Goal: Task Accomplishment & Management: Manage account settings

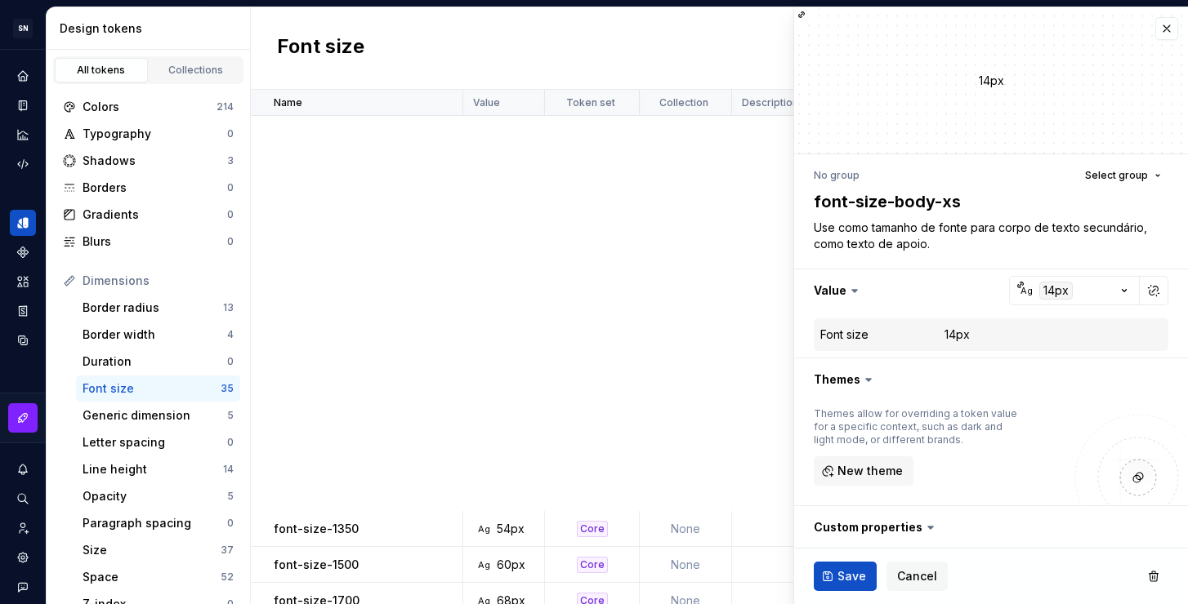
scroll to position [778, 0]
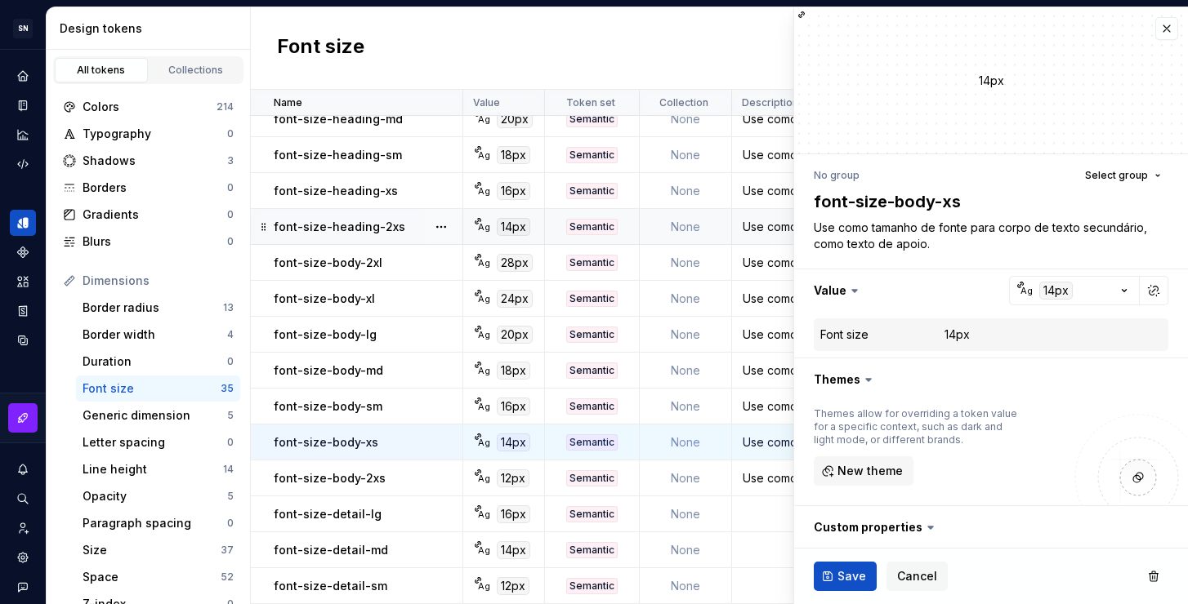
drag, startPoint x: 961, startPoint y: 247, endPoint x: 771, endPoint y: 222, distance: 191.9
click at [771, 222] on body "SN Céu Design System S Design system data Design tokens All tokens Collections …" at bounding box center [594, 302] width 1188 height 604
click at [972, 238] on textarea "Use como tamanho de fonte para corpo de texto secundário, como texto de apoio." at bounding box center [987, 235] width 354 height 39
click at [761, 399] on div "Use como tamanho de fonte para corpo de textos principal e textos curtos." at bounding box center [881, 407] width 297 height 16
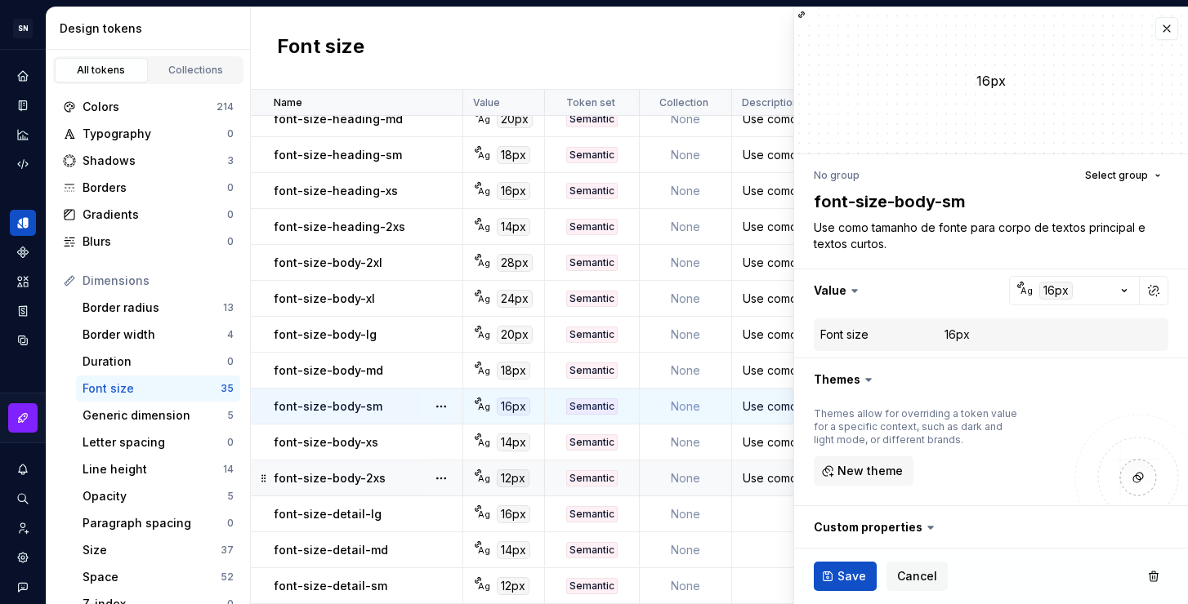
click at [775, 470] on div "Use como tamanho de fonte para corpo de texto de nível terciário, como legendas…" at bounding box center [881, 478] width 297 height 16
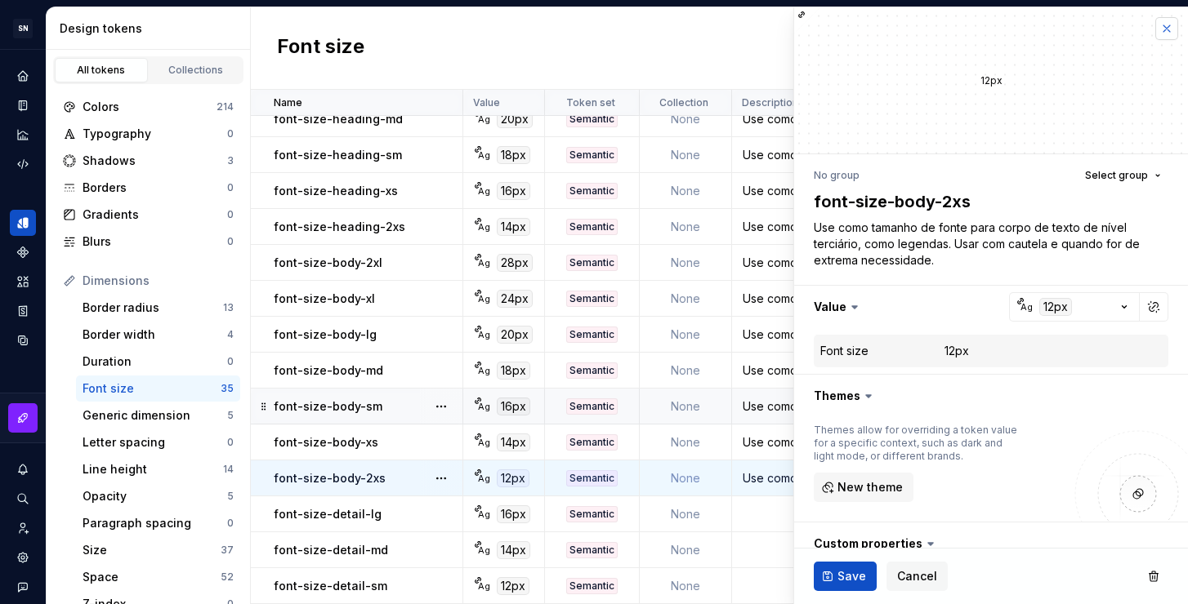
click at [1155, 24] on button "button" at bounding box center [1166, 28] width 23 height 23
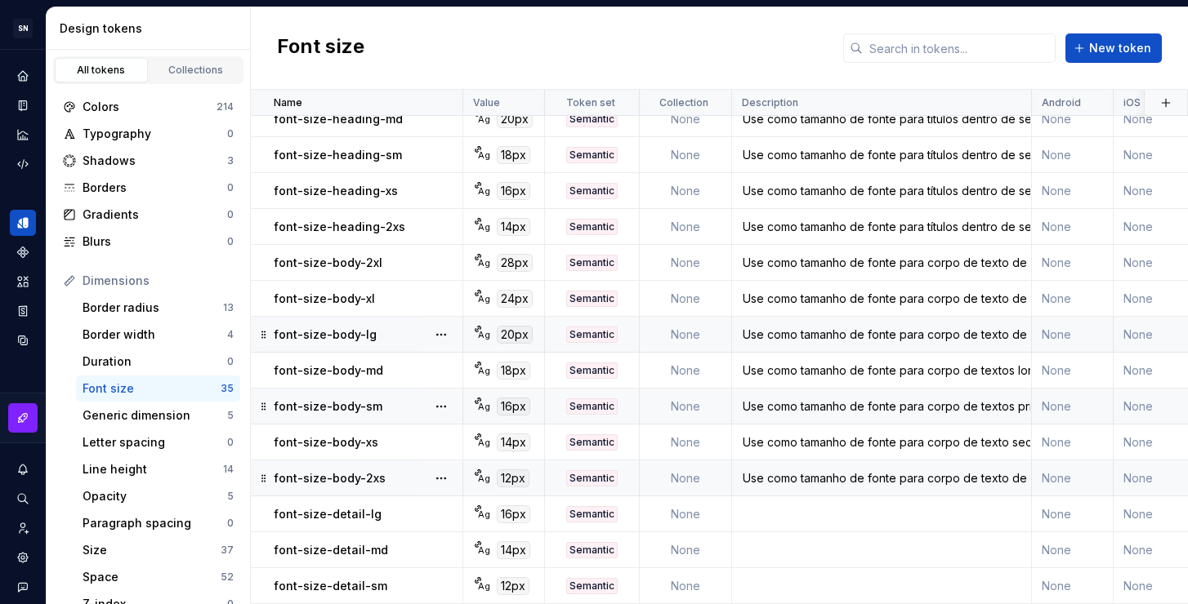
scroll to position [778, 0]
click at [831, 470] on div "Use como tamanho de fonte para corpo de texto de nível terciário, como legendas…" at bounding box center [881, 478] width 297 height 16
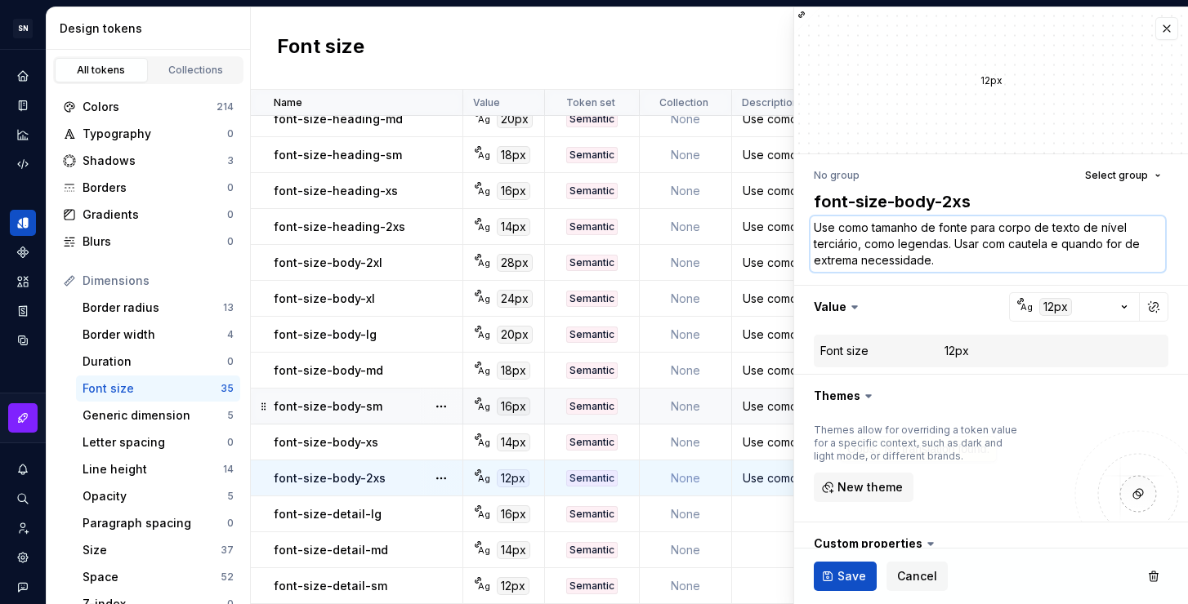
click at [944, 261] on textarea "Use como tamanho de fonte para corpo de texto de nível terciário, como legendas…" at bounding box center [987, 244] width 354 height 56
type textarea "*"
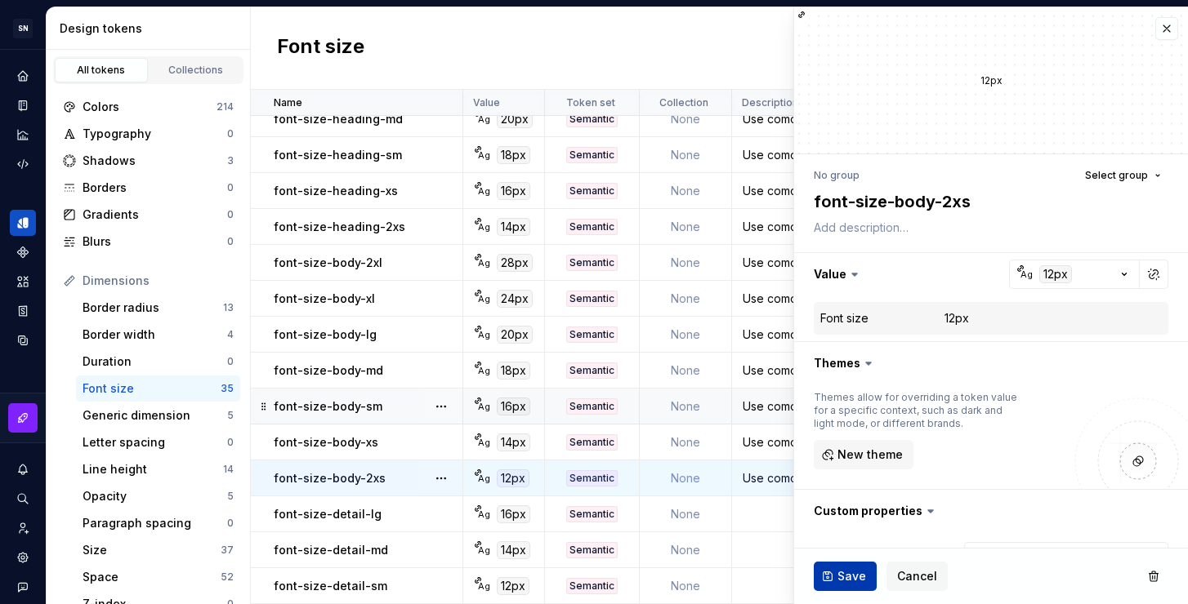
click at [853, 575] on span "Save" at bounding box center [851, 576] width 29 height 16
click at [759, 578] on td at bounding box center [882, 586] width 300 height 36
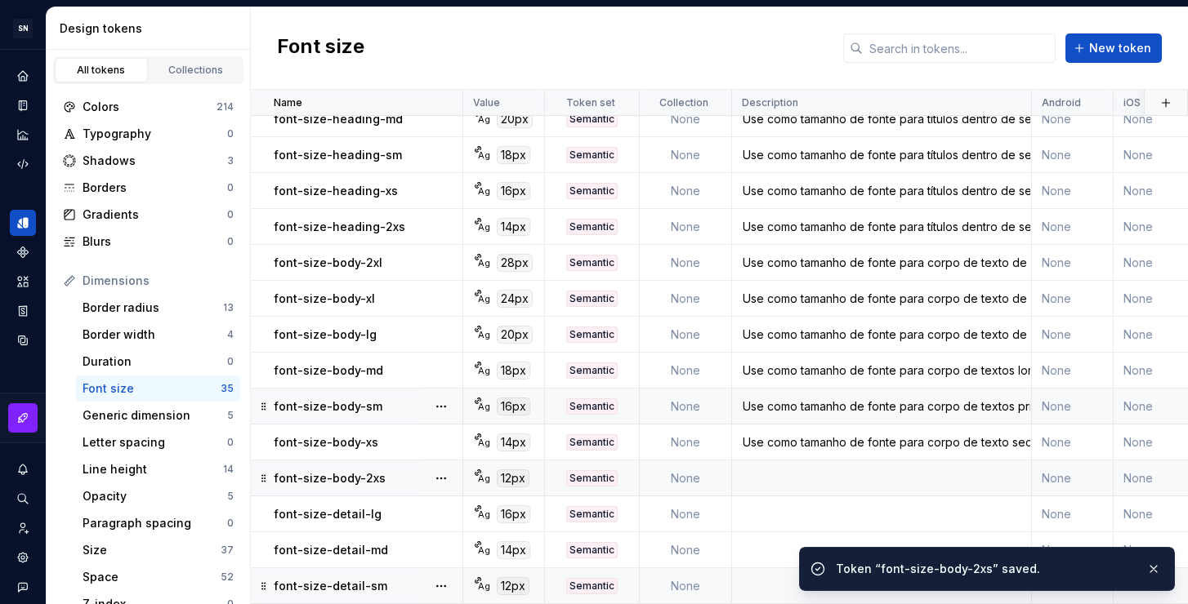
click at [755, 576] on td at bounding box center [882, 586] width 300 height 36
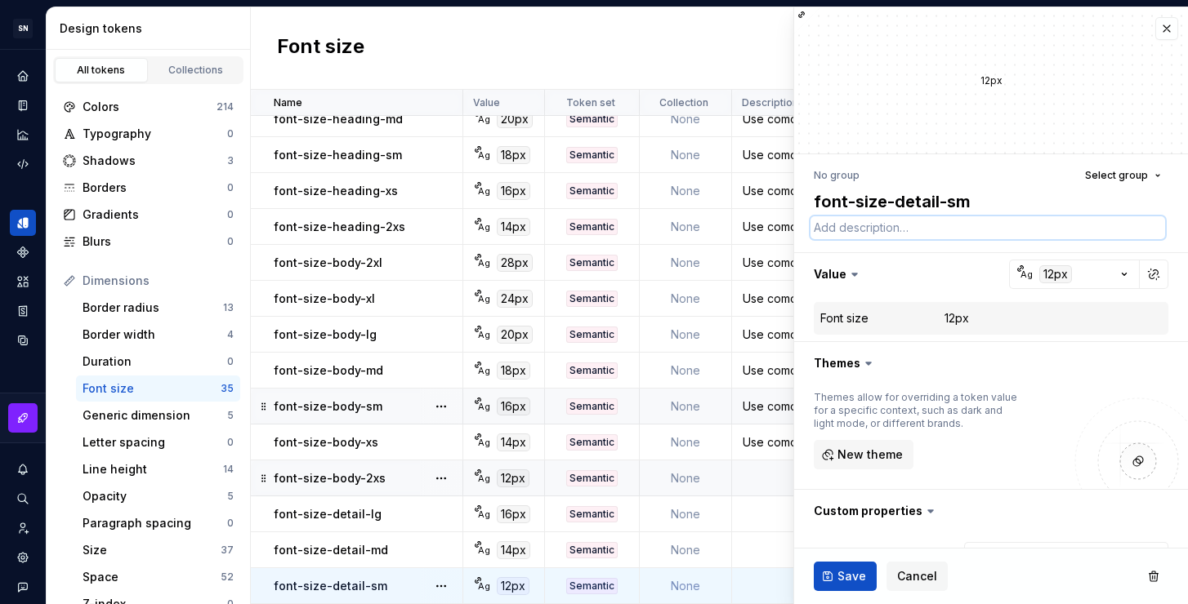
click at [865, 225] on textarea at bounding box center [987, 227] width 354 height 23
paste textarea "Use como tamanho de fonte para corpo de texto de nível terciário, como legendas…"
type textarea "*"
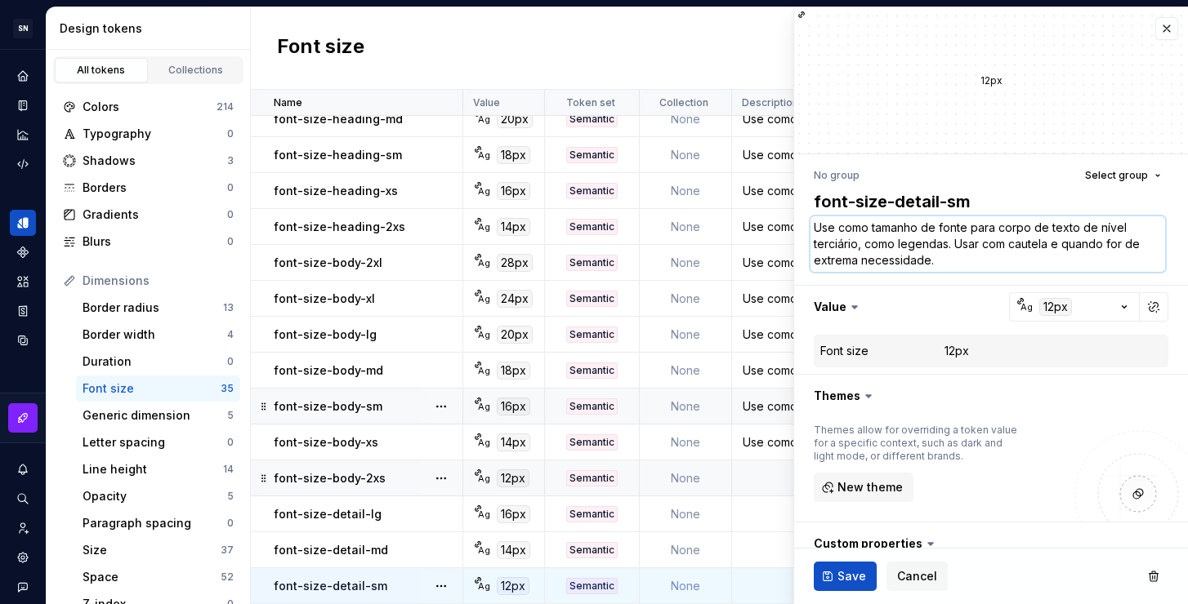
drag, startPoint x: 999, startPoint y: 227, endPoint x: 1134, endPoint y: 224, distance: 135.6
click at [1134, 224] on textarea "Use como tamanho de fonte para corpo de texto de nível terciário, como legendas…" at bounding box center [987, 244] width 354 height 56
type textarea "Use como tamanho de fonte para corpo de texto de nível terciário, como legendas…"
click at [970, 263] on textarea "Use como tamanho de fonte para corpo de texto de nível terciário, como legendas…" at bounding box center [987, 244] width 354 height 56
drag, startPoint x: 997, startPoint y: 229, endPoint x: 1076, endPoint y: 229, distance: 78.4
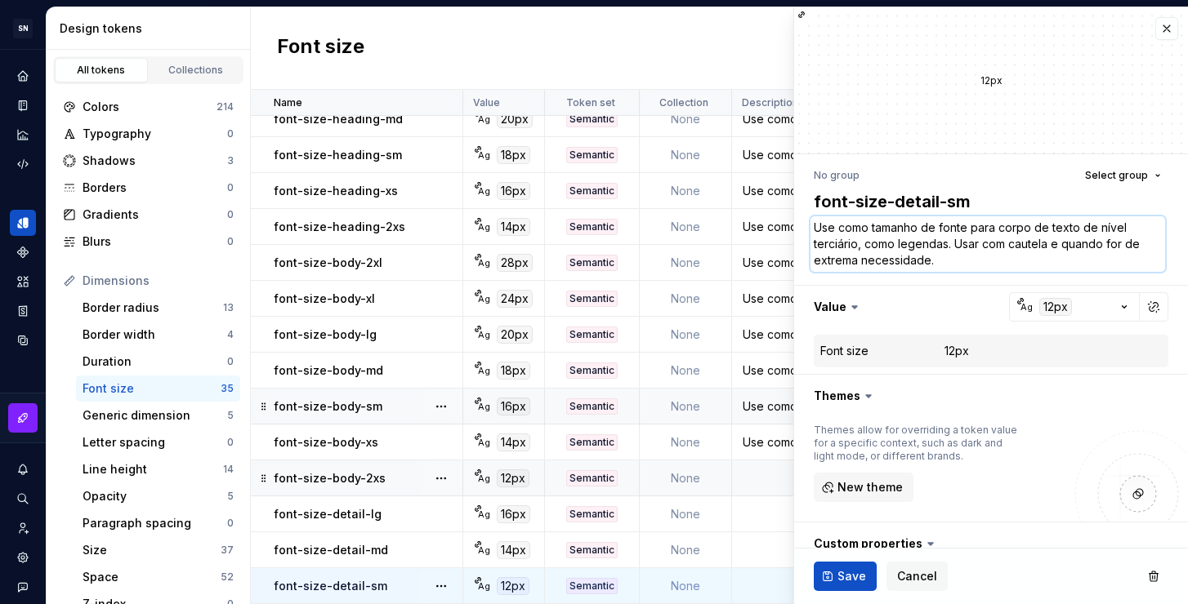
click at [1076, 229] on textarea "Use como tamanho de fonte para corpo de texto de nível terciário, como legendas…" at bounding box center [987, 244] width 354 height 56
type textarea "*"
type textarea "Use como tamanho de fonte para d de nível terciário, como legendas. Usar com ca…"
type textarea "*"
type textarea "Use como tamanho de fonte para de de nível terciário, como legendas. Usar com c…"
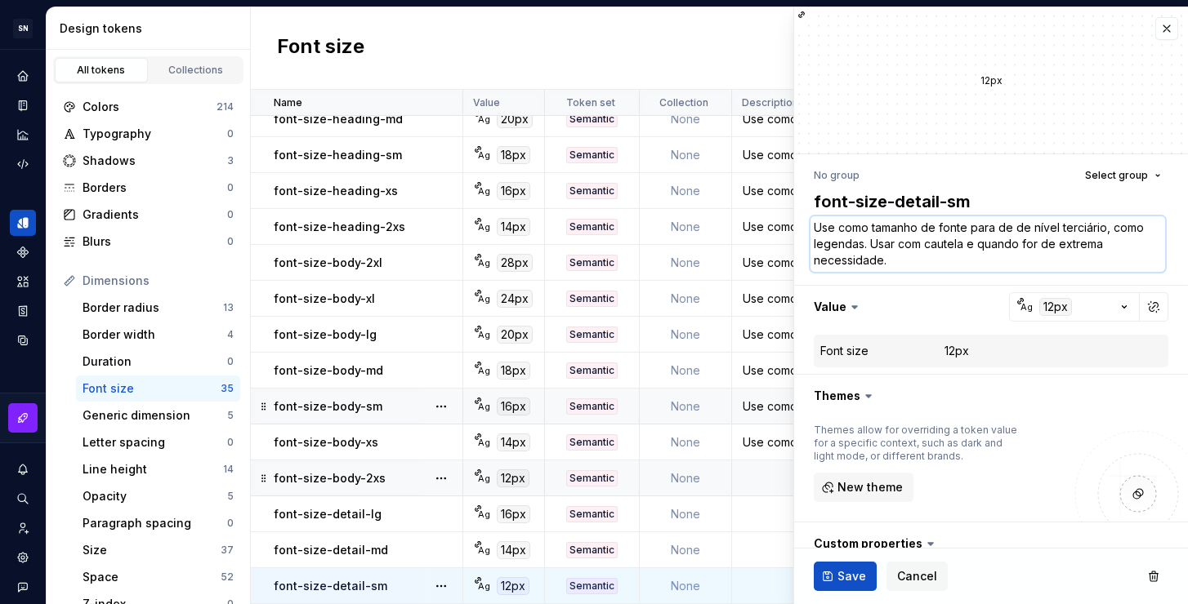
type textarea "*"
type textarea "Use como tamanho de fonte para det de nível terciário, como legendas. Usar com …"
type textarea "*"
type textarea "Use como tamanho de fonte para deta de nível terciário, como legendas. Usar com…"
type textarea "*"
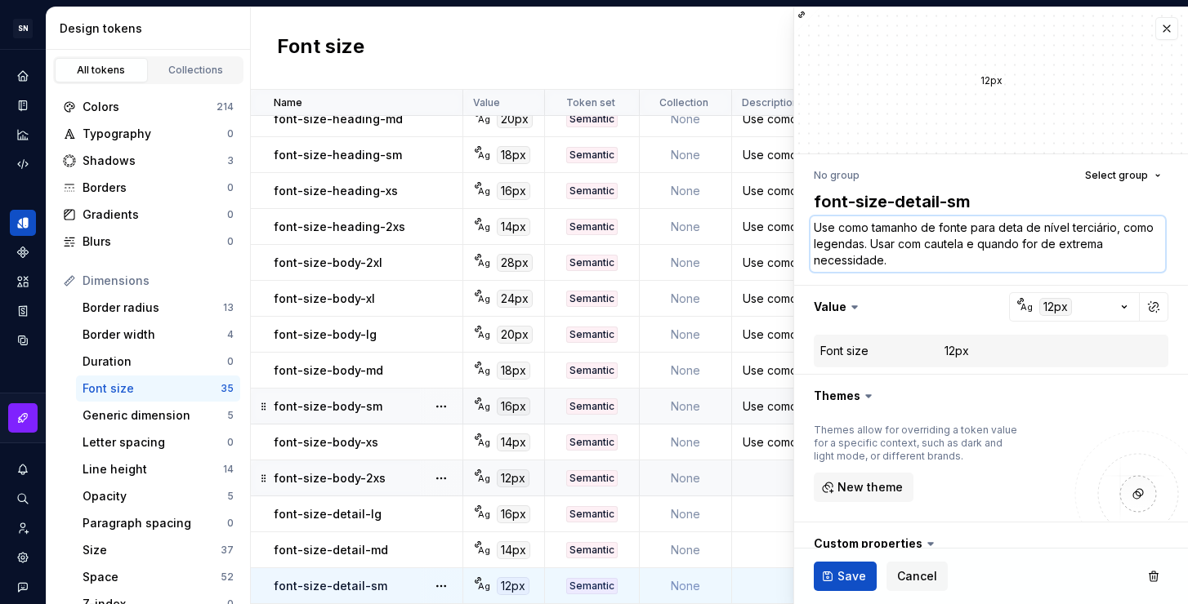
type textarea "Use como tamanho de fonte para detal de nível terciário, como legendas. Usar co…"
type textarea "*"
type textarea "Use como tamanho de fonte para detalh de nível terciário, como legendas. Usar c…"
type textarea "*"
type textarea "Use como tamanho de fonte para detalhe de nível terciário, como legendas. Usar …"
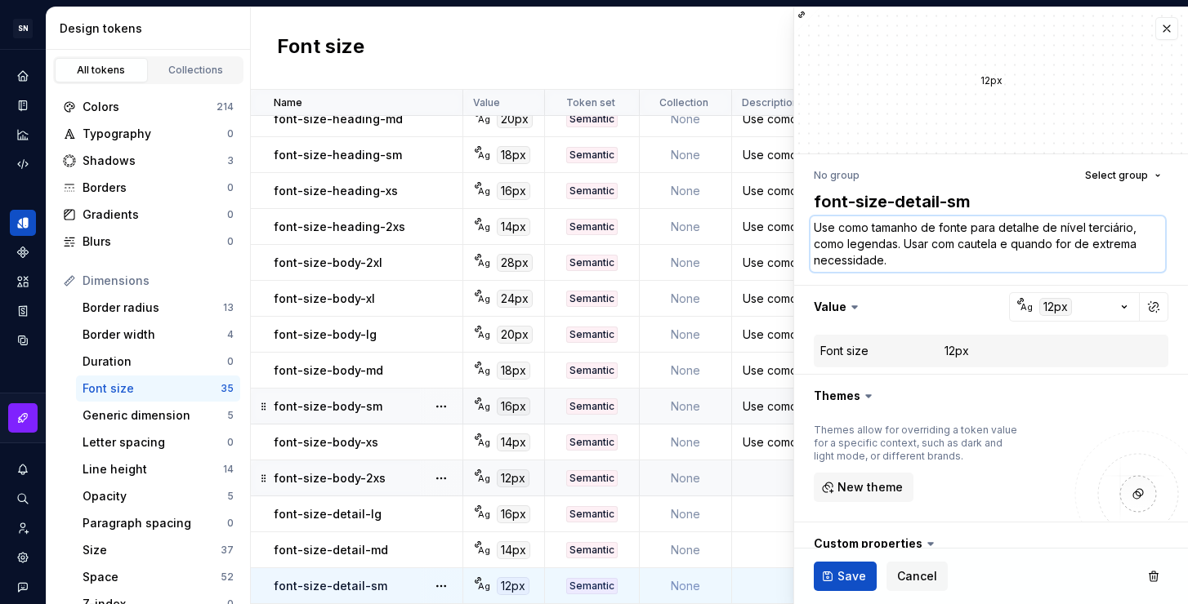
type textarea "*"
type textarea "Use como tamanho de fonte para detalhes de nível terciário, como legendas. Usar…"
type textarea "*"
click at [937, 263] on textarea "Use como tamanho de fonte para detalhes de nível terciário, como legendas. Usar…" at bounding box center [987, 244] width 354 height 56
click at [893, 248] on textarea "Use como tamanho de fonte para detalhes de nível terciário, como legendas. Usar…" at bounding box center [987, 244] width 354 height 56
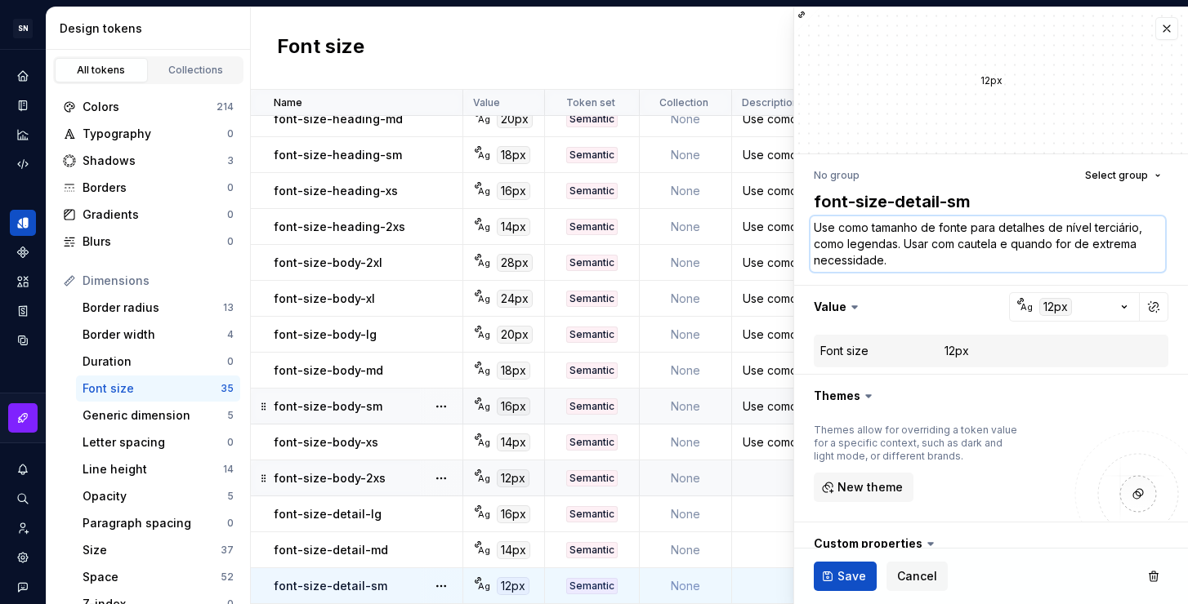
type textarea "Use como tamanho de fonte para detalhes de nível terciário, como legendas . Usa…"
type textarea "*"
type textarea "Use como tamanho de fonte para detalhes de nível terciário, como legendas e. Us…"
type textarea "*"
type textarea "Use como tamanho de fonte para detalhes de nível terciário, como legendas e . U…"
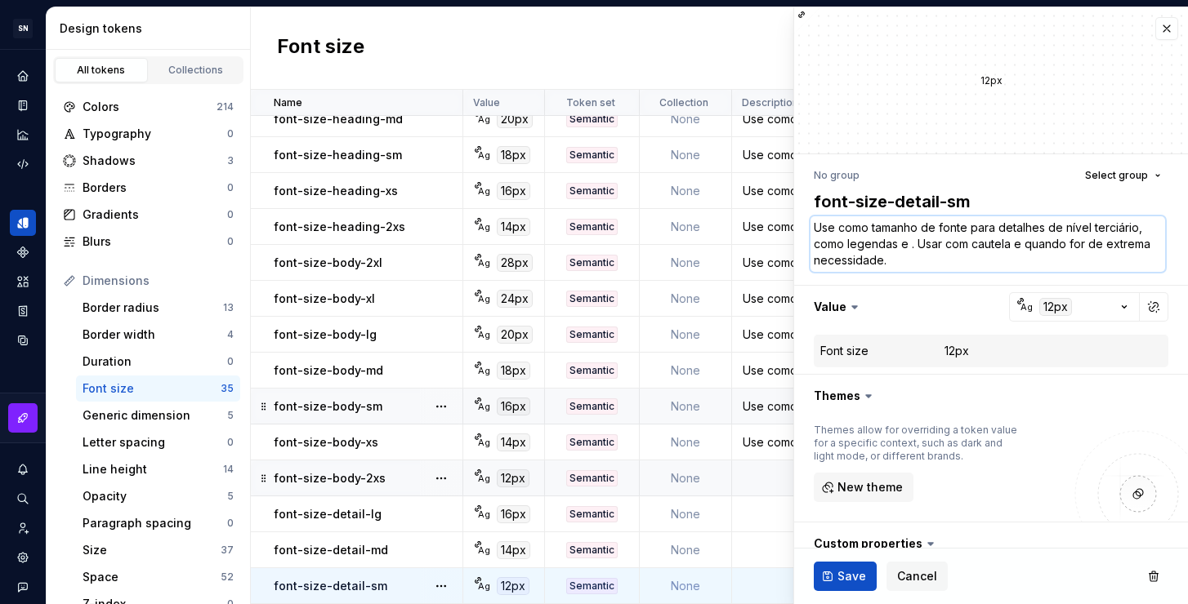
type textarea "*"
click at [916, 262] on textarea "Use como tamanho de fonte para detalhes de nível terciário, como legendas e . U…" at bounding box center [987, 244] width 354 height 56
click at [905, 242] on textarea "Use como tamanho de fonte para detalhes de nível terciário, como legendas e . U…" at bounding box center [987, 244] width 354 height 56
type textarea "Use como tamanho de fonte para detalhes de nível terciário, como legendas e . U…"
type textarea "*"
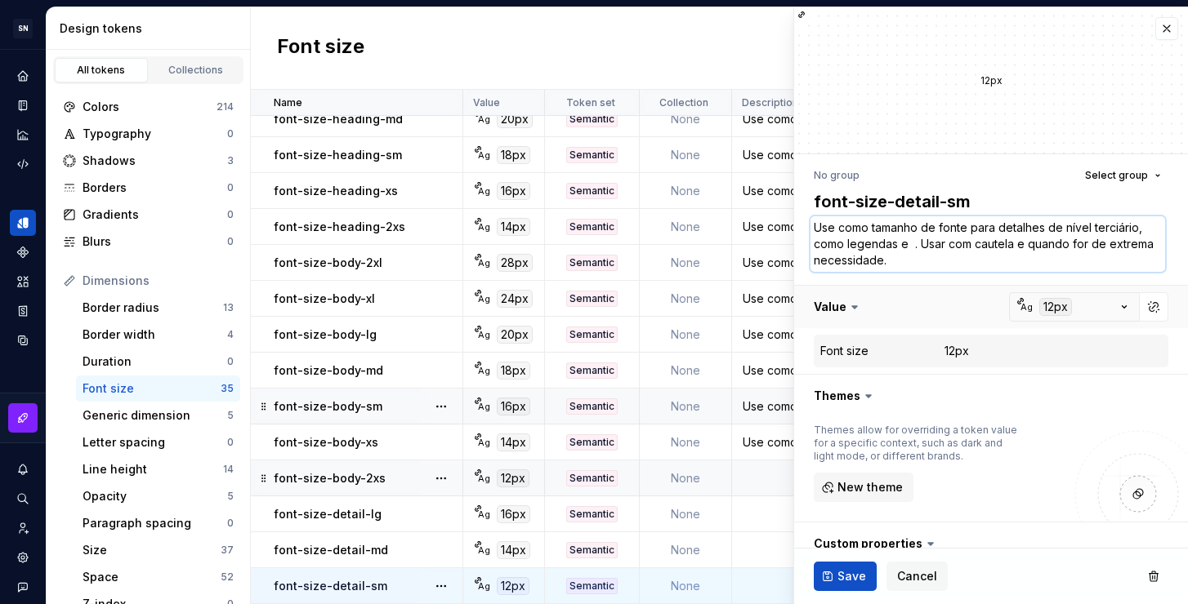
type textarea "Use como tamanho de fonte para detalhes de nível terciário, como legendas e l .…"
type textarea "*"
type textarea "Use como tamanho de fonte para detalhes de nível terciário, como legendas e le …"
type textarea "*"
type textarea "Use como tamanho de fonte para detalhes de nível terciário, como legendas e leg…"
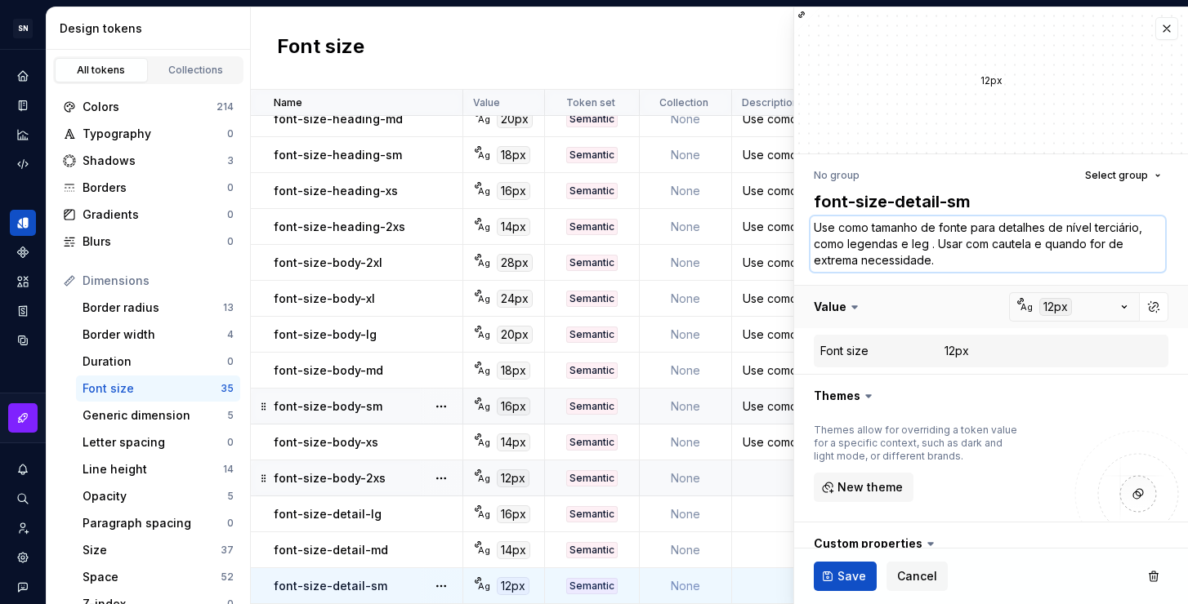
type textarea "*"
type textarea "Use como tamanho de fonte para detalhes de nível terciário, como legendas e leg…"
type textarea "*"
type textarea "Use como tamanho de fonte para detalhes de nível terciário, como legendas e leg…"
type textarea "*"
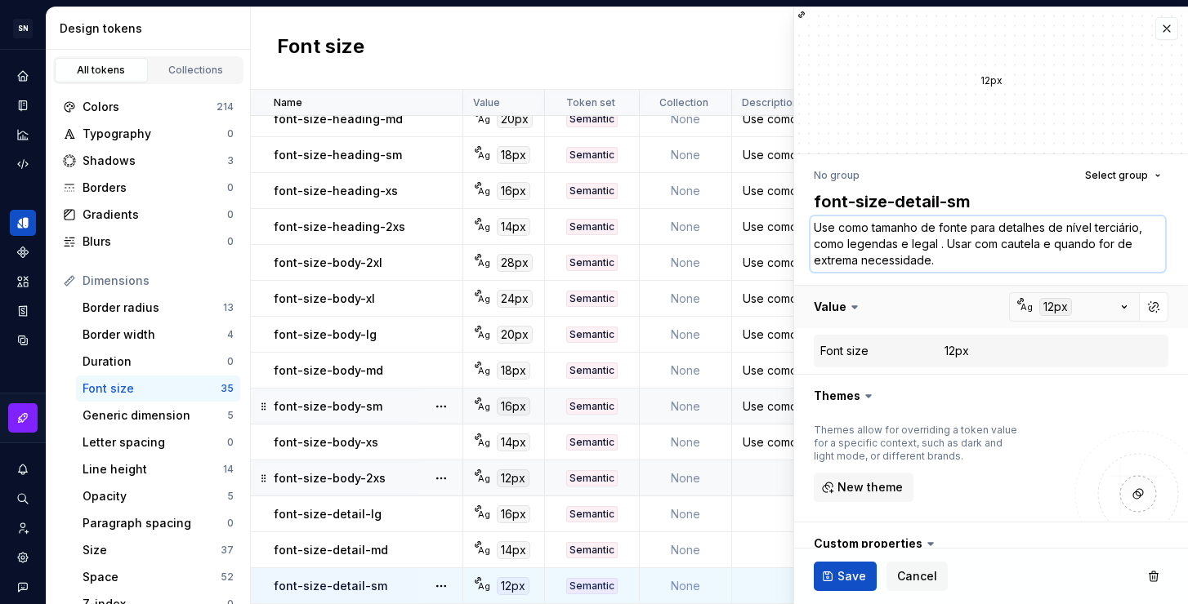
type textarea "Use como tamanho de fonte para detalhes de nível terciário, como legendas e leg…"
type textarea "*"
type textarea "Use como tamanho de fonte para detalhes de nível terciário, como legendas e leg…"
type textarea "*"
type textarea "Use como tamanho de fonte para detalhes de nível terciário, como legendas e leg…"
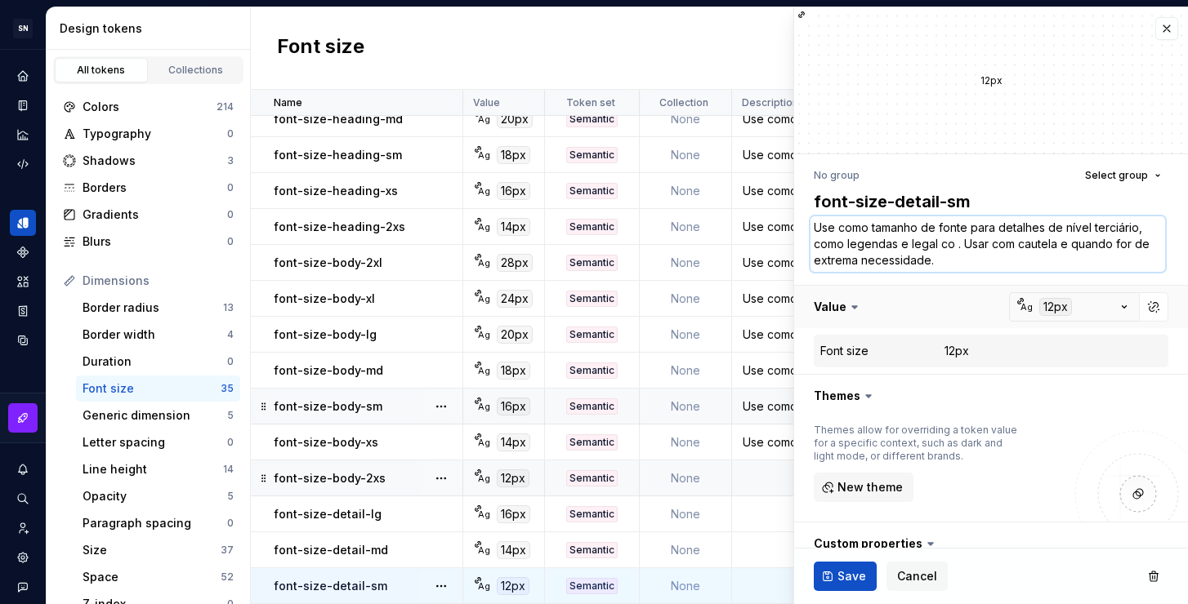
type textarea "*"
type textarea "Use como tamanho de fonte para detalhes de nível terciário, como legendas e leg…"
type textarea "*"
type textarea "Use como tamanho de fonte para detalhes de nível terciário, como legendas e leg…"
drag, startPoint x: 965, startPoint y: 243, endPoint x: 941, endPoint y: 244, distance: 23.7
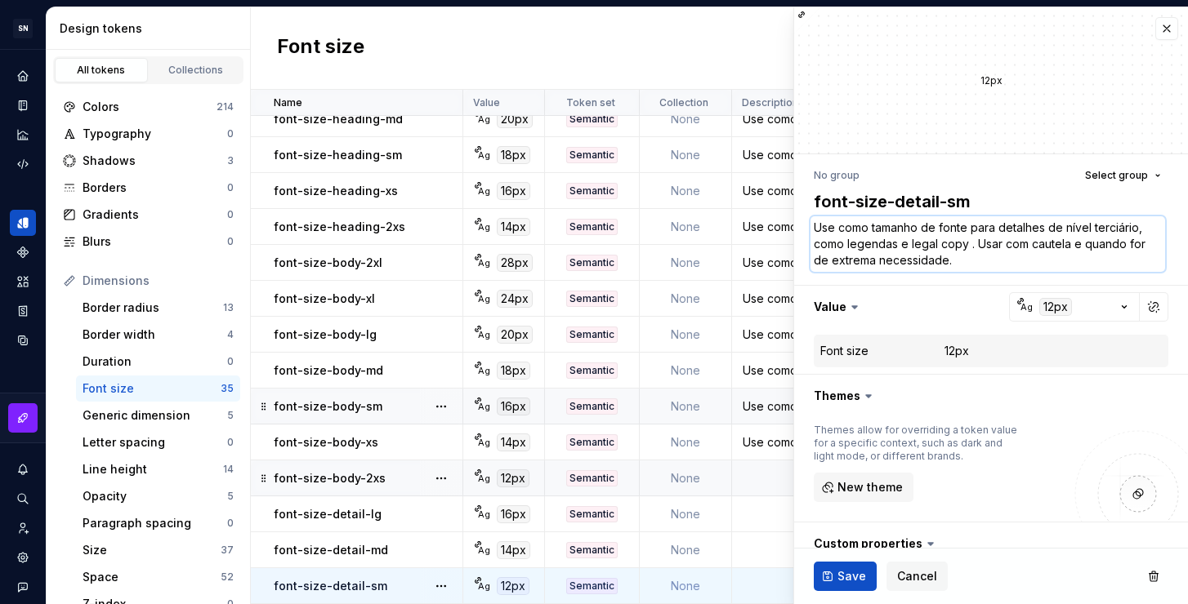
click at [941, 244] on textarea "Use como tamanho de fonte para detalhes de nível terciário, como legendas e leg…" at bounding box center [987, 244] width 354 height 56
type textarea "*"
type textarea "Use como tamanho de fonte para detalhes de nível terciário, como legendas e leg…"
type textarea "*"
type textarea "Use como tamanho de fonte para detalhes de nível terciário, como legendas e leg…"
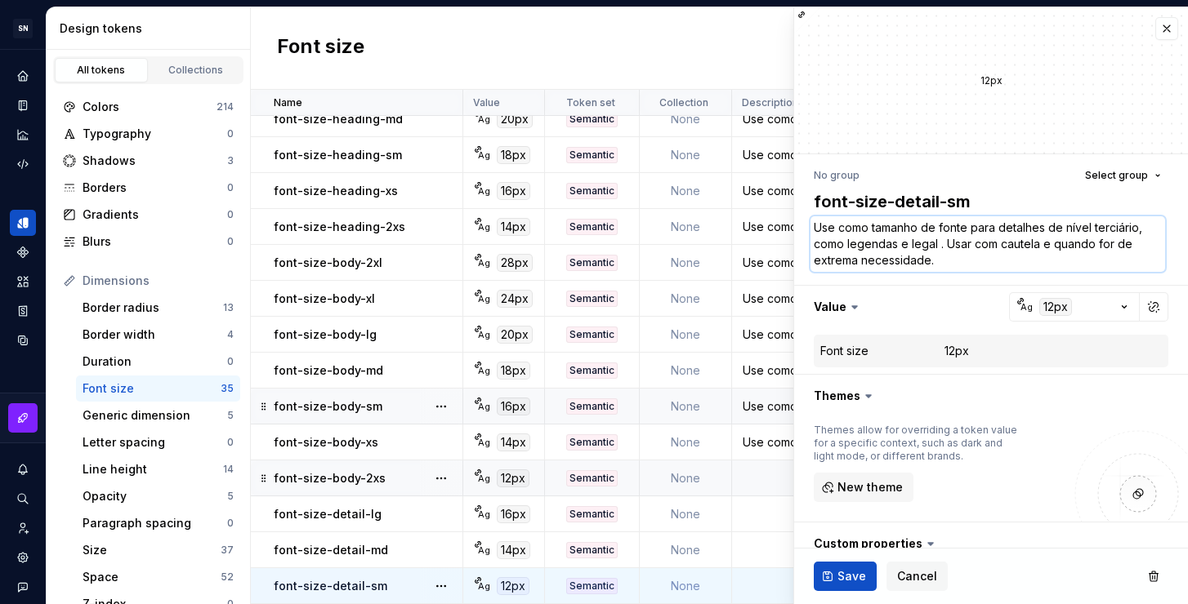
click at [909, 243] on textarea "Use como tamanho de fonte para detalhes de nível terciário, como legendas e leg…" at bounding box center [987, 244] width 354 height 56
type textarea "*"
type textarea "Use como tamanho de fonte para detalhes de nível terciário, como legendas e tle…"
type textarea "*"
type textarea "Use como tamanho de fonte para detalhes de nível terciário, como legendas e tel…"
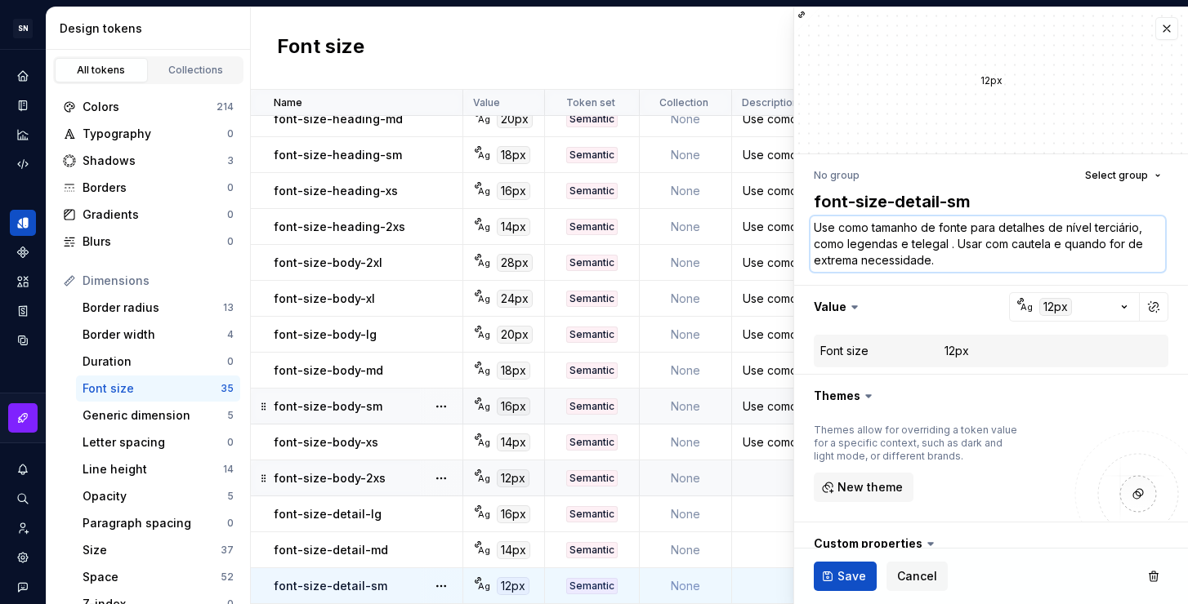
type textarea "*"
type textarea "Use como tamanho de fonte para detalhes de nível terciário, como legendas e tex…"
type textarea "*"
type textarea "Use como tamanho de fonte para detalhes de nível terciário, como legendas e tex…"
type textarea "*"
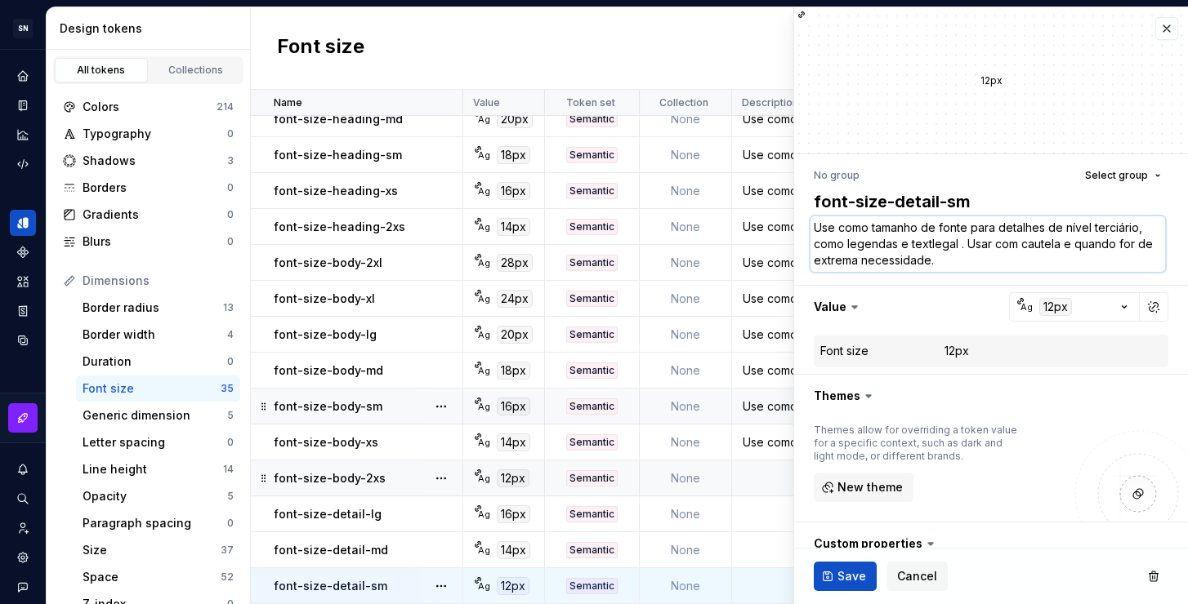
type textarea "Use como tamanho de fonte para detalhes de nível terciário, como legendas e tex…"
type textarea "*"
type textarea "Use como tamanho de fonte para detalhes de nível terciário, como legendas e tex…"
type textarea "*"
type textarea "Use como tamanho de fonte para detalhes de nível terciário, como legendas e tex…"
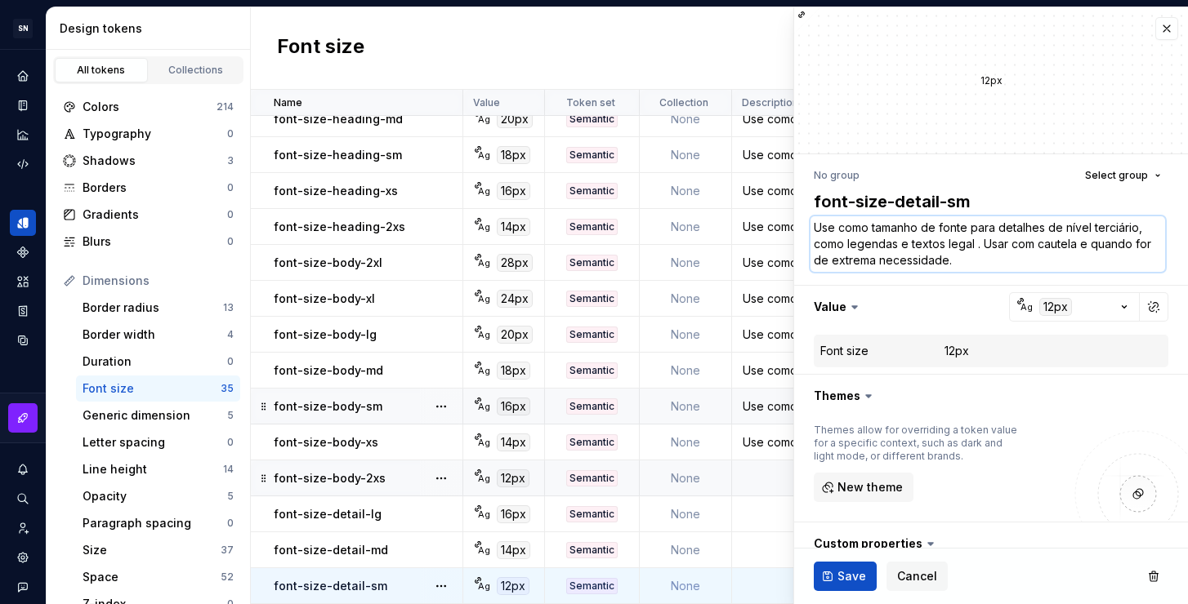
type textarea "*"
type textarea "Use como tamanho de fonte para detalhes de nível terciário, como legendas e tex…"
type textarea "*"
type textarea "Use como tamanho de fonte para detalhes de nível terciário, como legendas e tex…"
type textarea "*"
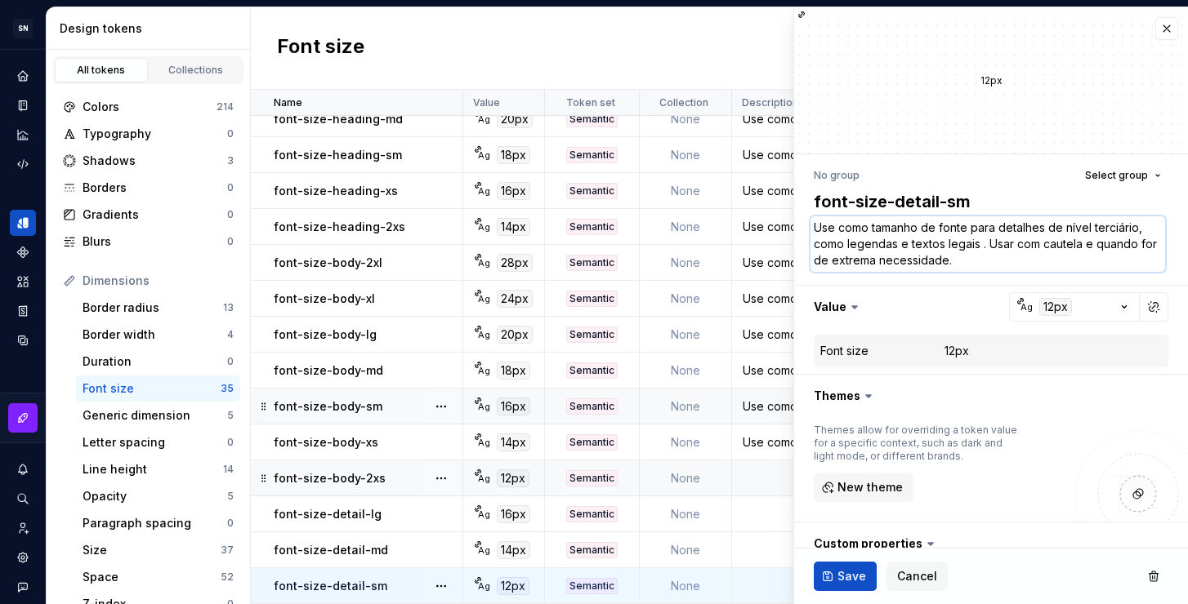
click at [1055, 265] on textarea "Use como tamanho de fonte para detalhes de nível terciário, como legendas e tex…" at bounding box center [987, 244] width 354 height 56
drag, startPoint x: 1048, startPoint y: 227, endPoint x: 997, endPoint y: 225, distance: 50.7
click at [997, 225] on textarea "Use como tamanho de fonte para detalhes de nível terciário, como legendas e tex…" at bounding box center [987, 244] width 354 height 56
type textarea "Use como tamanho de fonte para tde nível terciário, como legendas e textos lega…"
type textarea "*"
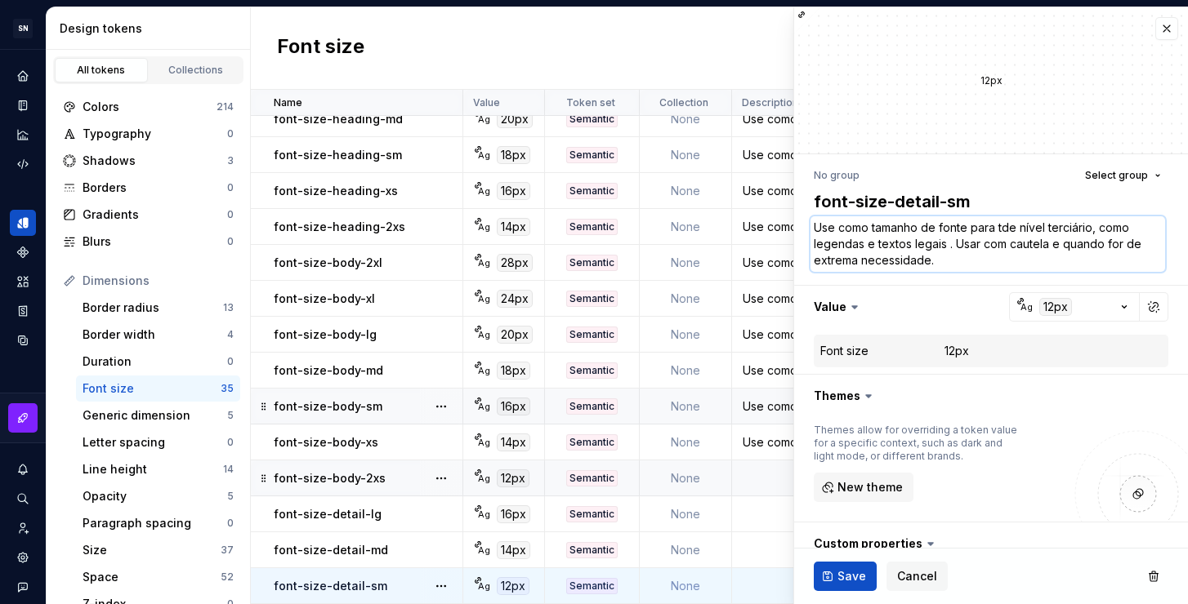
type textarea "Use como tamanho de fonte para tede nível terciário, como legendas e textos leg…"
type textarea "*"
type textarea "Use como tamanho de fonte para texde nível terciário, como legendas e textos le…"
type textarea "*"
type textarea "Use como tamanho de fonte para textde nível terciário, como legendas e textos l…"
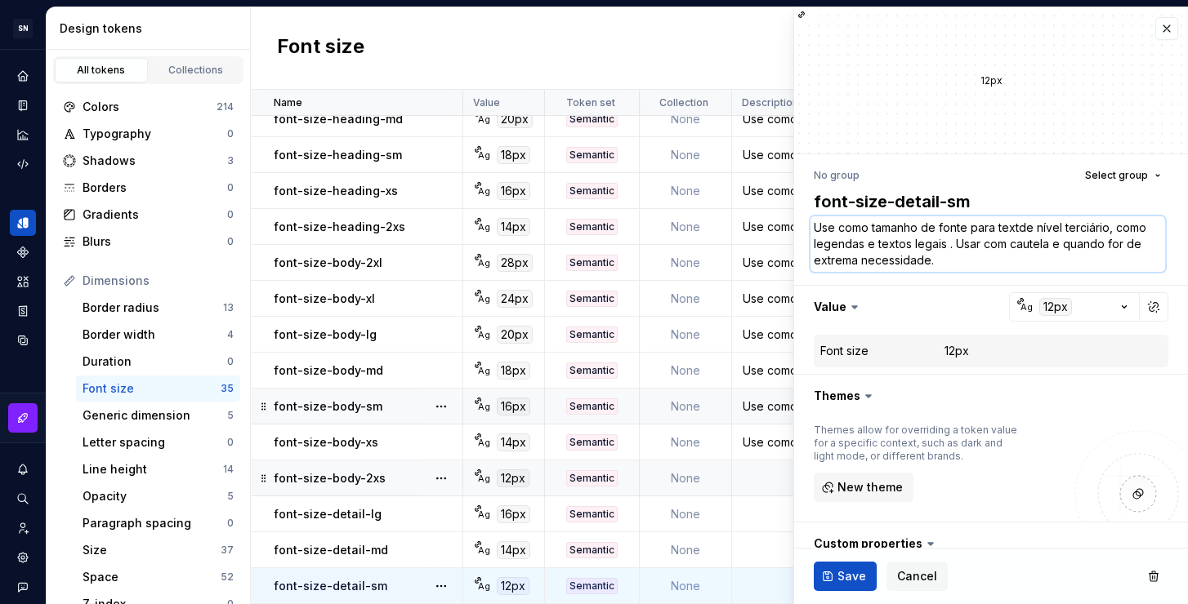
type textarea "*"
type textarea "Use como tamanho de fonte para textode nível terciário, como legendas e textos …"
type textarea "*"
type textarea "Use como tamanho de fonte para textosde nível terciário, como legendas e textos…"
type textarea "*"
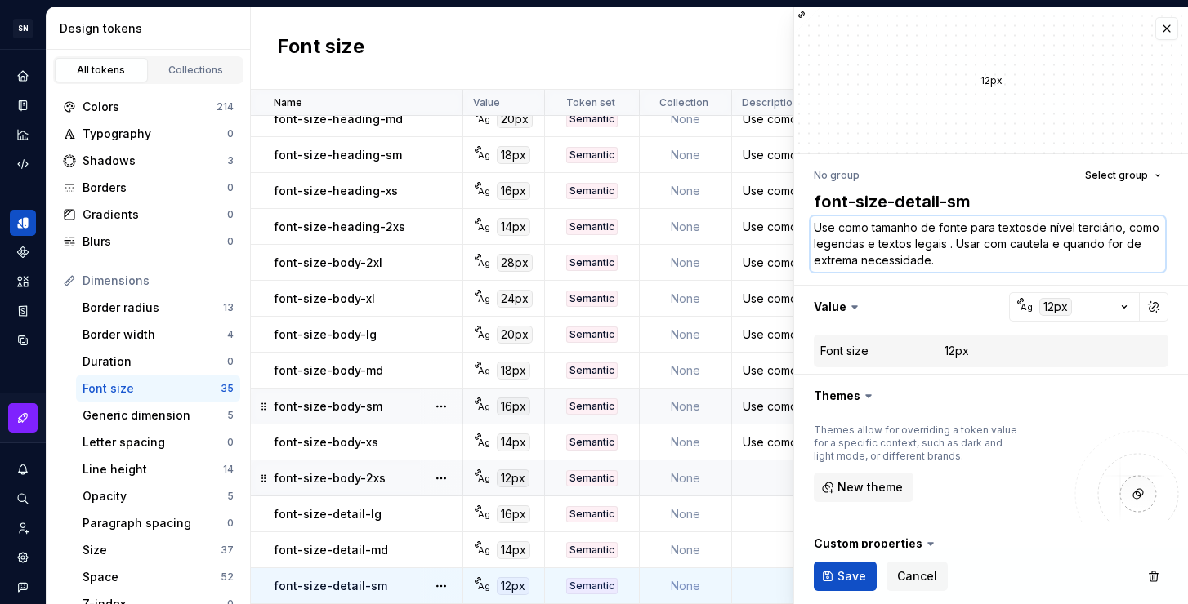
type textarea "Use como tamanho de fonte para textos de nível terciário, como legendas e texto…"
click at [1014, 262] on textarea "Use como tamanho de fonte para textos de nível terciário, como legendas e texto…" at bounding box center [987, 244] width 354 height 56
click at [986, 247] on textarea "Use como tamanho de fonte para textos de nível terciário, como legendas e texto…" at bounding box center [987, 244] width 354 height 56
type textarea "*"
type textarea "Use como tamanho de fonte para textos de nível terciário, como legendas e texto…"
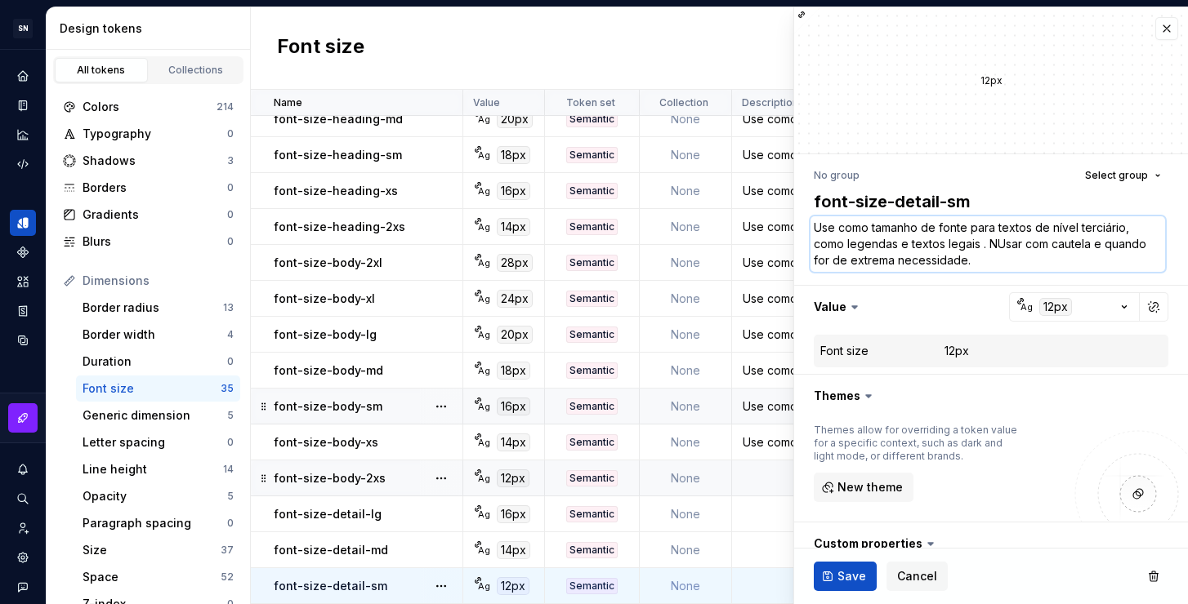
type textarea "*"
type textarea "Use como tamanho de fonte para textos de nível terciário, como legendas e texto…"
type textarea "*"
type textarea "Use como tamanho de fonte para textos de nível terciário, como legendas e texto…"
type textarea "*"
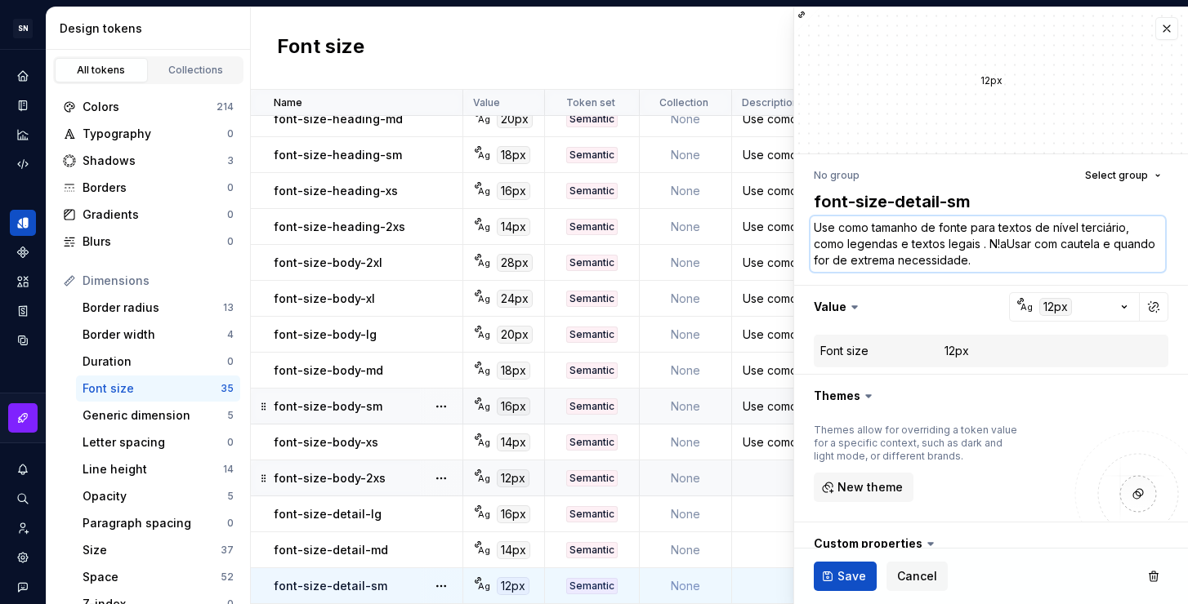
type textarea "Use como tamanho de fonte para textos de nível terciário, como legendas e texto…"
type textarea "*"
type textarea "Use como tamanho de fonte para textos de nível terciário, como legendas e texto…"
type textarea "*"
type textarea "Use como tamanho de fonte para textos de nível terciário, como legendas e texto…"
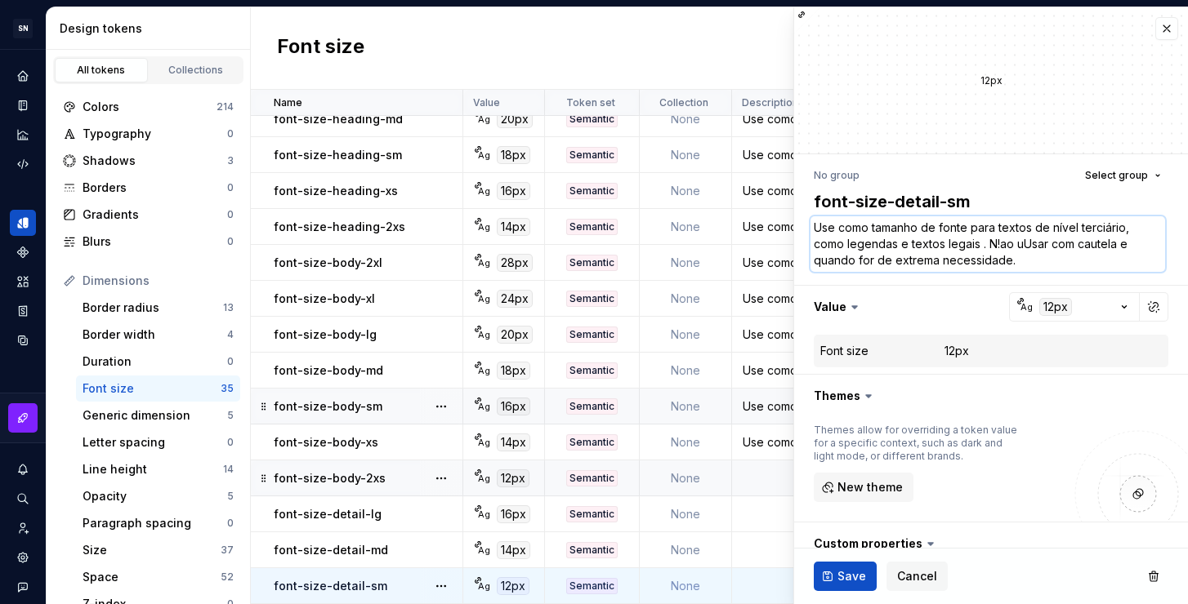
type textarea "*"
type textarea "Use como tamanho de fonte para textos de nível terciário, como legendas e texto…"
type textarea "*"
type textarea "Use como tamanho de fonte para textos de nível terciário, como legendas e texto…"
type textarea "*"
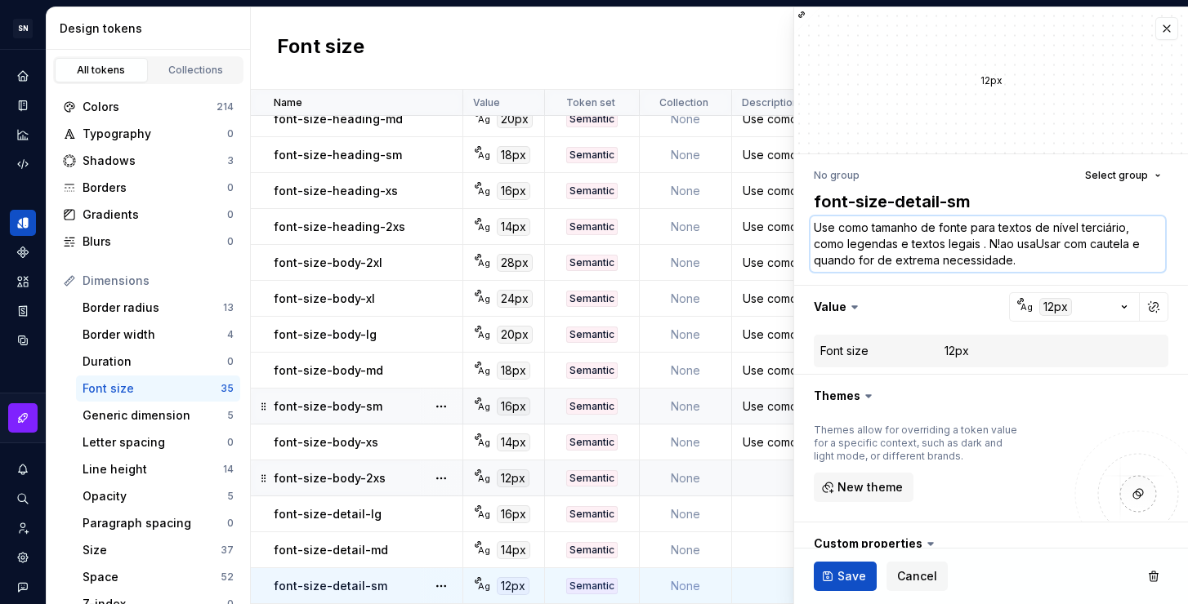
type textarea "Use como tamanho de fonte para textos de nível terciário, como legendas e texto…"
type textarea "*"
type textarea "Use como tamanho de fonte para textos de nível terciário, como legendas e texto…"
type textarea "*"
type textarea "Use como tamanho de fonte para textos de nível terciário, como legendas e texto…"
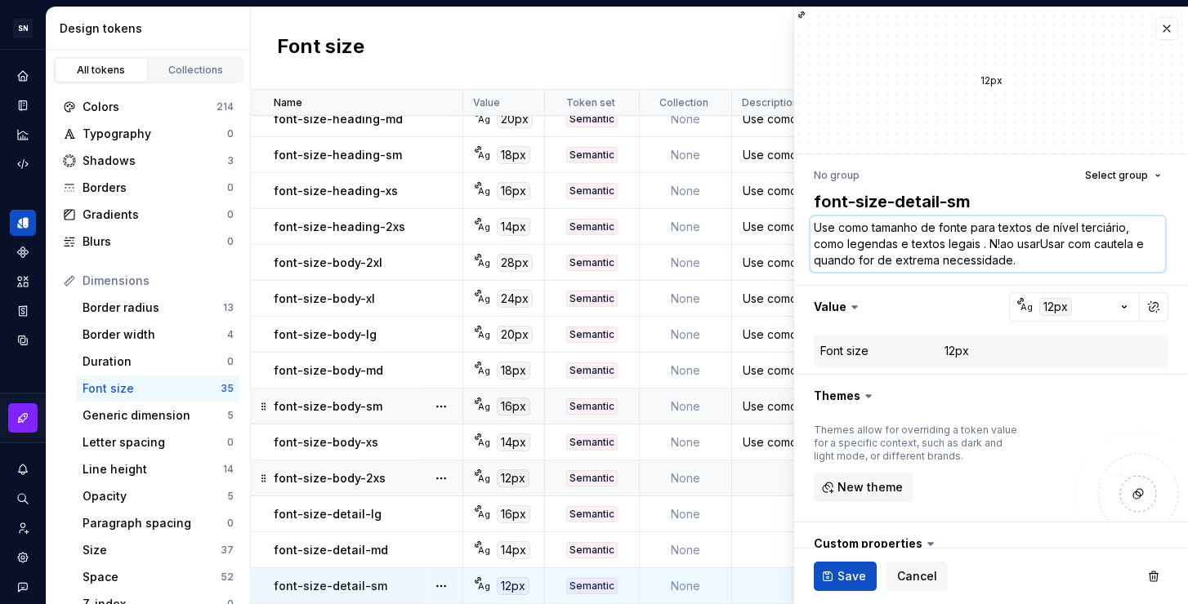
type textarea "*"
type textarea "Use como tamanho de fonte para textos de nível terciário, como legendas e texto…"
type textarea "*"
type textarea "Use como tamanho de fonte para textos de nível terciário, como legendas e texto…"
type textarea "*"
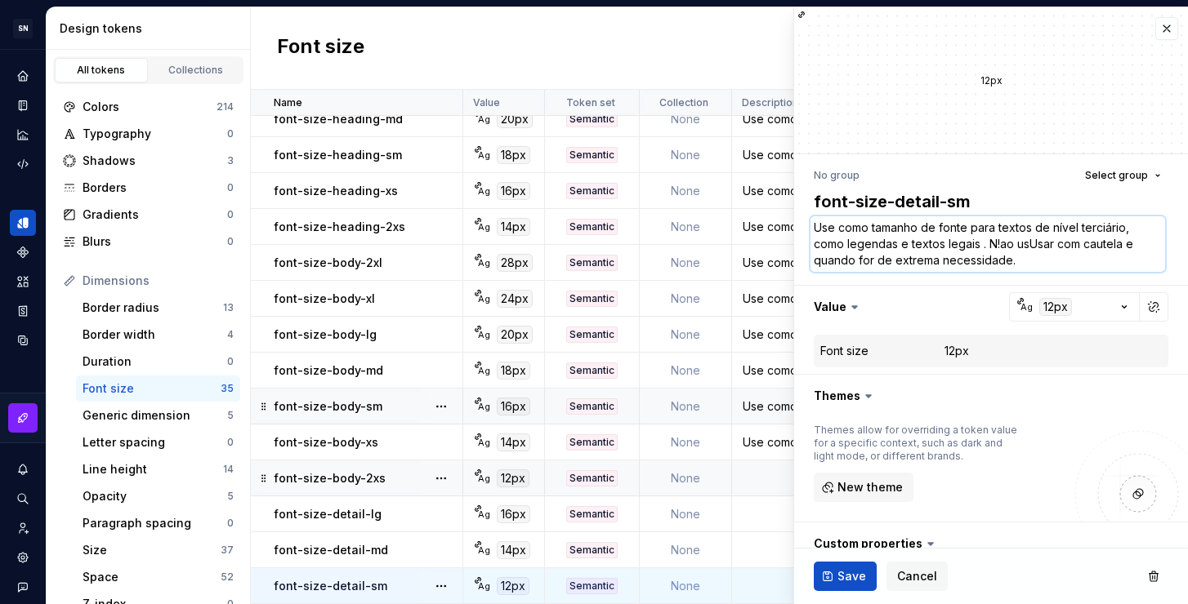
type textarea "Use como tamanho de fonte para textos de nível terciário, como legendas e texto…"
type textarea "*"
type textarea "Use como tamanho de fonte para textos de nível terciário, como legendas e texto…"
type textarea "*"
type textarea "Use como tamanho de fonte para textos de nível terciário, como legendas e texto…"
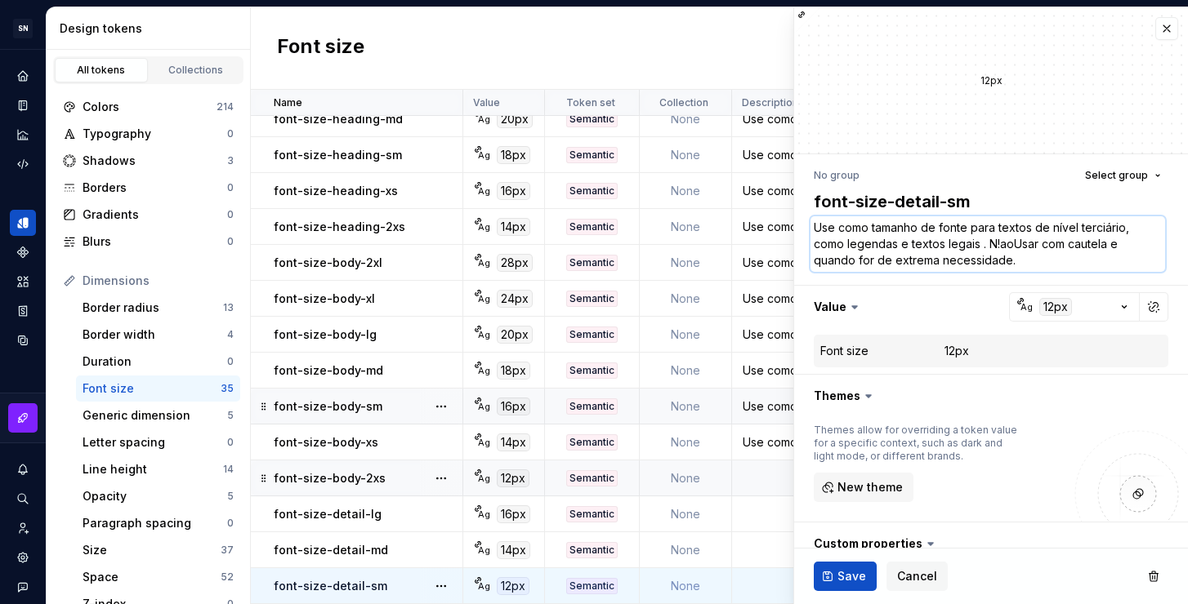
type textarea "*"
type textarea "Use como tamanho de fonte para textos de nível terciário, como legendas e texto…"
type textarea "*"
type textarea "Use como tamanho de fonte para textos de nível terciário, como legendas e texto…"
type textarea "*"
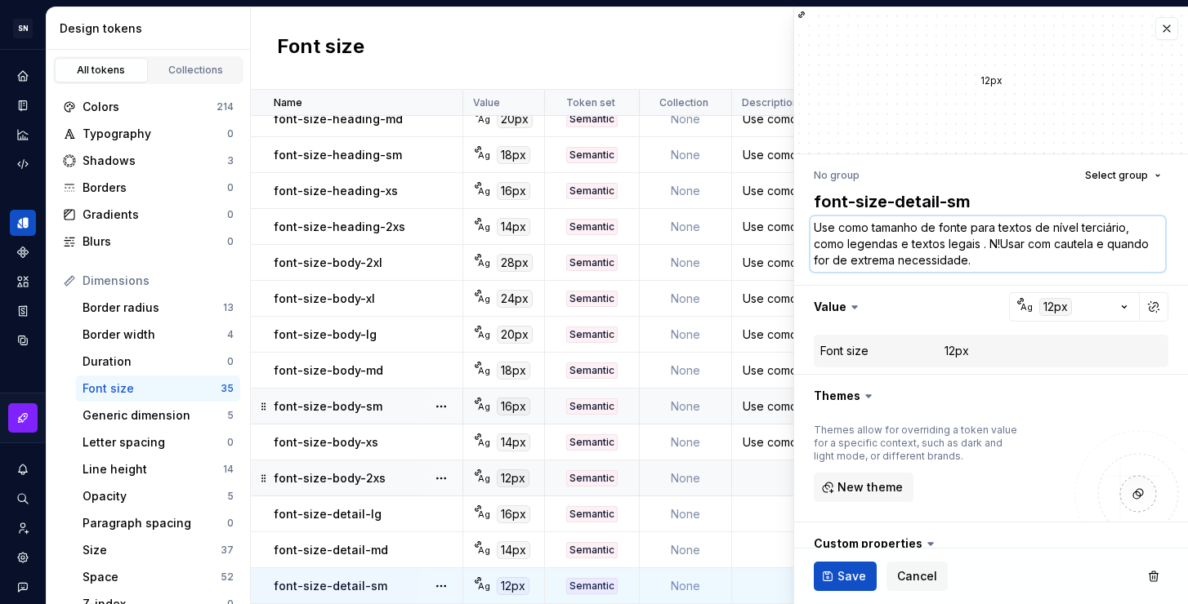
type textarea "Use como tamanho de fonte para textos de nível terciário, como legendas e texto…"
type textarea "*"
type textarea "Use como tamanho de fonte para textos de nível terciário, como legendas e texto…"
type textarea "*"
type textarea "Use como tamanho de fonte para textos de nível terciário, como legendas e texto…"
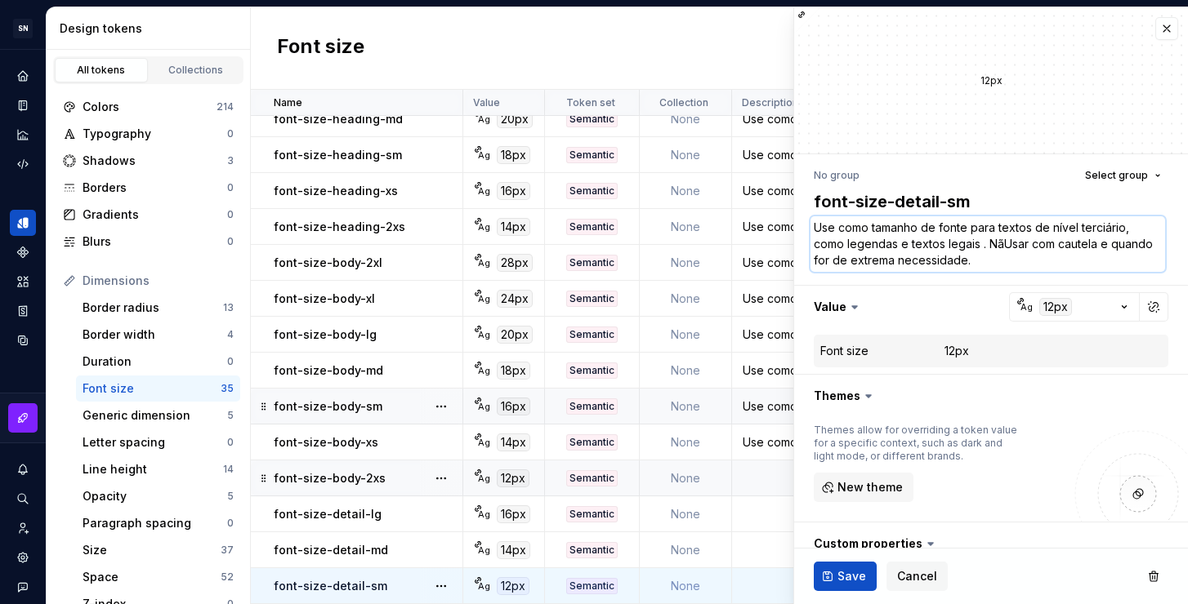
type textarea "*"
type textarea "Use como tamanho de fonte para textos de nível terciário, como legendas e texto…"
type textarea "*"
type textarea "Use como tamanho de fonte para textos de nível terciário, como legendas e texto…"
type textarea "*"
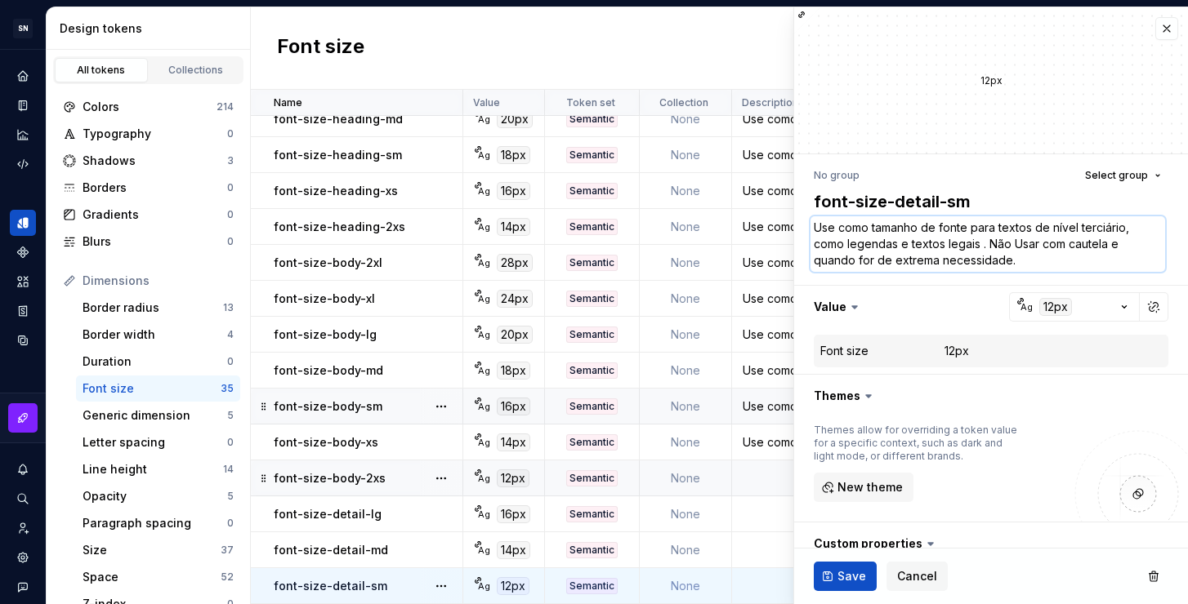
type textarea "Use como tamanho de fonte para textos de nível terciário, como legendas e texto…"
type textarea "*"
type textarea "Use como tamanho de fonte para textos de nível terciário, como legendas e texto…"
type textarea "*"
type textarea "Use como tamanho de fonte para textos de nível terciário, como legendas e texto…"
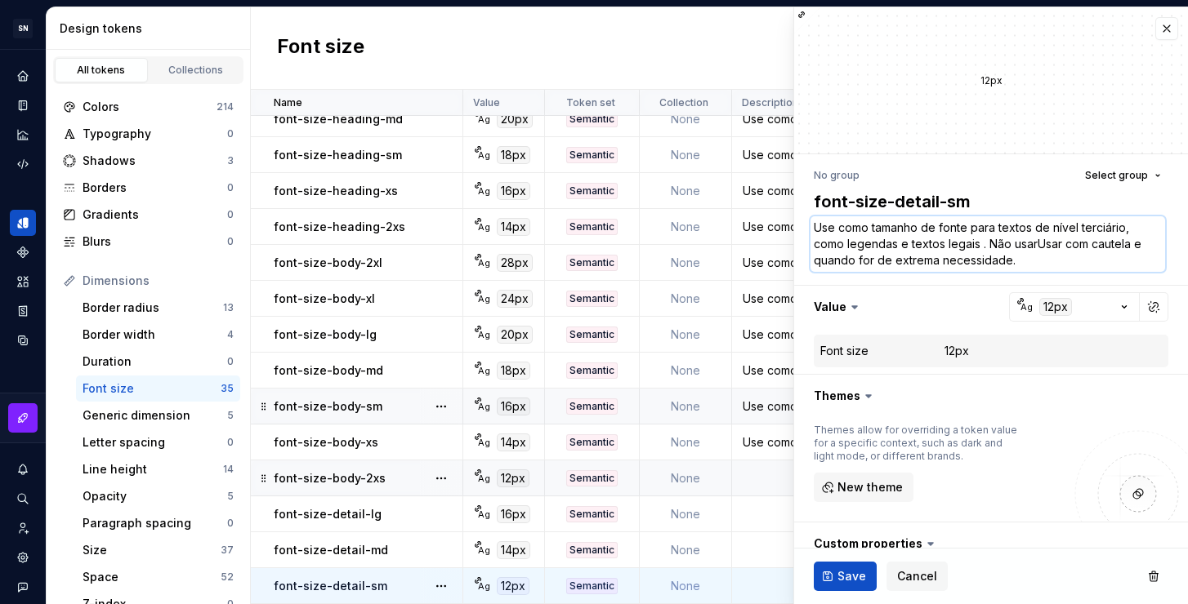
type textarea "*"
type textarea "Use como tamanho de fonte para textos de nível terciário, como legendas e texto…"
type textarea "*"
type textarea "Use como tamanho de fonte para textos de nível terciário, como legendas e texto…"
type textarea "*"
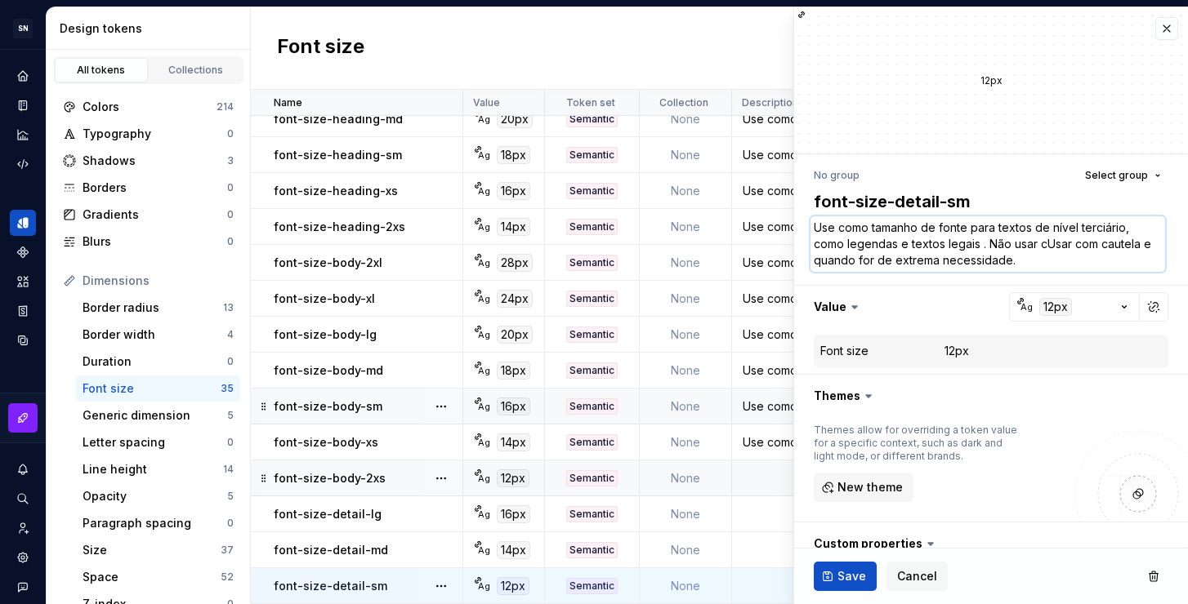
type textarea "Use como tamanho de fonte para textos de nível terciário, como legendas e texto…"
type textarea "*"
type textarea "Use como tamanho de fonte para textos de nível terciário, como legendas e texto…"
type textarea "*"
type textarea "Use como tamanho de fonte para textos de nível terciário, como legendas e texto…"
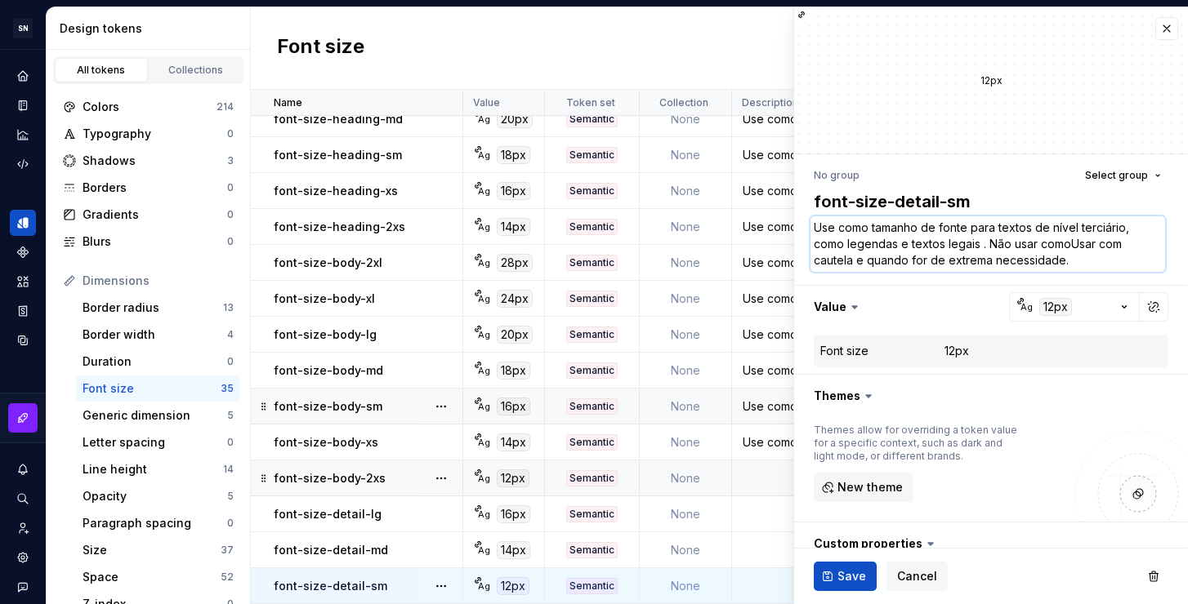
type textarea "*"
type textarea "Use como tamanho de fonte para textos de nível terciário, como legendas e texto…"
type textarea "*"
type textarea "Use como tamanho de fonte para textos de nível terciário, como legendas e texto…"
type textarea "*"
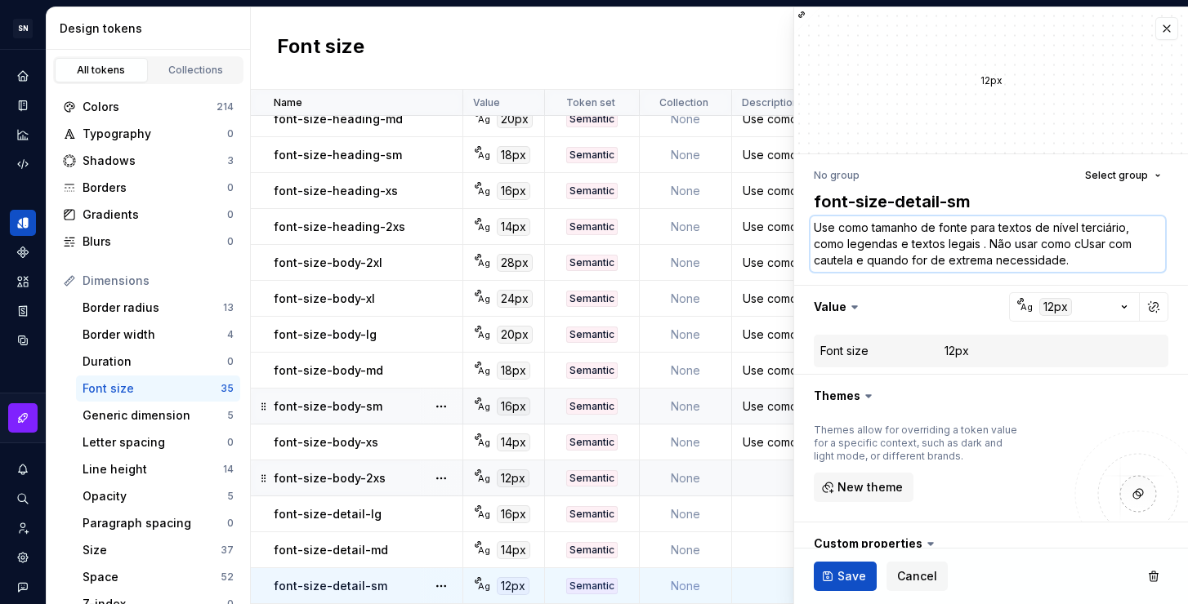
type textarea "Use como tamanho de fonte para textos de nível terciário, como legendas e texto…"
type textarea "*"
type textarea "Use como tamanho de fonte para textos de nível terciário, como legendas e texto…"
type textarea "*"
type textarea "Use como tamanho de fonte para textos de nível terciário, como legendas e texto…"
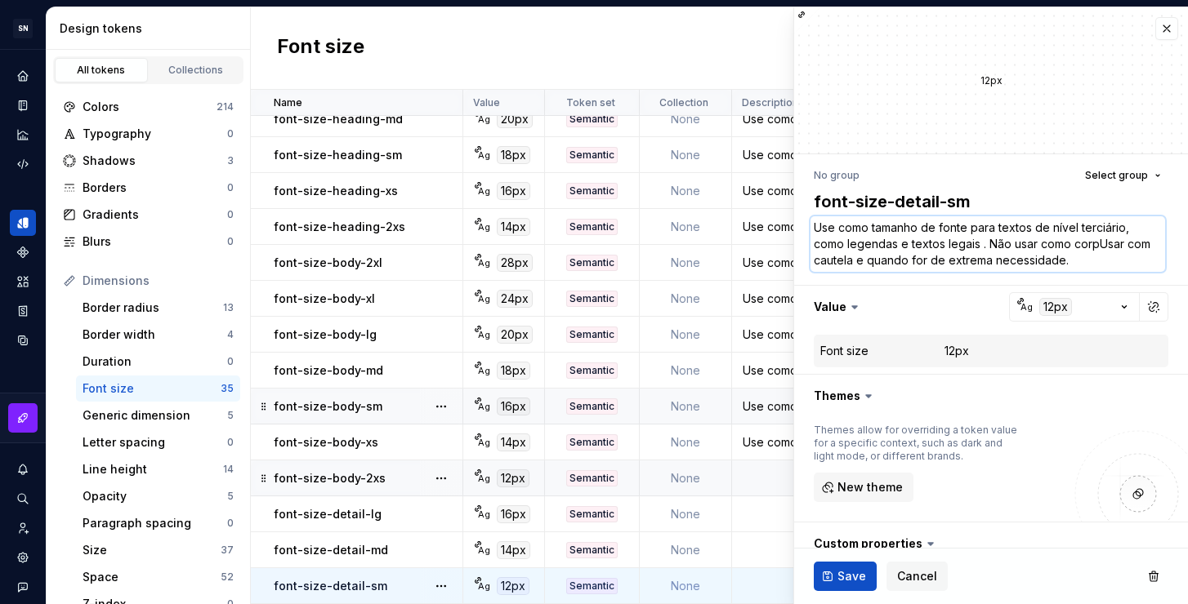
type textarea "*"
type textarea "Use como tamanho de fonte para textos de nível terciário, como legendas e texto…"
type textarea "*"
type textarea "Use como tamanho de fonte para textos de nível terciário, como legendas e texto…"
type textarea "*"
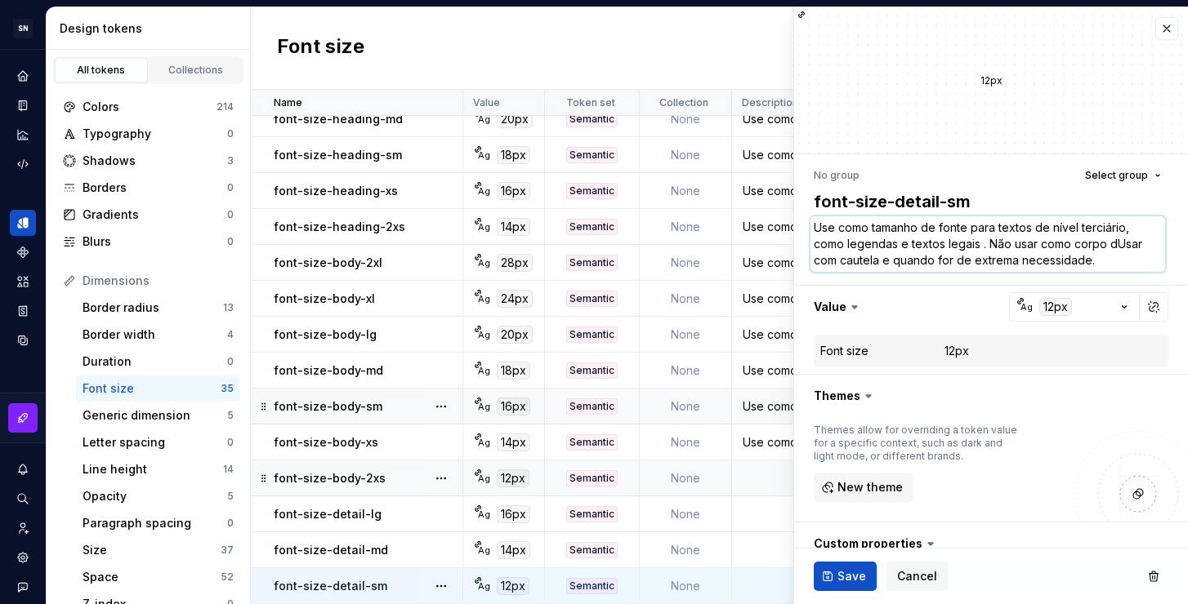
type textarea "Use como tamanho de fonte para textos de nível terciário, como legendas e texto…"
type textarea "*"
type textarea "Use como tamanho de fonte para textos de nível terciário, como legendas e texto…"
type textarea "*"
type textarea "Use como tamanho de fonte para textos de nível terciário, como legendas e texto…"
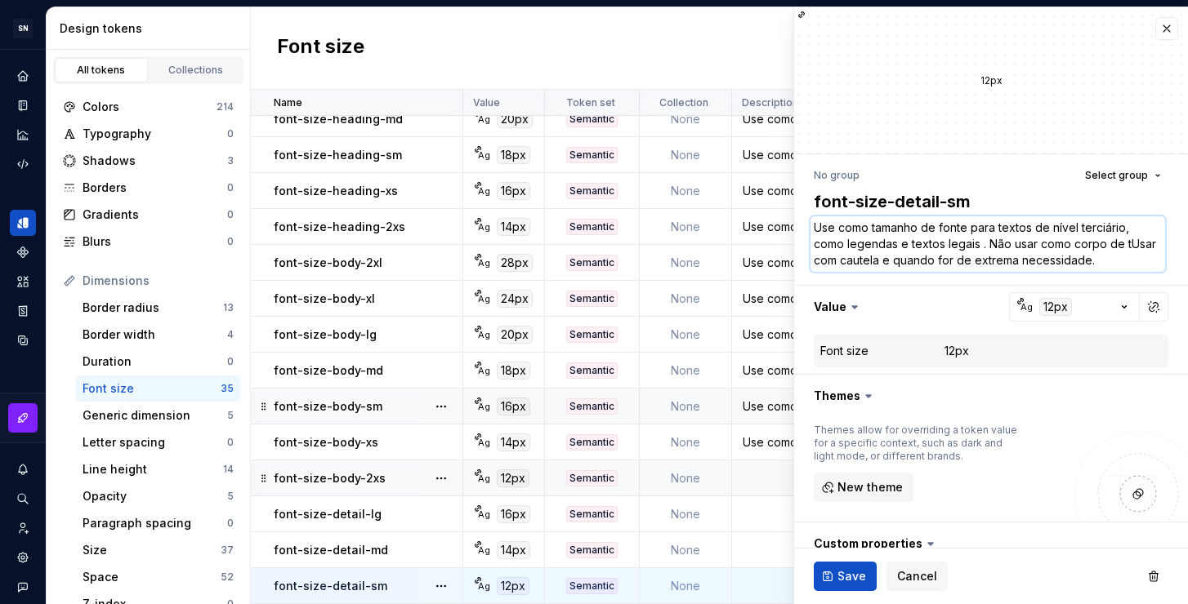
type textarea "*"
type textarea "Use como tamanho de fonte para textos de nível terciário, como legendas e texto…"
type textarea "*"
type textarea "Use como tamanho de fonte para textos de nível terciário, como legendas e texto…"
type textarea "*"
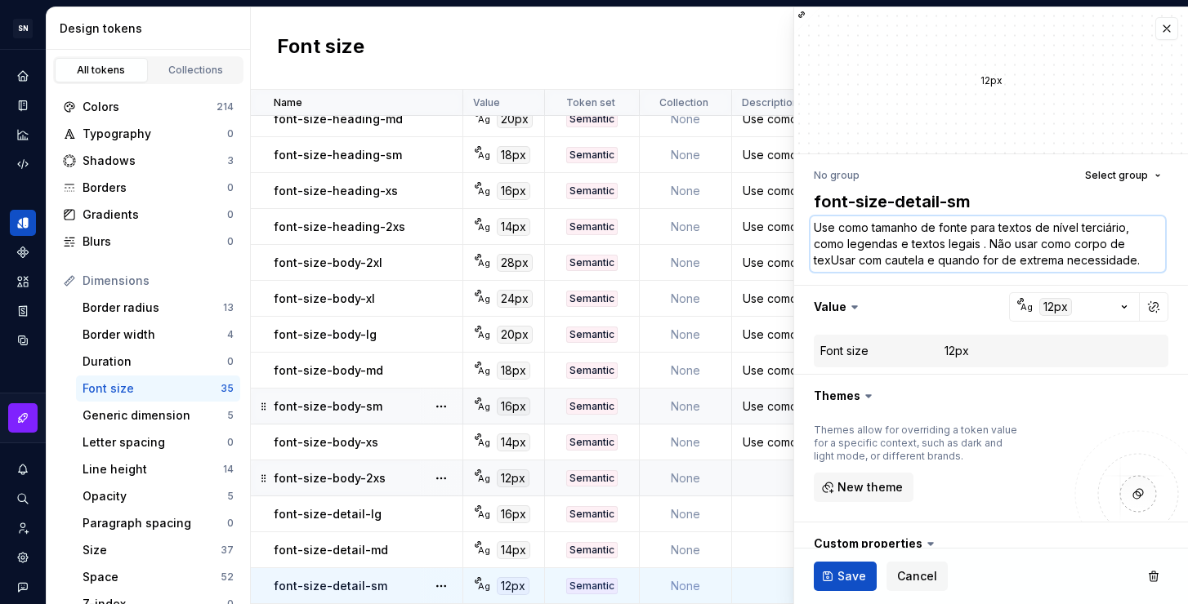
type textarea "Use como tamanho de fonte para textos de nível terciário, como legendas e texto…"
type textarea "*"
type textarea "Use como tamanho de fonte para textos de nível terciário, como legendas e texto…"
type textarea "*"
type textarea "Use como tamanho de fonte para textos de nível terciário, como legendas e texto…"
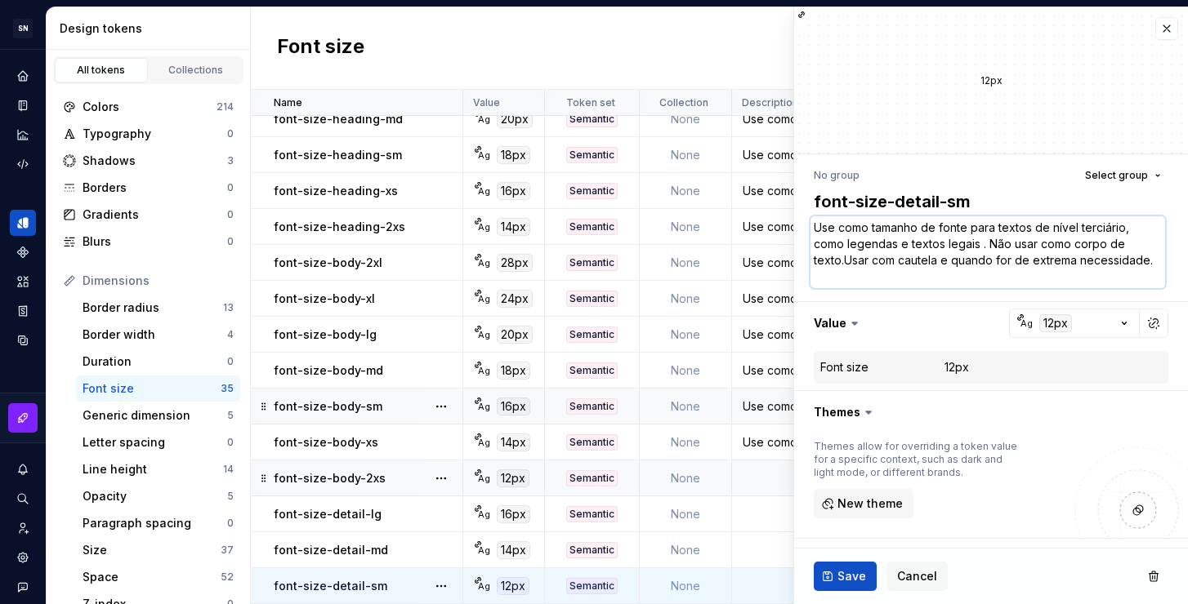
type textarea "*"
click at [969, 277] on textarea "Use como tamanho de fonte para textos de nível terciário, como legendas e texto…" at bounding box center [987, 252] width 354 height 72
type textarea "Use como tamanho de fonte para textos de nível terciário, como legendas e texto…"
click at [844, 576] on span "Save" at bounding box center [851, 576] width 29 height 16
click at [893, 272] on textarea "Use como tamanho de fonte para textos de nível terciário, como legendas e texto…" at bounding box center [987, 252] width 354 height 72
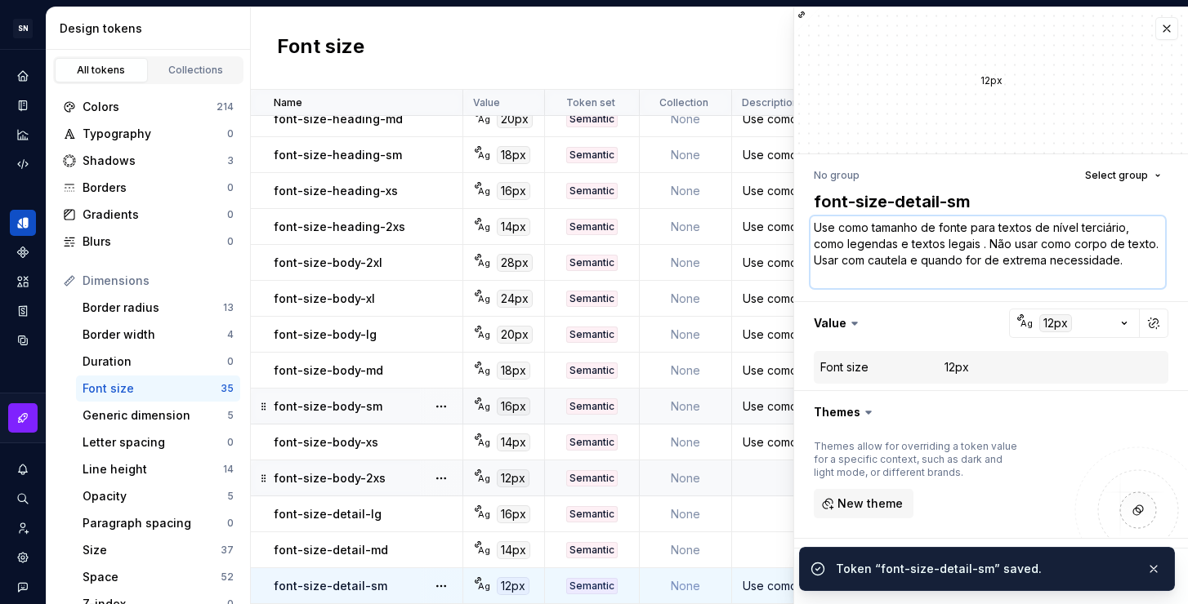
click at [911, 276] on textarea "Use como tamanho de fonte para textos de nível terciário, como legendas e texto…" at bounding box center [987, 252] width 354 height 72
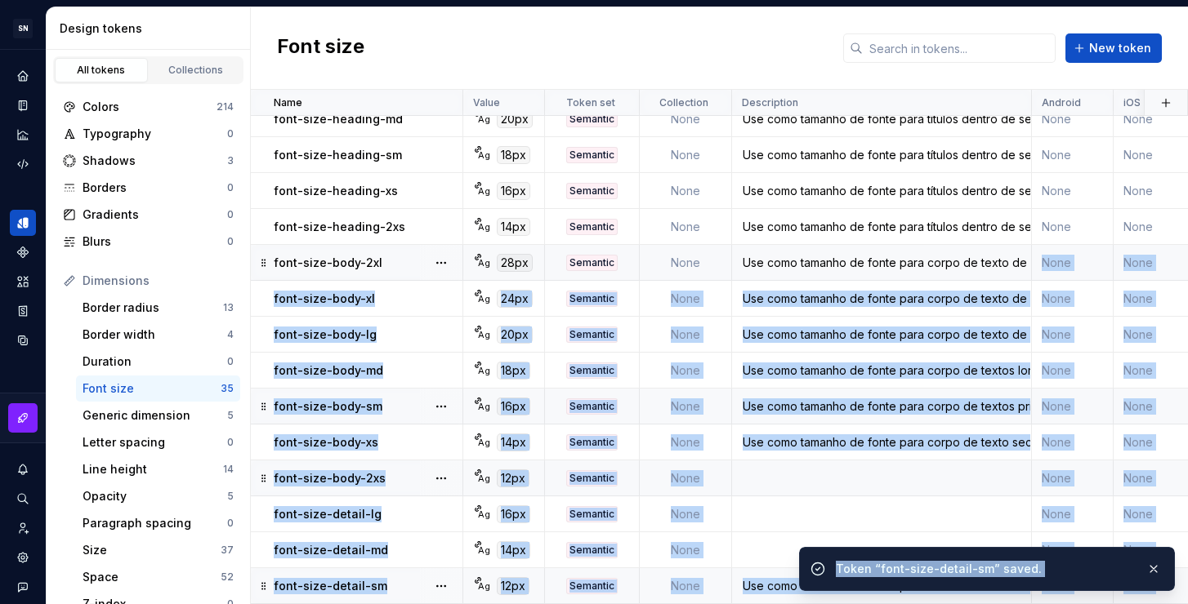
drag, startPoint x: 921, startPoint y: 278, endPoint x: 942, endPoint y: 263, distance: 25.2
click at [749, 578] on div "Use como tamanho de fonte para textos de nível terciário, como legendas e texto…" at bounding box center [881, 586] width 297 height 16
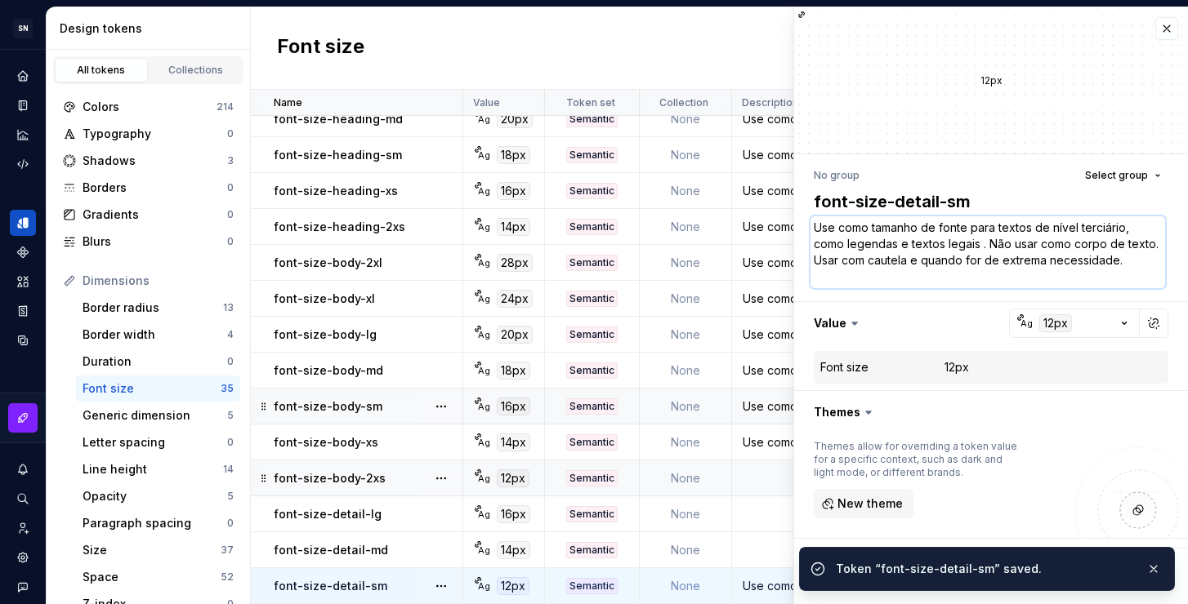
click at [890, 279] on textarea "Use como tamanho de fonte para textos de nível terciário, como legendas e texto…" at bounding box center [987, 252] width 354 height 72
click at [927, 279] on textarea "Use como tamanho de fonte para textos de nível terciário, como legendas e texto…" at bounding box center [987, 252] width 354 height 72
type textarea "*"
drag, startPoint x: 968, startPoint y: 283, endPoint x: 942, endPoint y: 257, distance: 35.8
click at [942, 257] on textarea "Use como tamanho de fonte para textos de nível terciário, como legendas e texto…" at bounding box center [987, 252] width 354 height 72
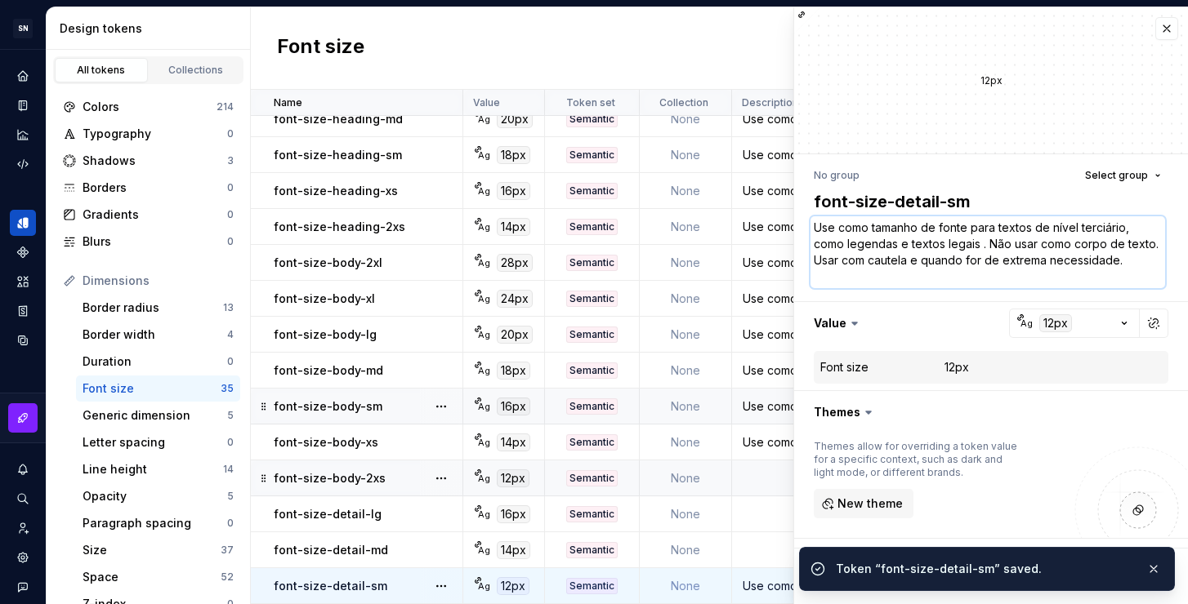
type textarea "Use como tamanho de fonte para textos de nível terciário, como legendas e texto…"
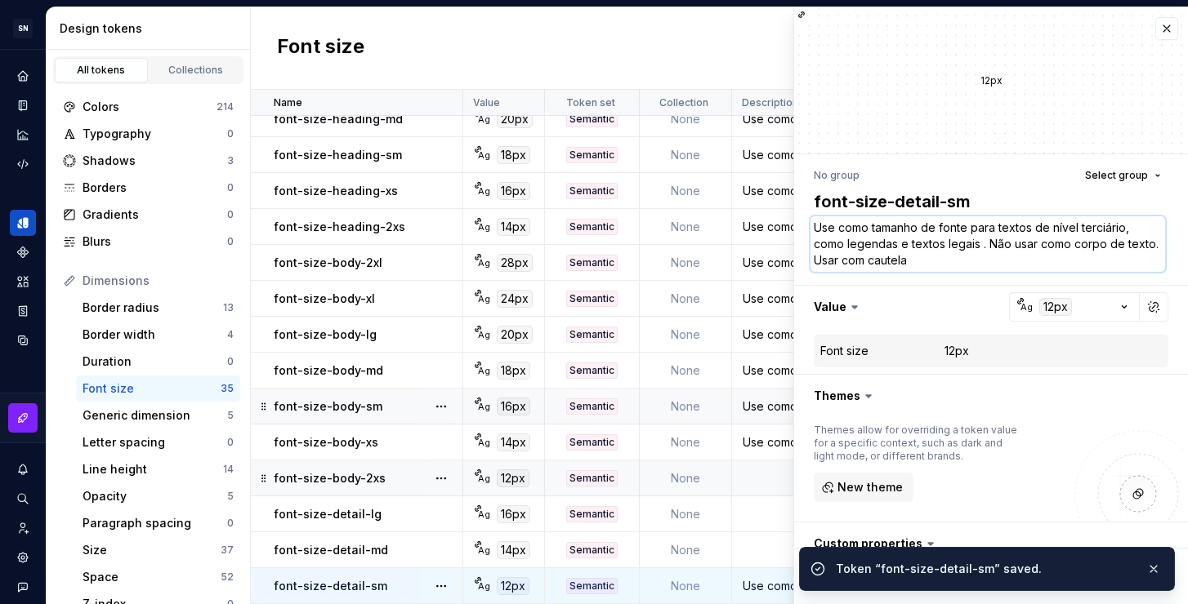
type textarea "*"
type textarea "Use como tamanho de fonte para textos de nível terciário, como legendas e texto…"
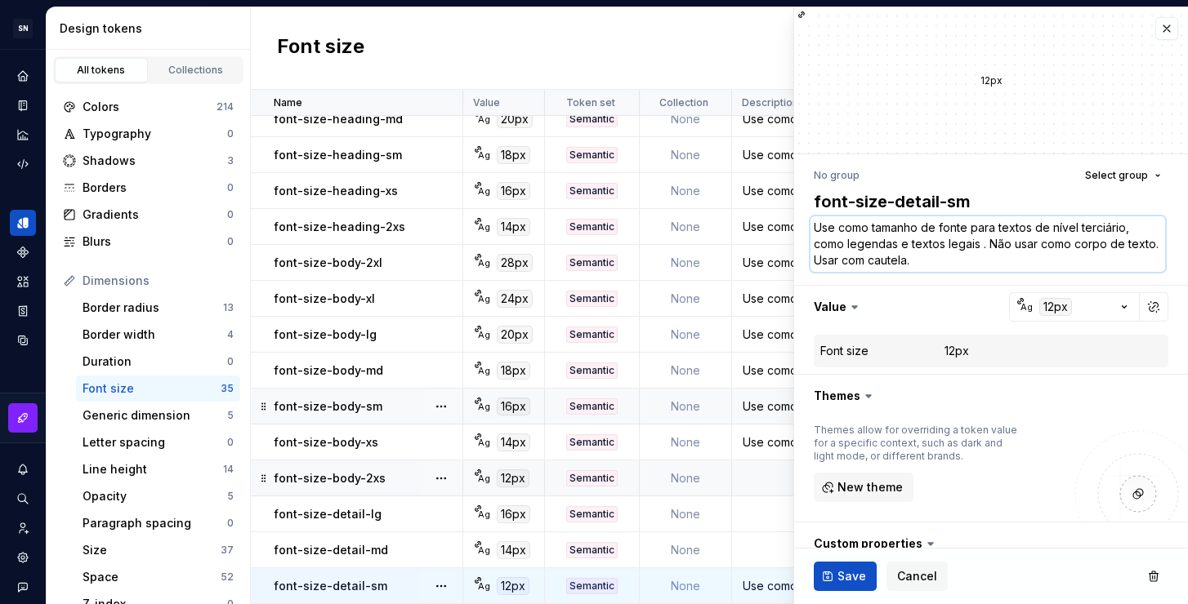
type textarea "*"
type textarea "Use como tamanho de fonte para textos de nível terciário, como legendas e texto…"
click at [853, 569] on span "Save" at bounding box center [851, 576] width 29 height 16
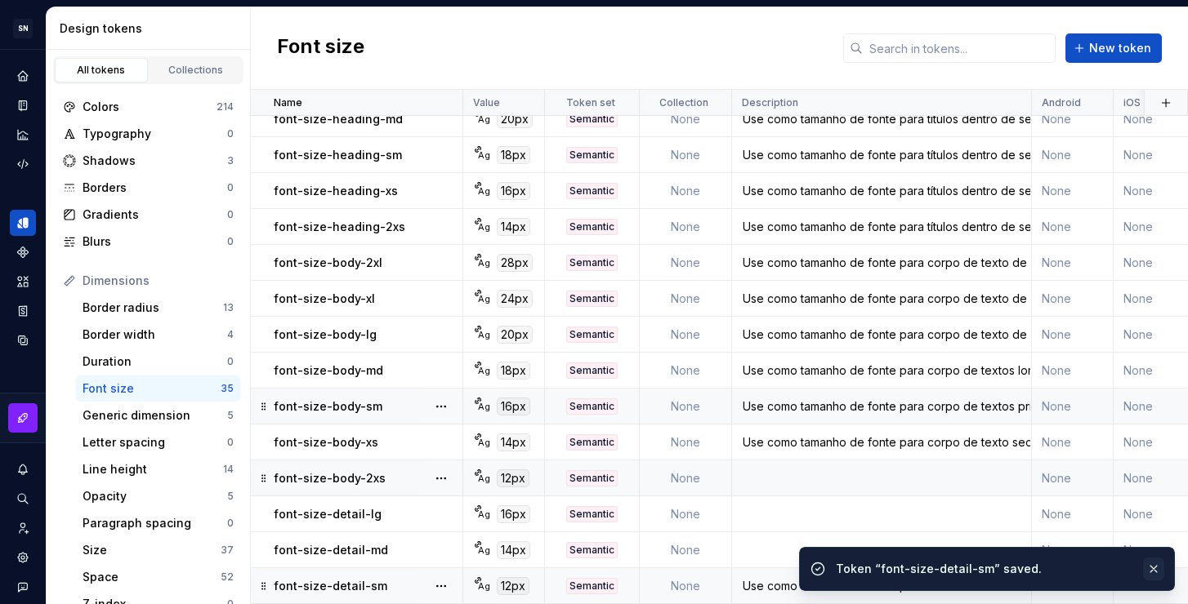
click at [1157, 565] on button "button" at bounding box center [1153, 569] width 21 height 23
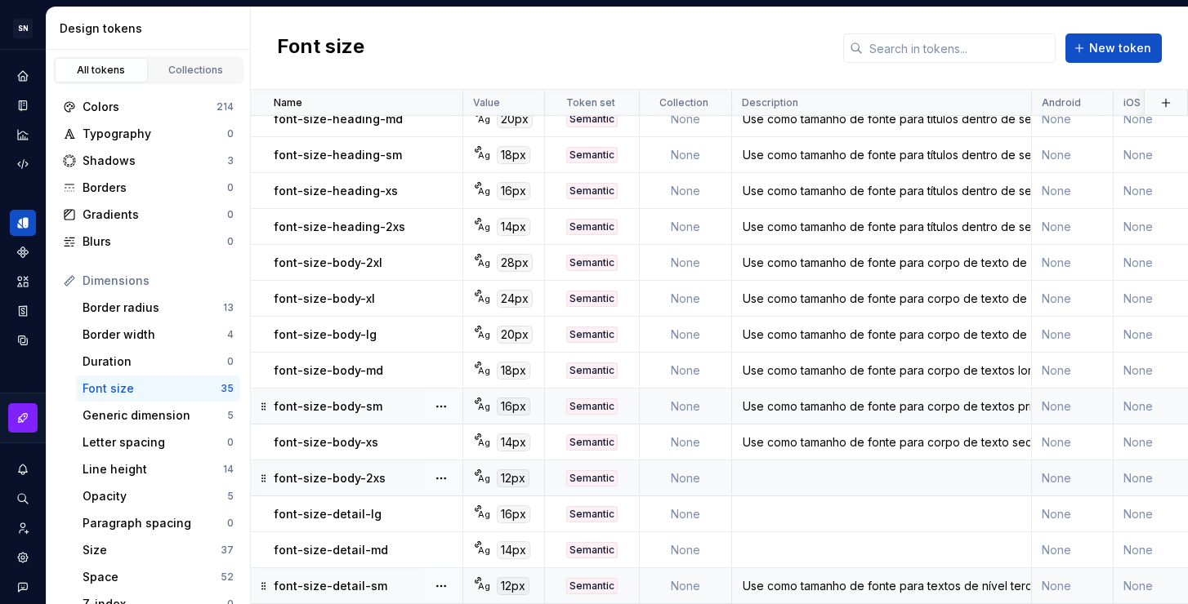
click at [817, 399] on div "Use como tamanho de fonte para corpo de textos principal e textos curtos." at bounding box center [881, 407] width 297 height 16
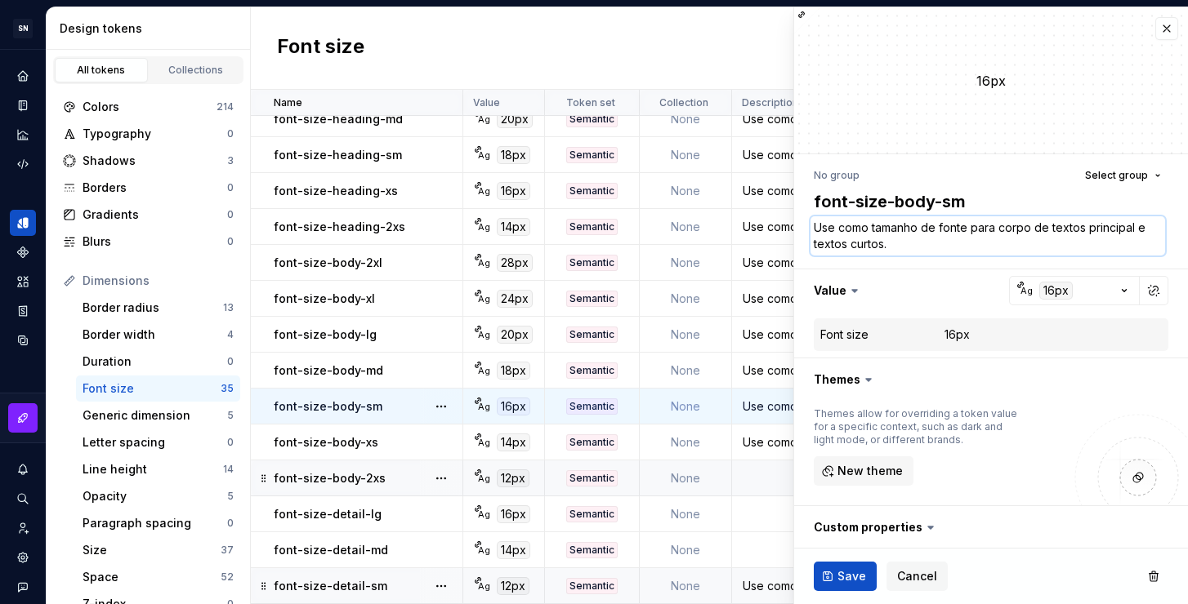
click at [931, 242] on textarea "Use como tamanho de fonte para corpo de textos principal e textos curtos." at bounding box center [987, 235] width 354 height 39
click at [907, 247] on textarea "Use como tamanho de fonte para corpo de textos principal e textos curtos." at bounding box center [987, 235] width 354 height 39
click at [768, 443] on td "Use como tamanho de fonte para corpo de texto secundário, como mensagens de apo…" at bounding box center [882, 443] width 300 height 36
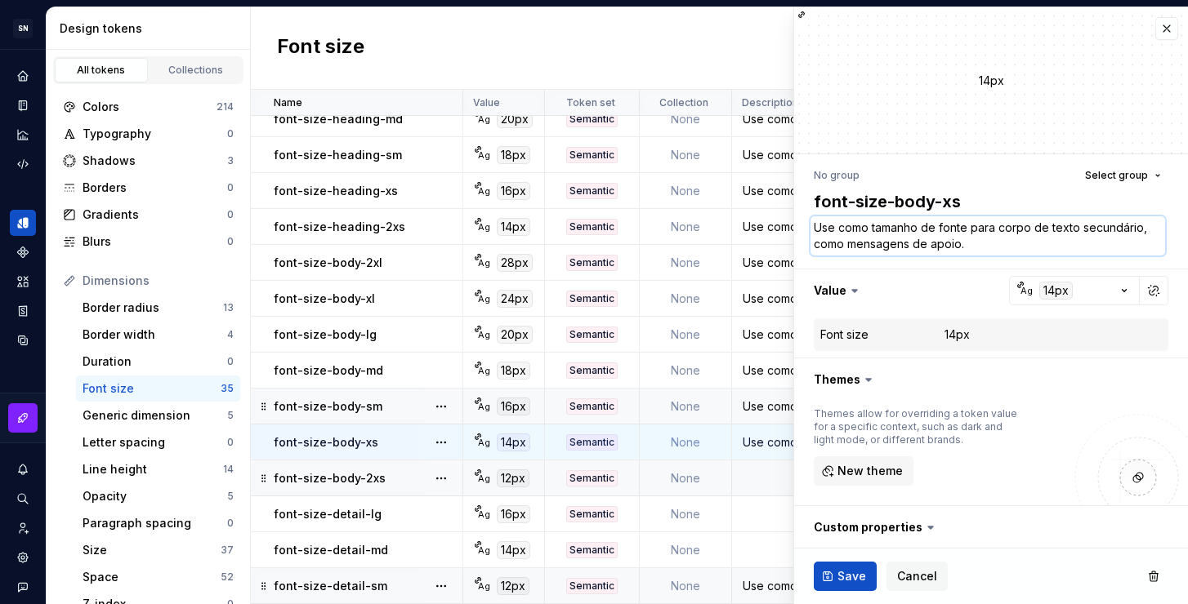
click at [982, 244] on textarea "Use como tamanho de fonte para corpo de texto secundário, como mensagens de apo…" at bounding box center [987, 235] width 354 height 39
click at [1015, 244] on textarea "Use como tamanho de fonte para corpo de texto secundário, como mensagens de apo…" at bounding box center [987, 235] width 354 height 39
click at [1053, 247] on textarea "Use como tamanho de fonte para corpo de texto secundário, como mensagens de apo…" at bounding box center [987, 235] width 354 height 39
type textarea "*"
click at [999, 252] on textarea "Use como tamanho de fonte para corpo de texto secundário, como mensagens de apo…" at bounding box center [987, 235] width 354 height 39
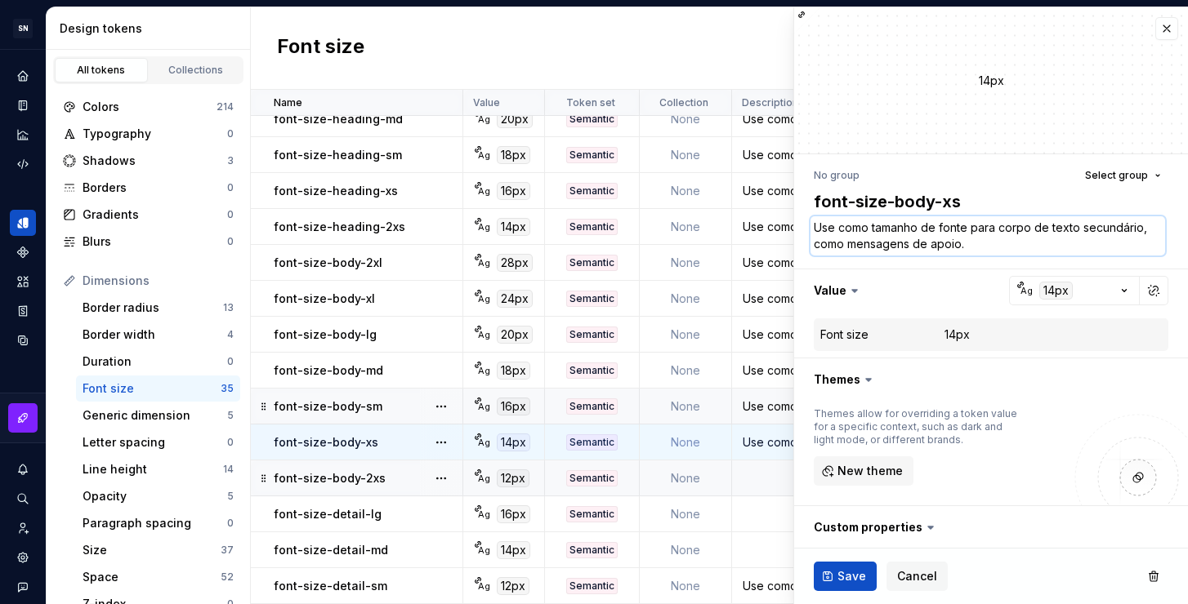
click at [984, 247] on textarea "Use como tamanho de fonte para corpo de texto secundário, como mensagens de apo…" at bounding box center [987, 235] width 354 height 39
drag, startPoint x: 912, startPoint y: 245, endPoint x: 850, endPoint y: 244, distance: 62.1
click at [850, 244] on textarea "Use como tamanho de fonte para corpo de texto secundário, como mensagens de apo…" at bounding box center [987, 235] width 354 height 39
type textarea "Use como tamanho de fonte para corpo de texto secundário, como tde apoio."
type textarea "*"
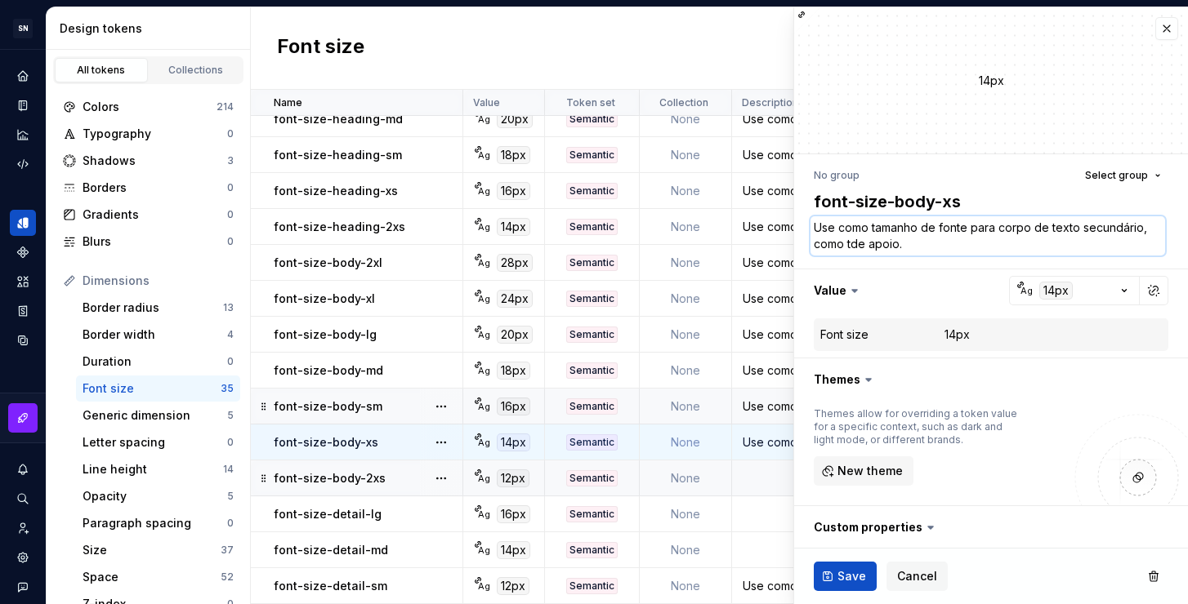
type textarea "Use como tamanho de fonte para corpo de texto secundário, como tede apoio."
type textarea "*"
type textarea "Use como tamanho de fonte para corpo de texto secundário, como texde apoio."
type textarea "*"
type textarea "Use como tamanho de fonte para corpo de texto secundário, como textde apoio."
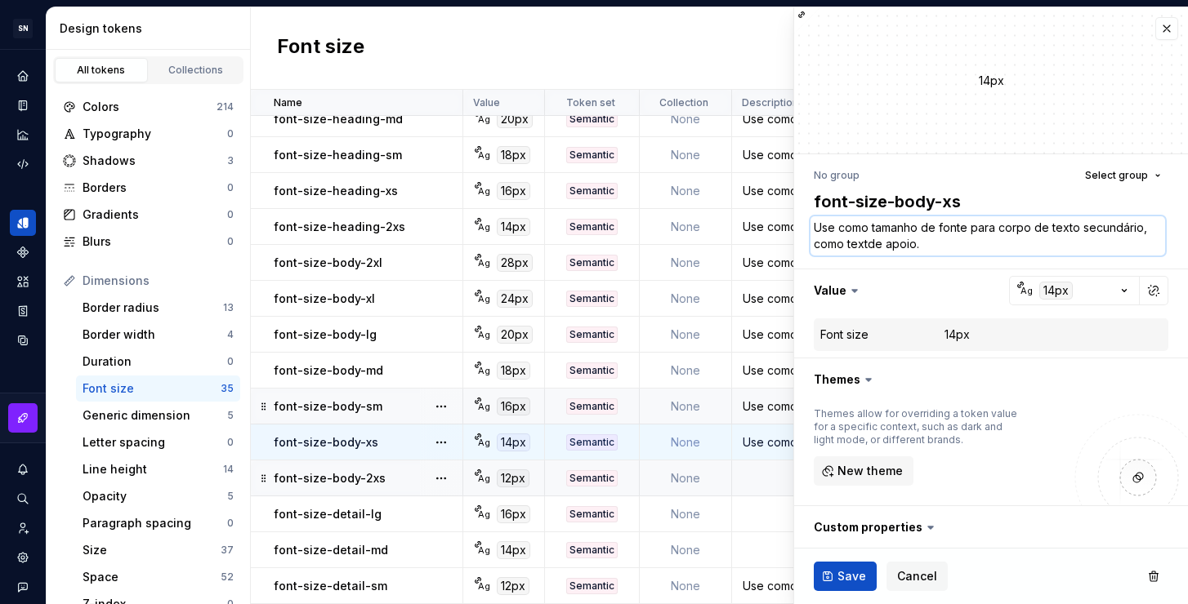
type textarea "*"
type textarea "Use como tamanho de fonte para corpo de texto secundário, como textode apoio."
type textarea "*"
type textarea "Use como tamanho de fonte para corpo de texto secundário, como textosde apoio."
type textarea "*"
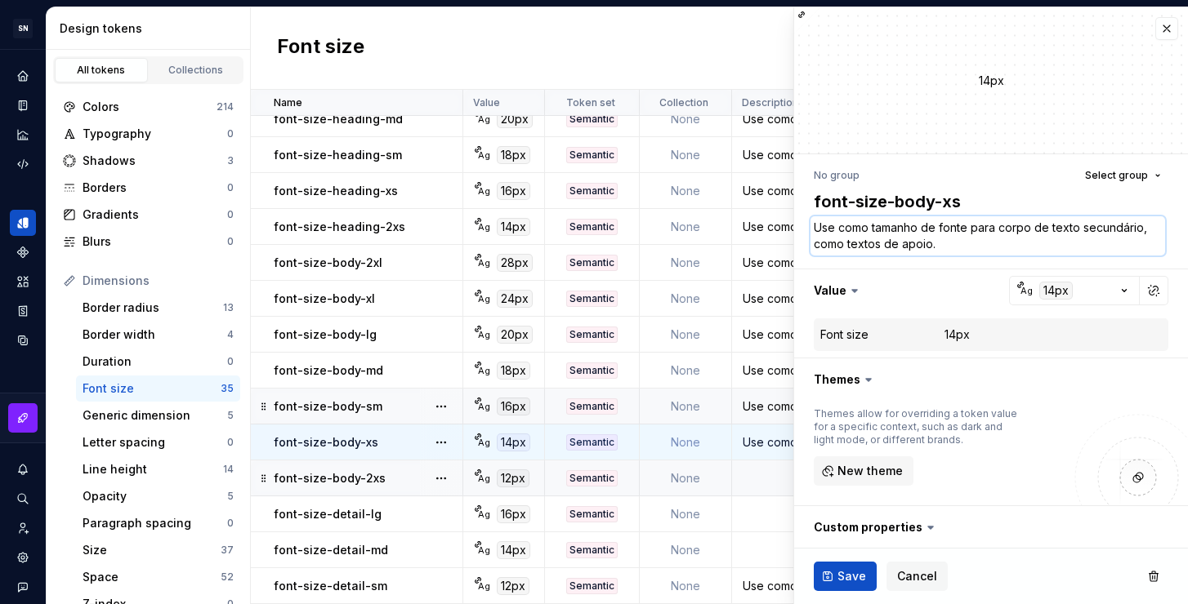
click at [995, 249] on textarea "Use como tamanho de fonte para corpo de texto secundário, como textos de apoio." at bounding box center [987, 235] width 354 height 39
type textarea "Use como tamanho de fonte para corpo de texto secundário, como textos de apoio."
click at [966, 241] on textarea "Use como tamanho de fonte para corpo de texto secundário, como textos de apoio." at bounding box center [987, 235] width 354 height 39
click at [1080, 229] on textarea "Use como tamanho de fonte para corpo de texto secundário, como textos de apoio." at bounding box center [987, 235] width 354 height 39
type textarea "*"
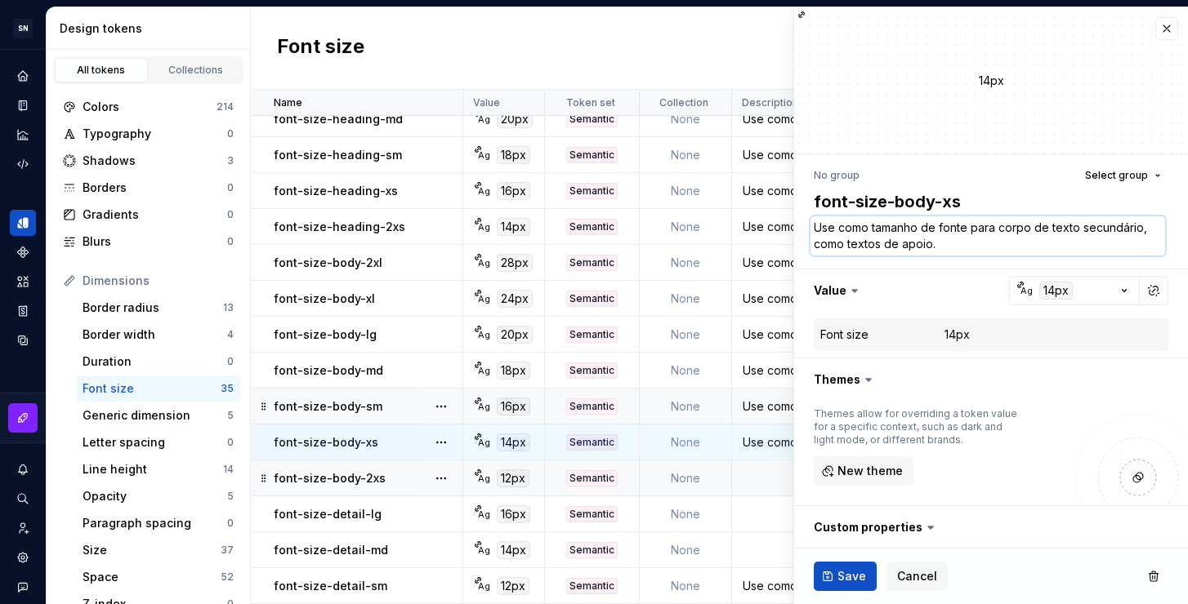
type textarea "Use como tamanho de fonte para corpo de texto psecundário, como textos de apoio."
click at [938, 244] on textarea "Use como tamanho de fonte para corpo de texto para informações secundário, como…" at bounding box center [987, 235] width 354 height 39
click at [1085, 246] on textarea "Use como tamanho de fonte para corpo de texto para informações secundárias, com…" at bounding box center [987, 235] width 354 height 39
click at [843, 577] on span "Save" at bounding box center [851, 576] width 29 height 16
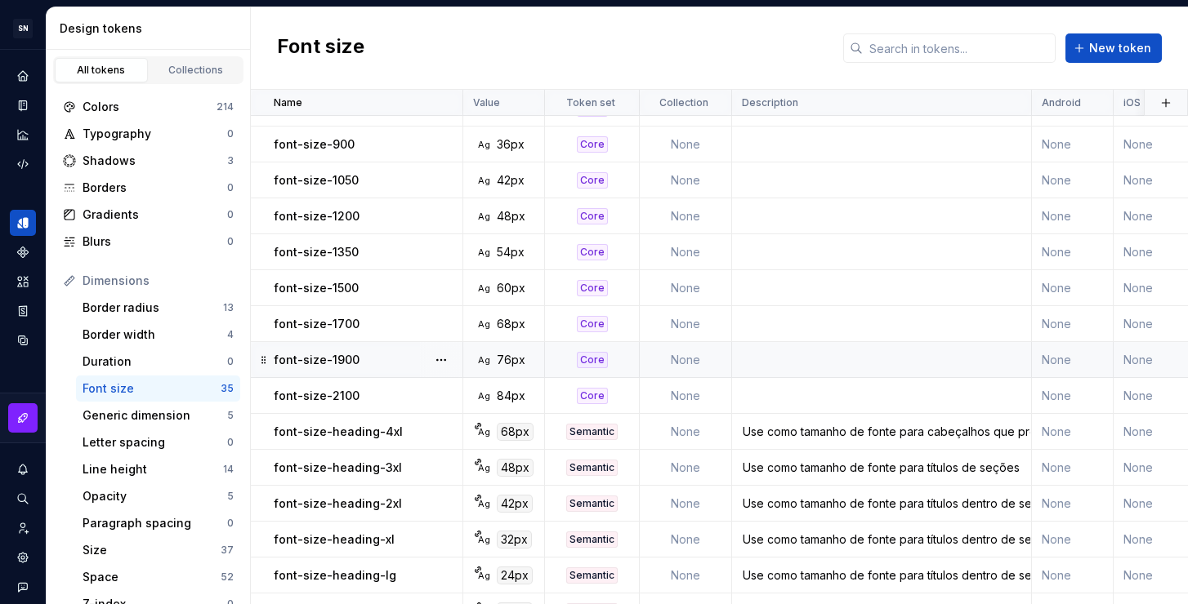
scroll to position [286, 0]
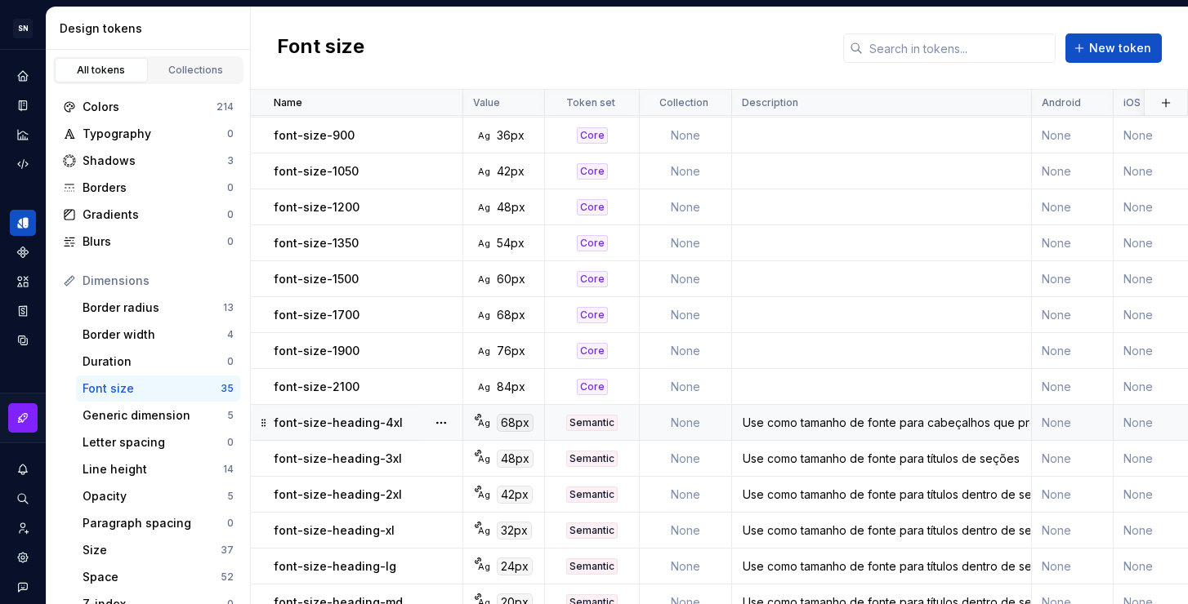
click at [849, 428] on div "Use como tamanho de fonte para cabeçalhos que precisam de bastante destaque, co…" at bounding box center [881, 423] width 297 height 16
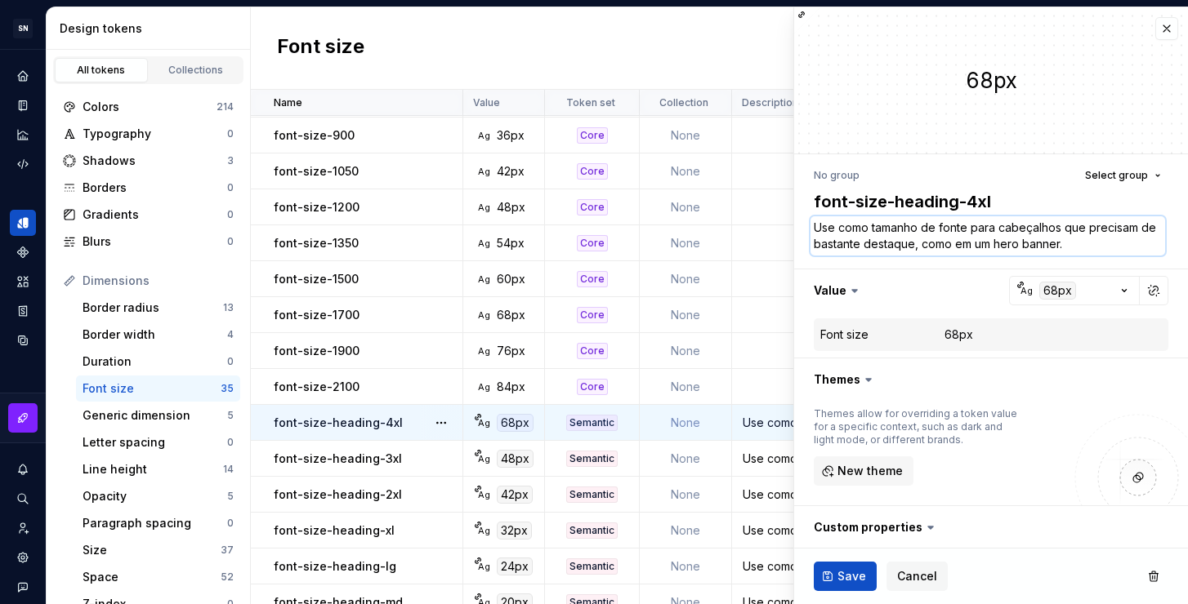
click at [1089, 240] on textarea "Use como tamanho de fonte para cabeçalhos que precisam de bastante destaque, co…" at bounding box center [987, 235] width 354 height 39
click at [1103, 246] on textarea "Use como tamanho de fonte para cabeçalhos que precisam de bastante destaque, co…" at bounding box center [987, 235] width 354 height 39
click at [938, 243] on textarea "Use como tamanho de fonte para cabeçalhos que precisam de bastante destaque, co…" at bounding box center [987, 235] width 354 height 39
click at [1103, 243] on textarea "Use como tamanho de fonte para cabeçalhos que precisam de bastante destaque, co…" at bounding box center [987, 235] width 354 height 39
click at [1096, 250] on textarea "Use como tamanho de fonte para cabeçalhos que precisam de bastante destaque, co…" at bounding box center [987, 235] width 354 height 39
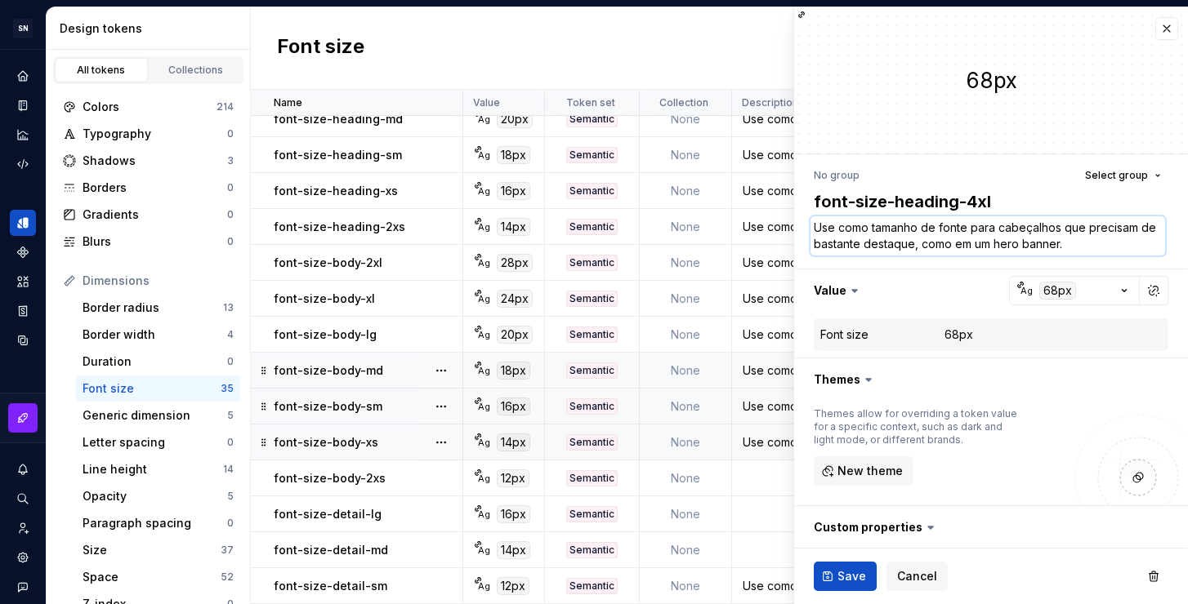
scroll to position [778, 0]
click at [751, 578] on div "Use como tamanho de fonte para textos de nível terciário, como legendas e texto…" at bounding box center [881, 586] width 297 height 16
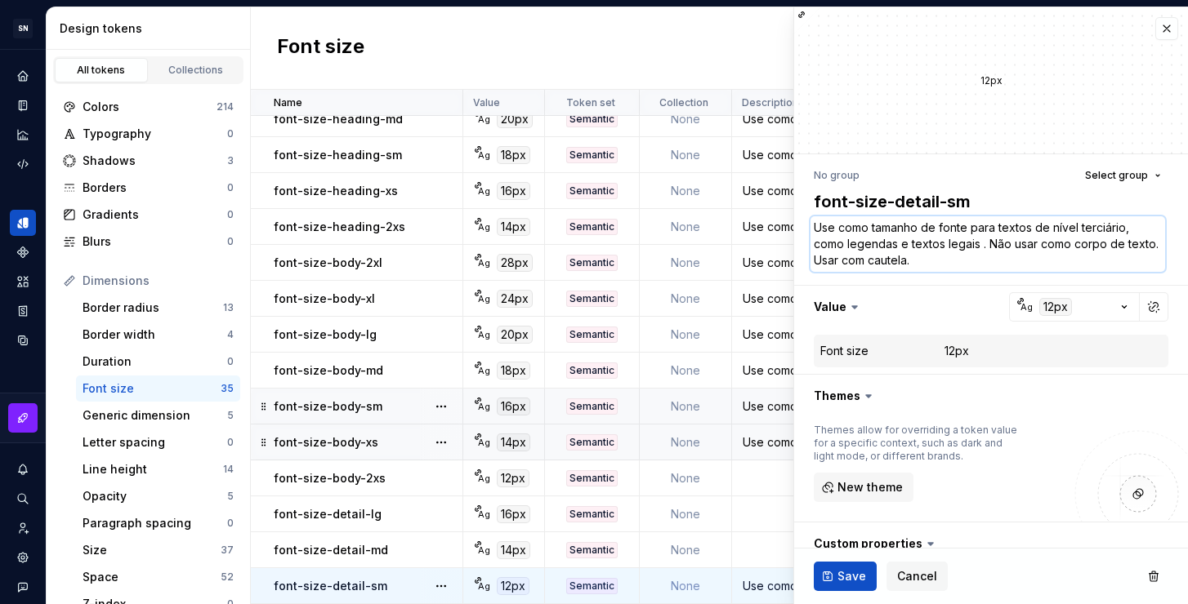
click at [880, 255] on textarea "Use como tamanho de fonte para textos de nível terciário, como legendas e texto…" at bounding box center [987, 244] width 354 height 56
click at [898, 242] on textarea "Use como tamanho de fonte para textos de nível terciário, como legendas e texto…" at bounding box center [987, 244] width 354 height 56
click at [1025, 258] on textarea "Use como tamanho de fonte para textos de nível terciário, como legendas, tags e…" at bounding box center [987, 244] width 354 height 56
click at [853, 577] on span "Save" at bounding box center [851, 576] width 29 height 16
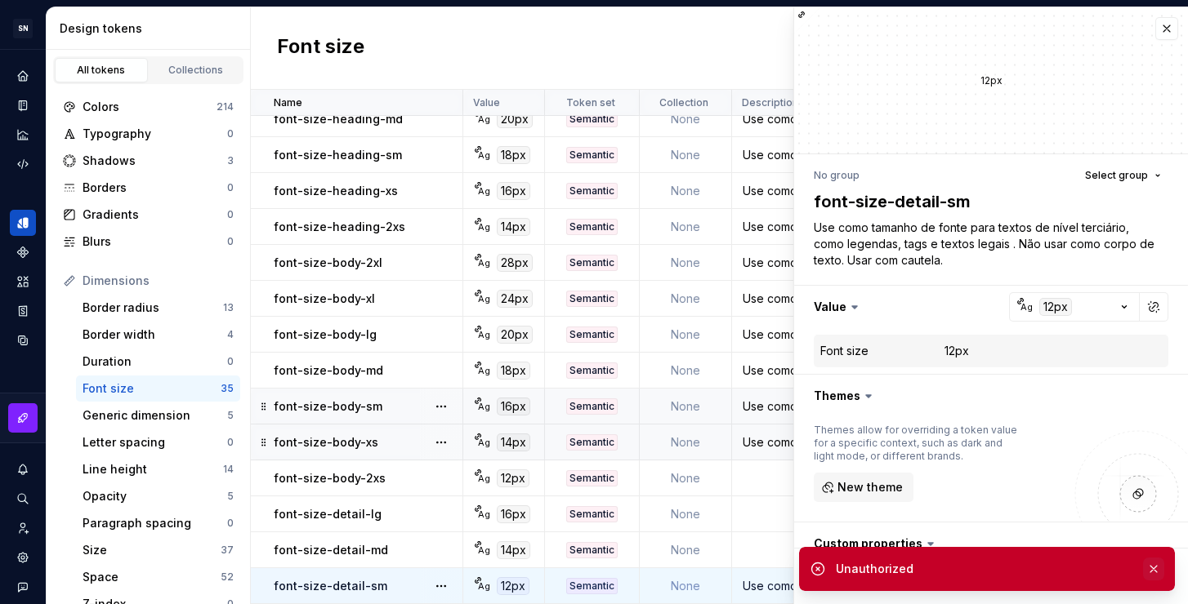
click at [1148, 568] on button "button" at bounding box center [1153, 569] width 21 height 23
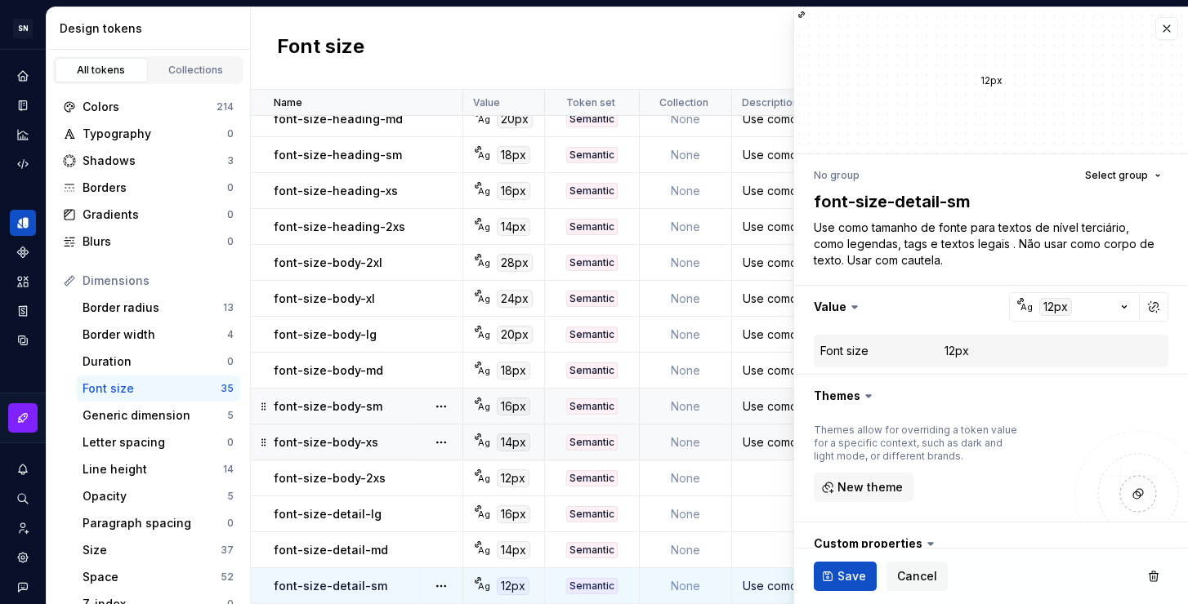
click at [849, 579] on ul "Token “font-size-body-xs” saved." at bounding box center [987, 591] width 402 height 26
click at [844, 570] on span "Save" at bounding box center [851, 576] width 29 height 16
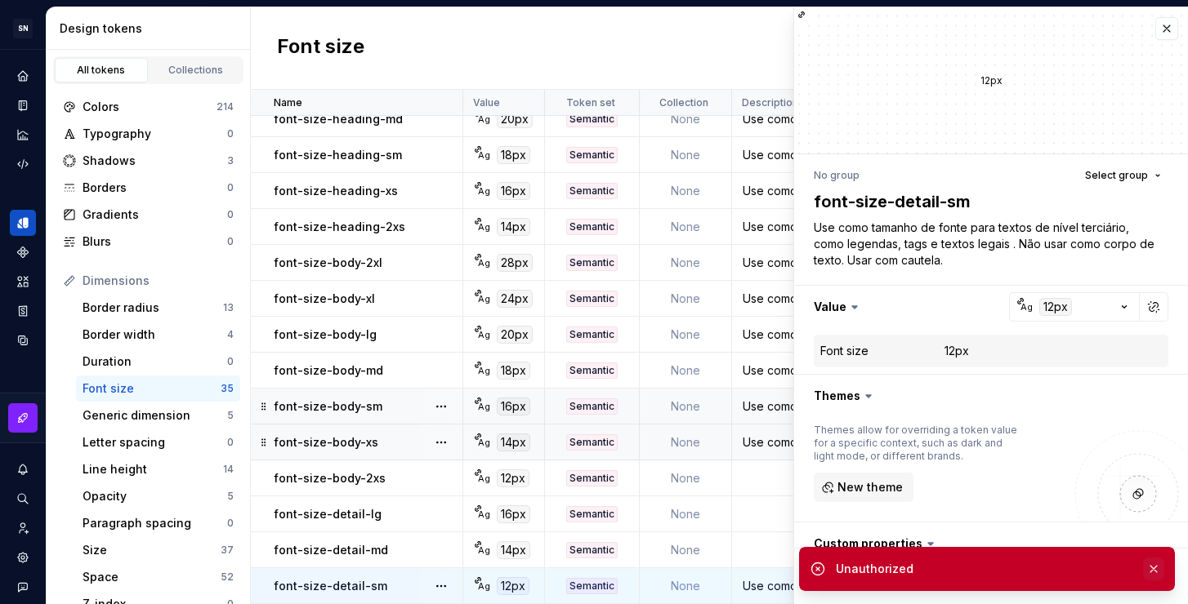
click at [1157, 570] on button "button" at bounding box center [1153, 569] width 21 height 23
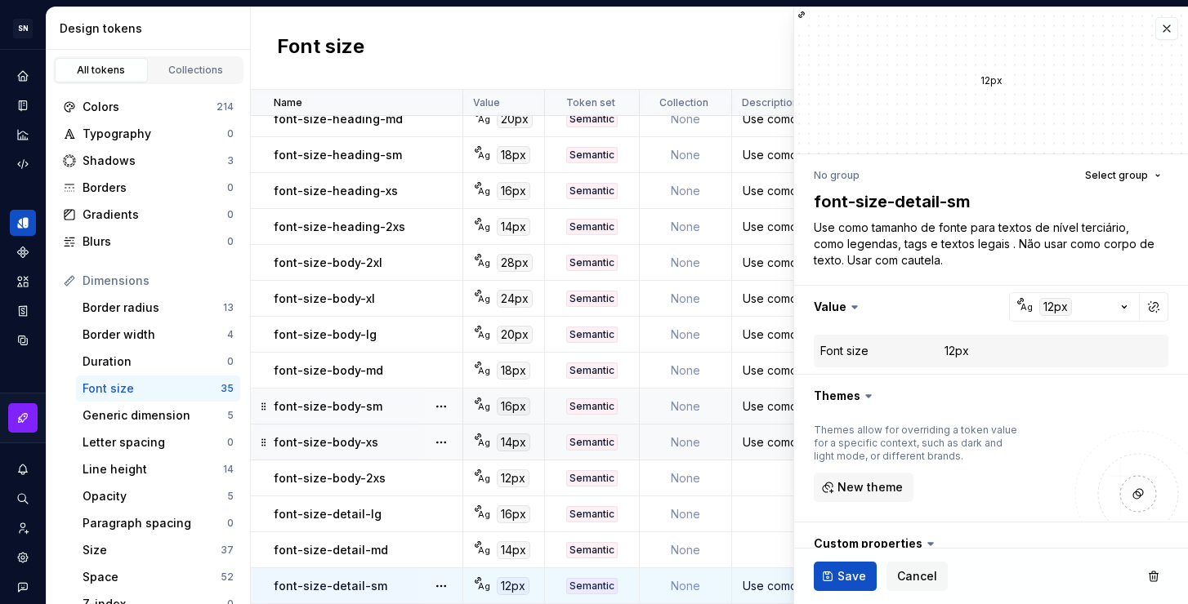
click at [746, 578] on div "Use como tamanho de fonte para textos de nível terciário, como legendas e texto…" at bounding box center [881, 586] width 297 height 16
click at [757, 532] on td at bounding box center [882, 550] width 300 height 36
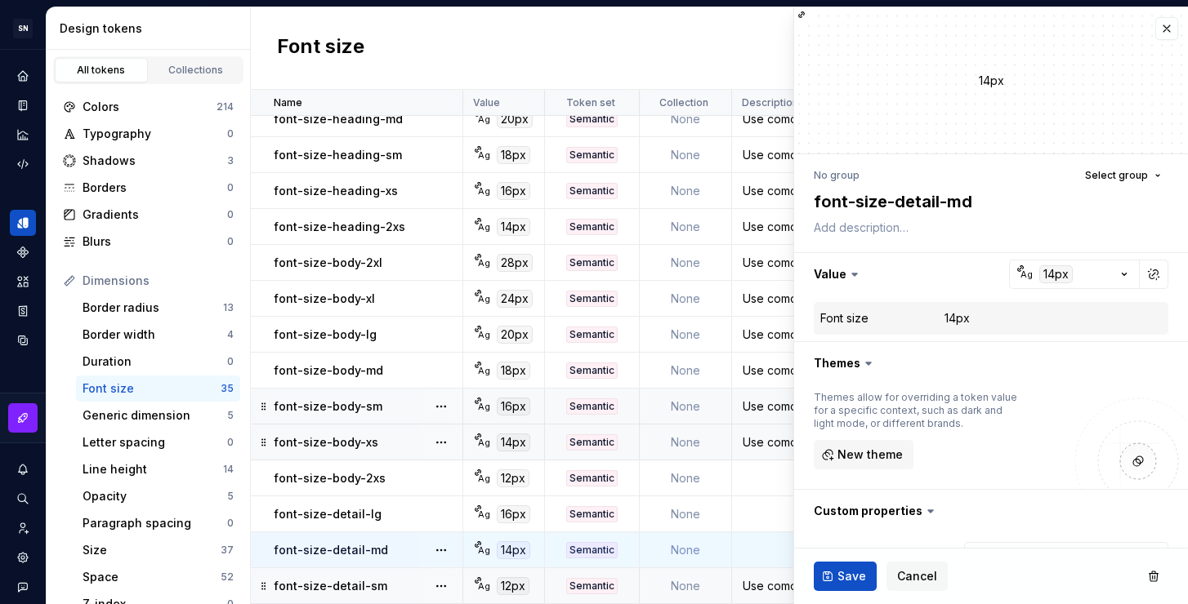
click at [756, 578] on div "Use como tamanho de fonte para textos de nível terciário, como legendas e texto…" at bounding box center [881, 586] width 297 height 16
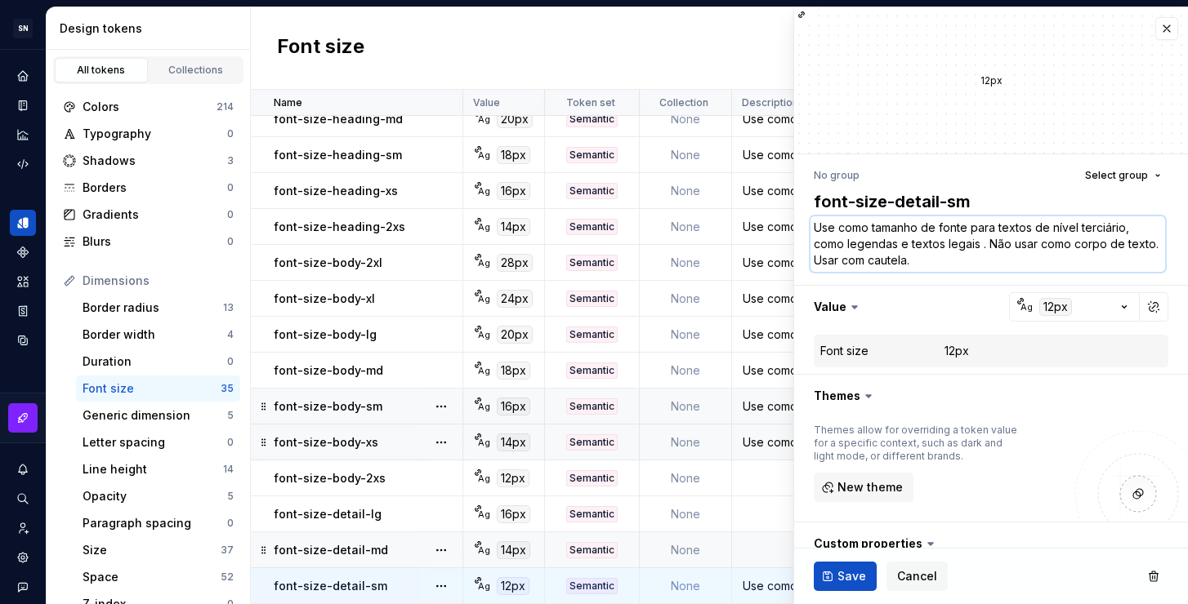
click at [903, 255] on textarea "Use como tamanho de fonte para textos de nível terciário, como legendas e texto…" at bounding box center [987, 244] width 354 height 56
click at [895, 243] on textarea "Use como tamanho de fonte para textos de nível terciário, como legendas e texto…" at bounding box center [987, 244] width 354 height 56
click at [965, 261] on textarea "Use como tamanho de fonte para textos de nível terciário, como legendas, tags e…" at bounding box center [987, 244] width 354 height 56
click at [853, 583] on ul "Token “font-size-body-xs” saved." at bounding box center [987, 591] width 402 height 26
click at [849, 575] on span "Save" at bounding box center [851, 576] width 29 height 16
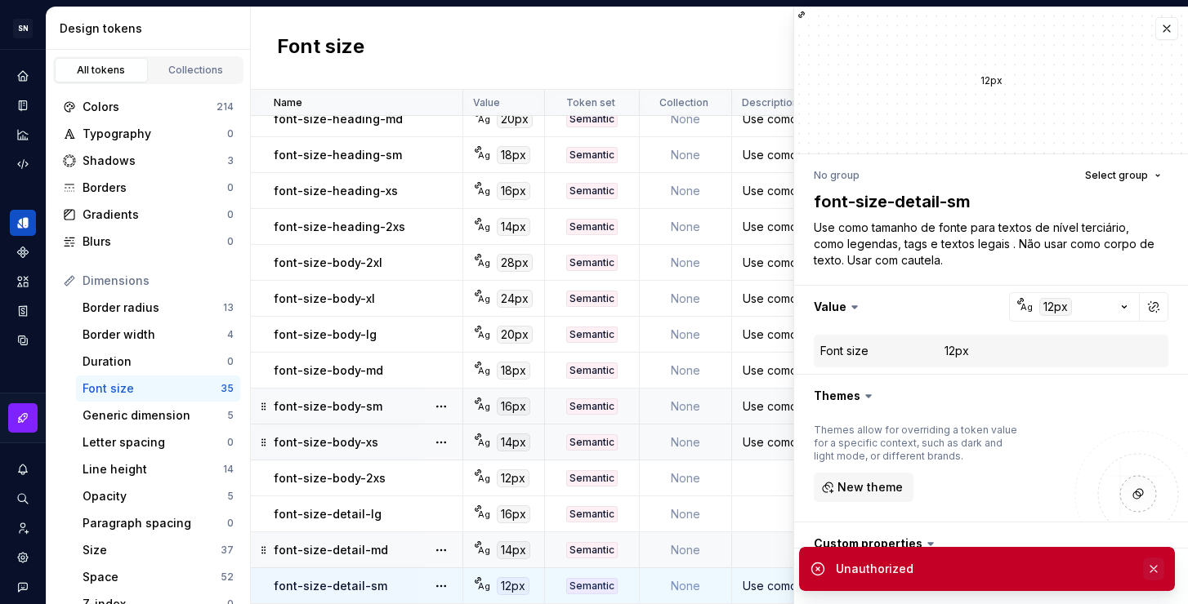
click at [1152, 570] on button "button" at bounding box center [1153, 569] width 21 height 23
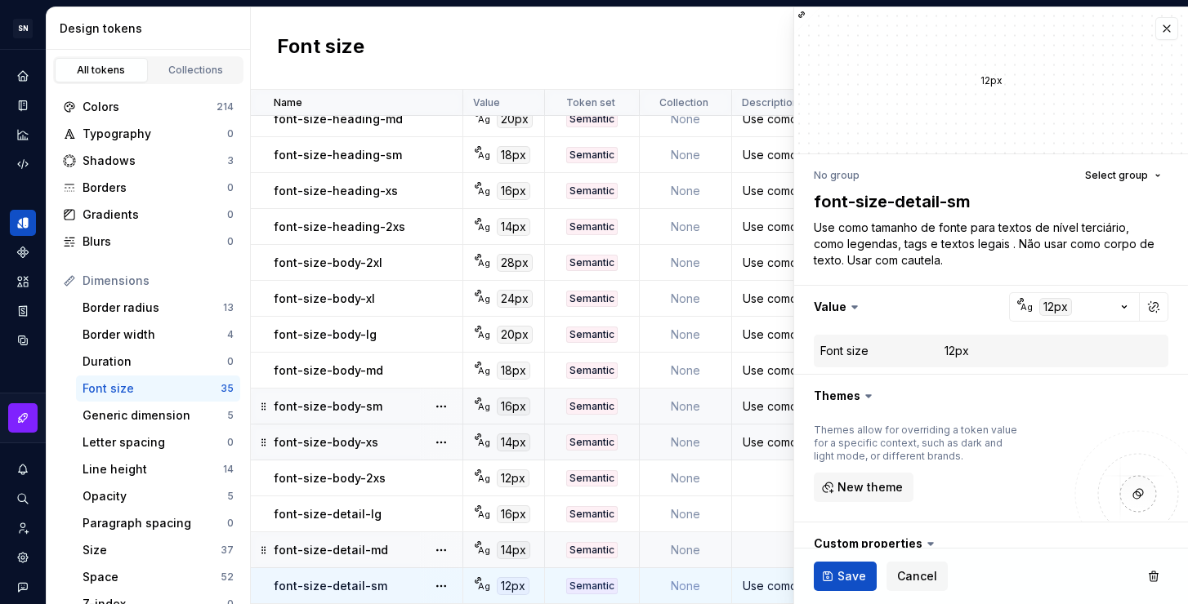
click at [414, 41] on div "Font size New token" at bounding box center [719, 48] width 937 height 82
click at [1155, 29] on button "button" at bounding box center [1166, 28] width 23 height 23
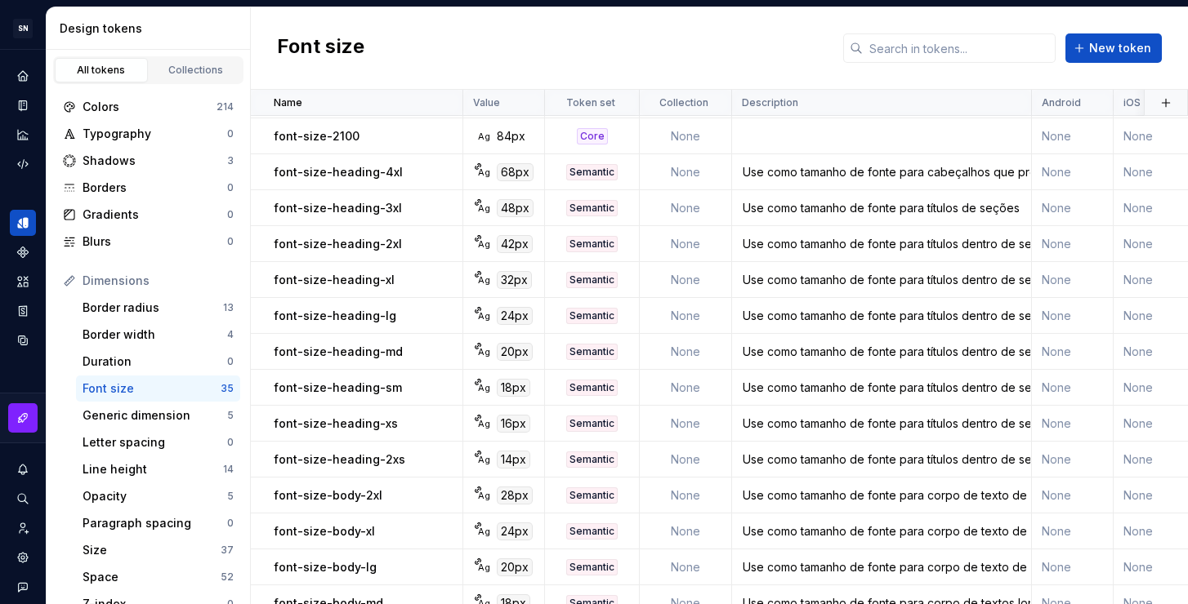
scroll to position [428, 0]
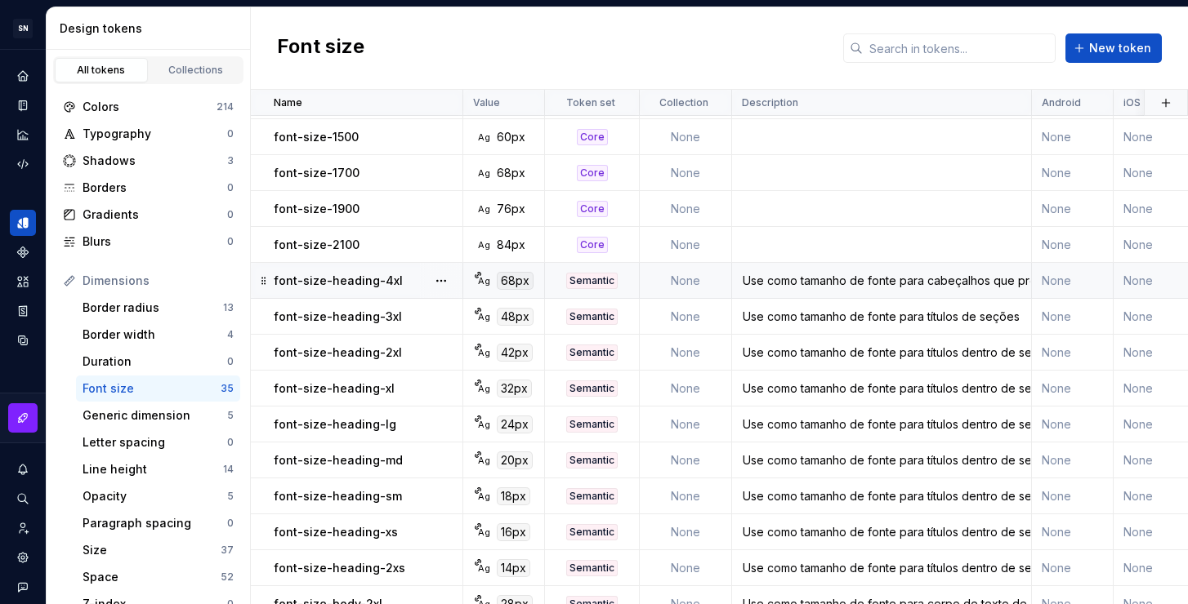
click at [847, 284] on div "Use como tamanho de fonte para cabeçalhos que precisam de bastante destaque, co…" at bounding box center [881, 281] width 297 height 16
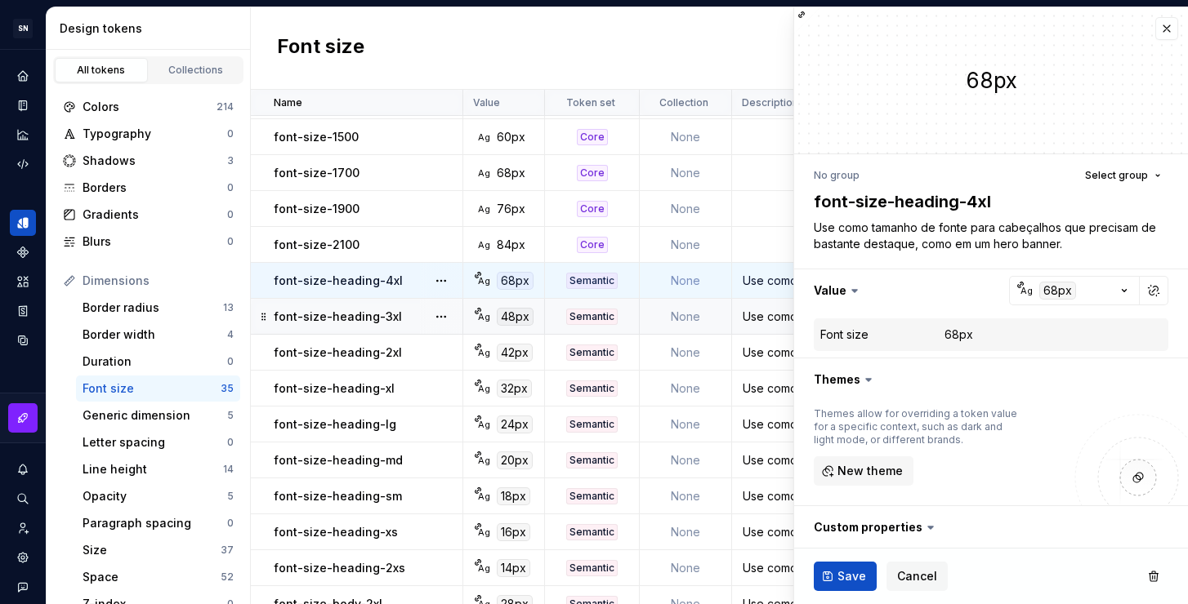
click at [768, 319] on div "Use como tamanho de fonte para títulos de seções" at bounding box center [881, 317] width 297 height 16
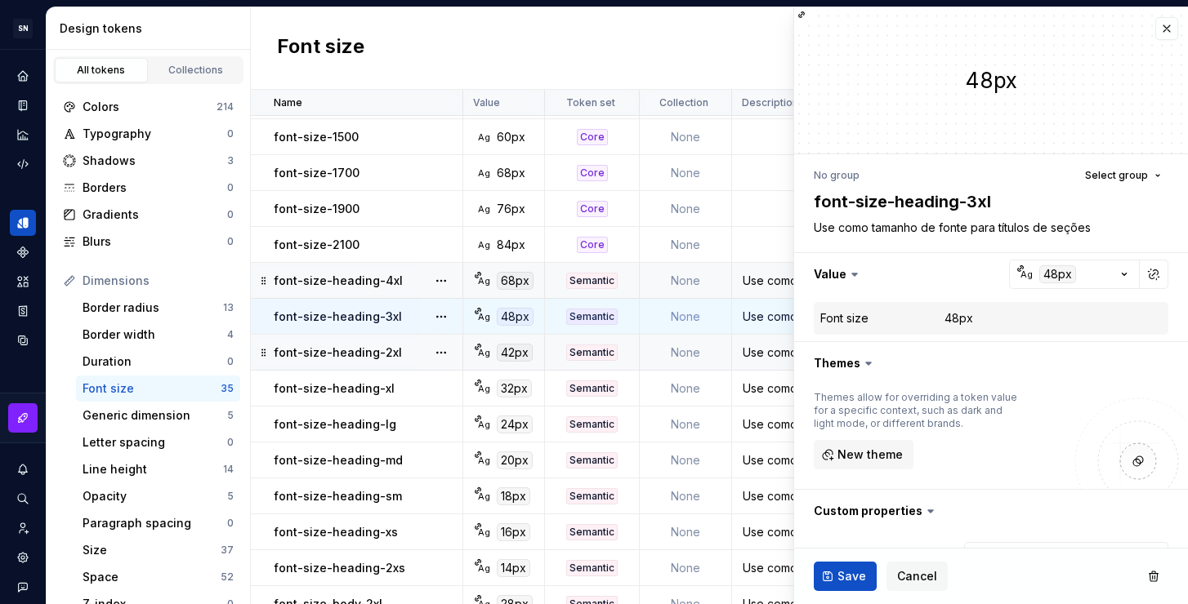
click at [772, 354] on div "Use como tamanho de fonte para títulos dentro de seções de uma página ou compon…" at bounding box center [881, 353] width 297 height 16
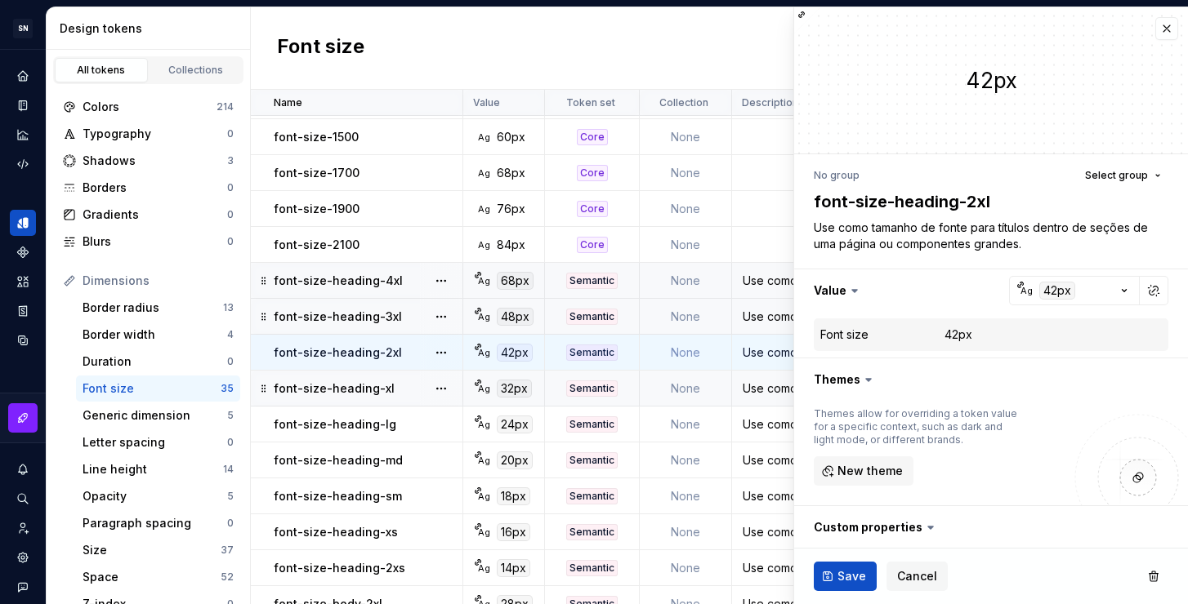
click at [771, 394] on div "Use como tamanho de fonte para títulos dentro de seções de uma página ou compon…" at bounding box center [881, 389] width 297 height 16
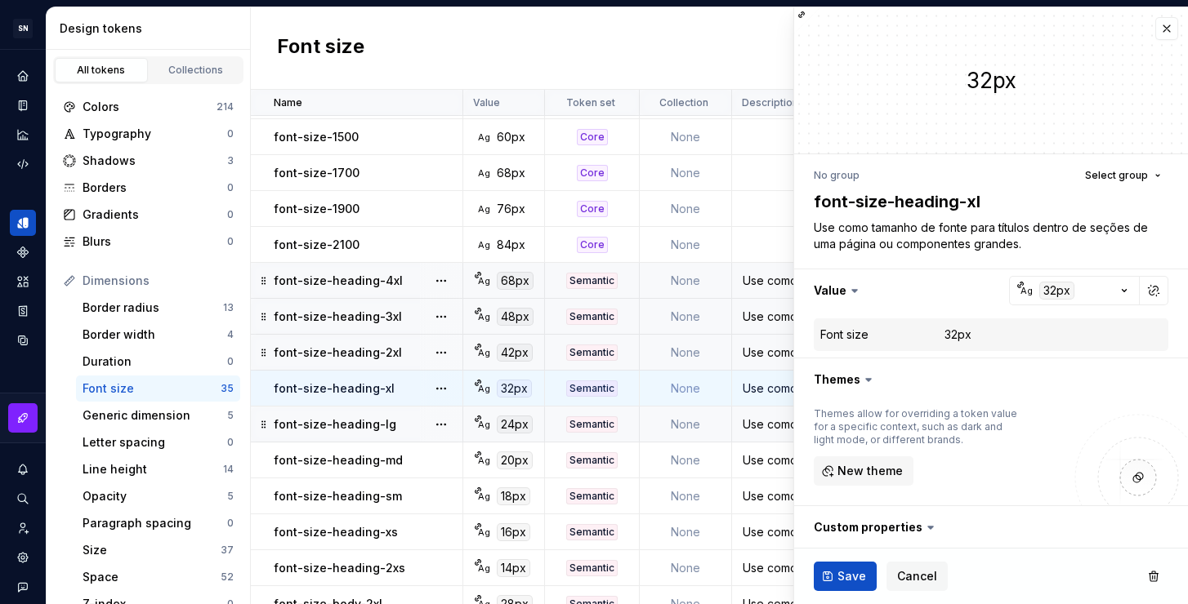
click at [770, 429] on div "Use como tamanho de fonte para títulos dentro de seções de uma página ou compon…" at bounding box center [881, 425] width 297 height 16
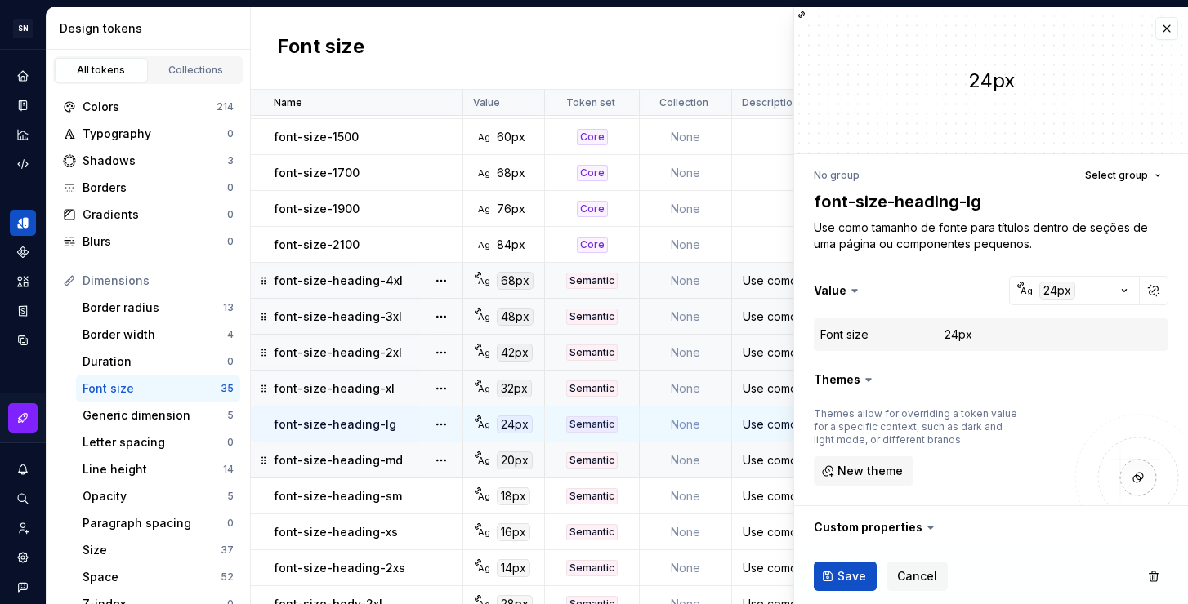
click at [772, 459] on div "Use como tamanho de fonte para títulos dentro de seções de uma página ou compon…" at bounding box center [881, 460] width 297 height 16
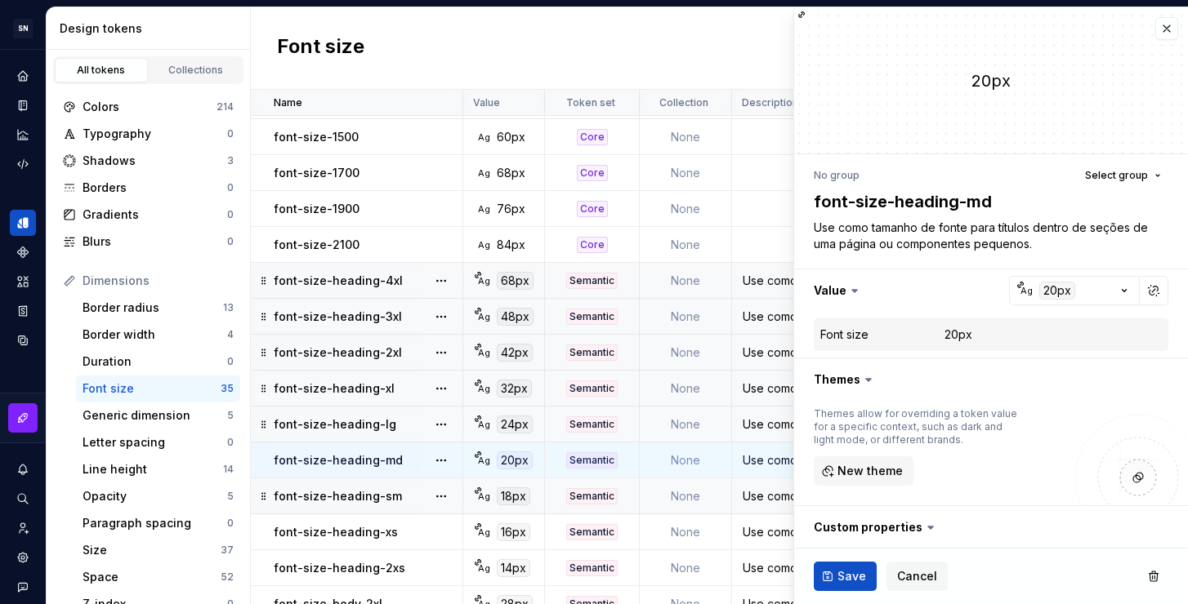
click at [771, 492] on div "Use como tamanho de fonte para títulos dentro de seções de uma página ou compon…" at bounding box center [881, 496] width 297 height 16
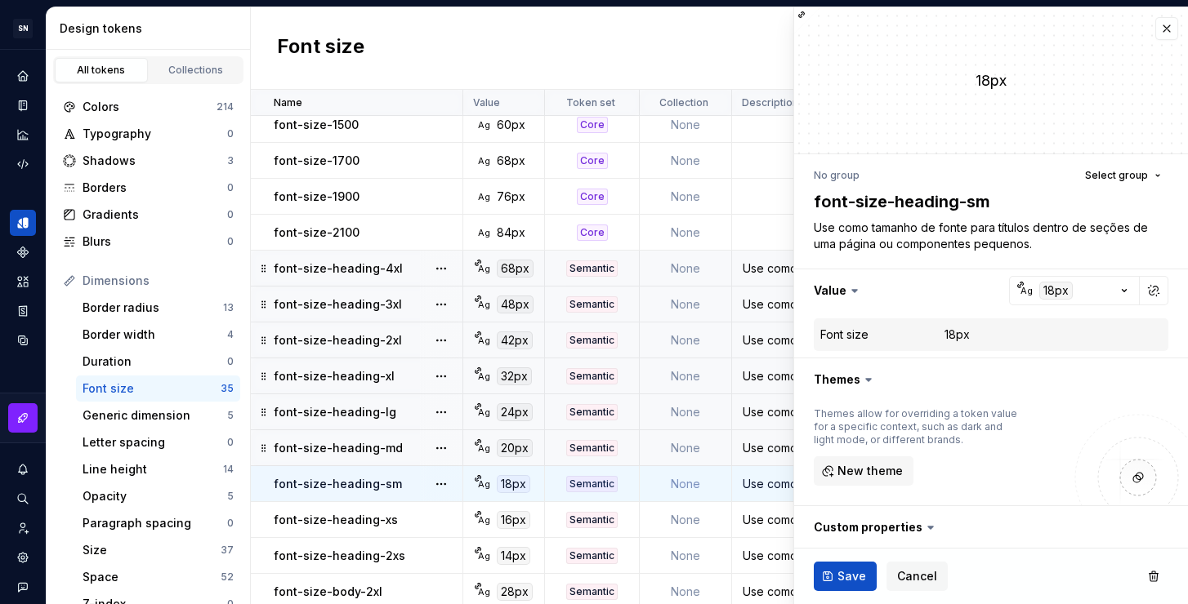
scroll to position [440, 0]
click at [765, 524] on div "Use como tamanho de fonte para títulos dentro de seções de uma página ou compon…" at bounding box center [881, 520] width 297 height 16
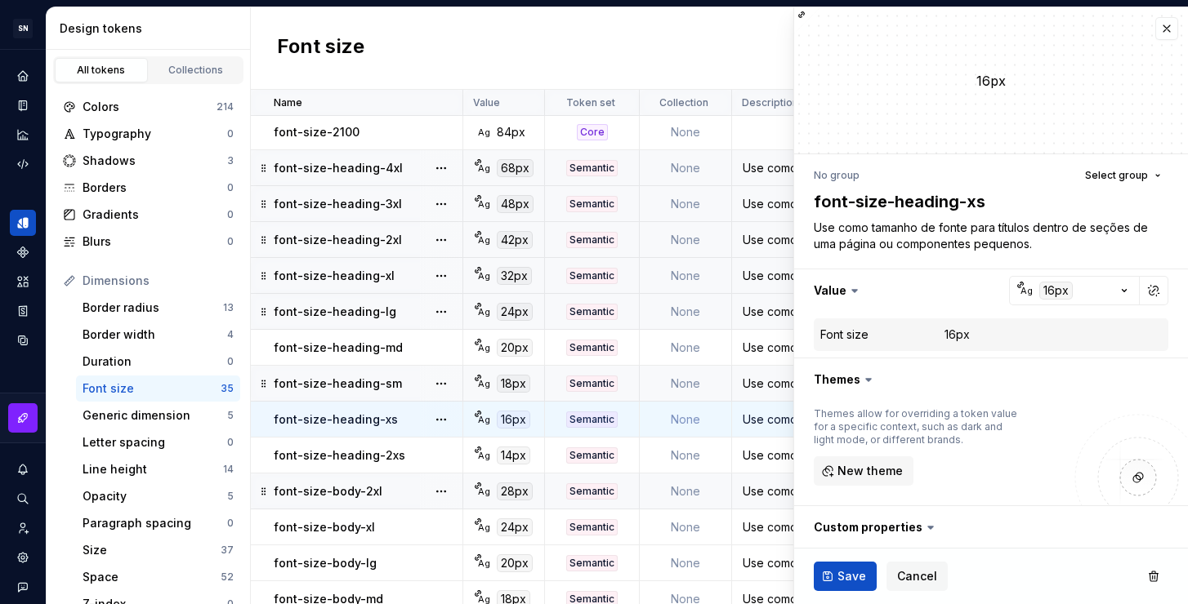
scroll to position [542, 0]
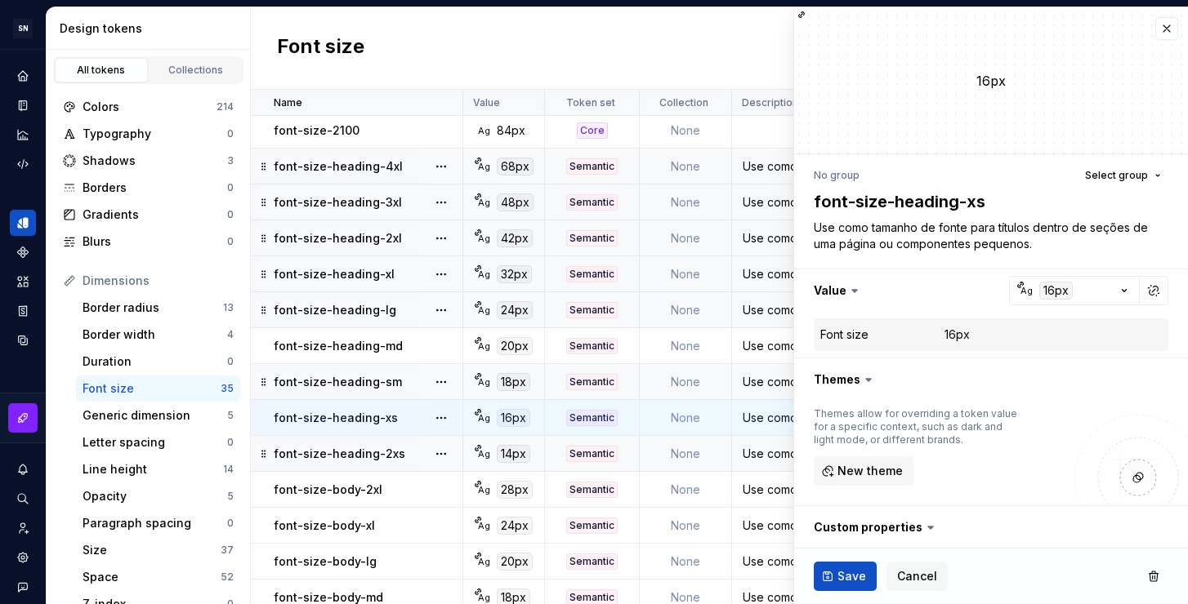
click at [761, 457] on div "Use como tamanho de fonte para títulos dentro de seções de uma página ou compon…" at bounding box center [881, 454] width 297 height 16
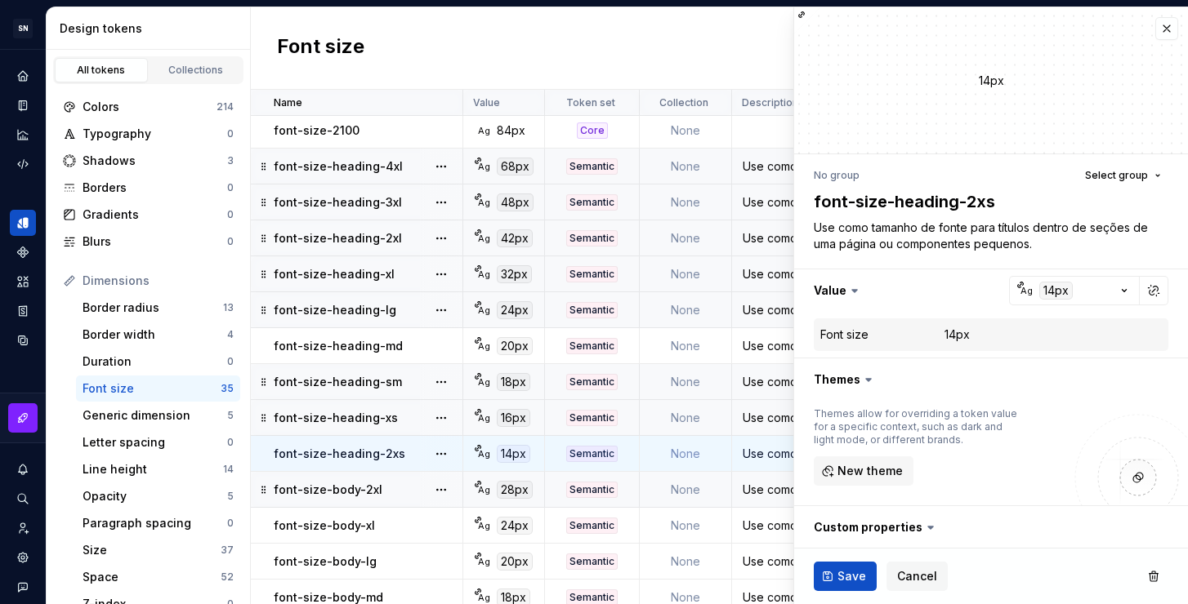
click at [764, 491] on div "Use como tamanho de fonte para corpo de texto de subtítulos." at bounding box center [881, 490] width 297 height 16
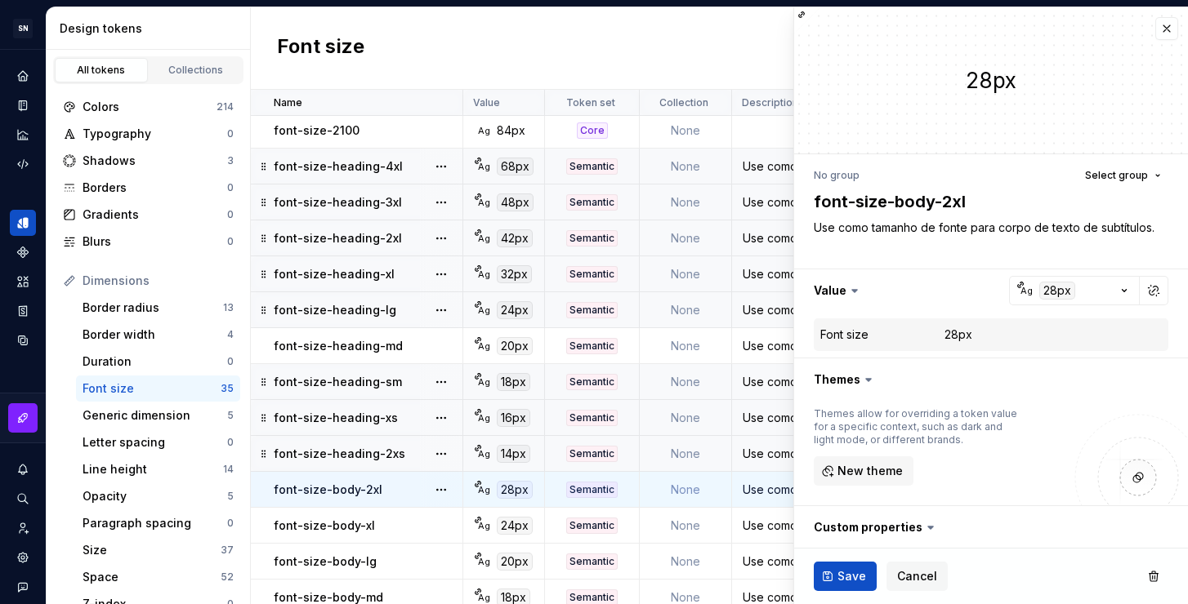
scroll to position [656, 0]
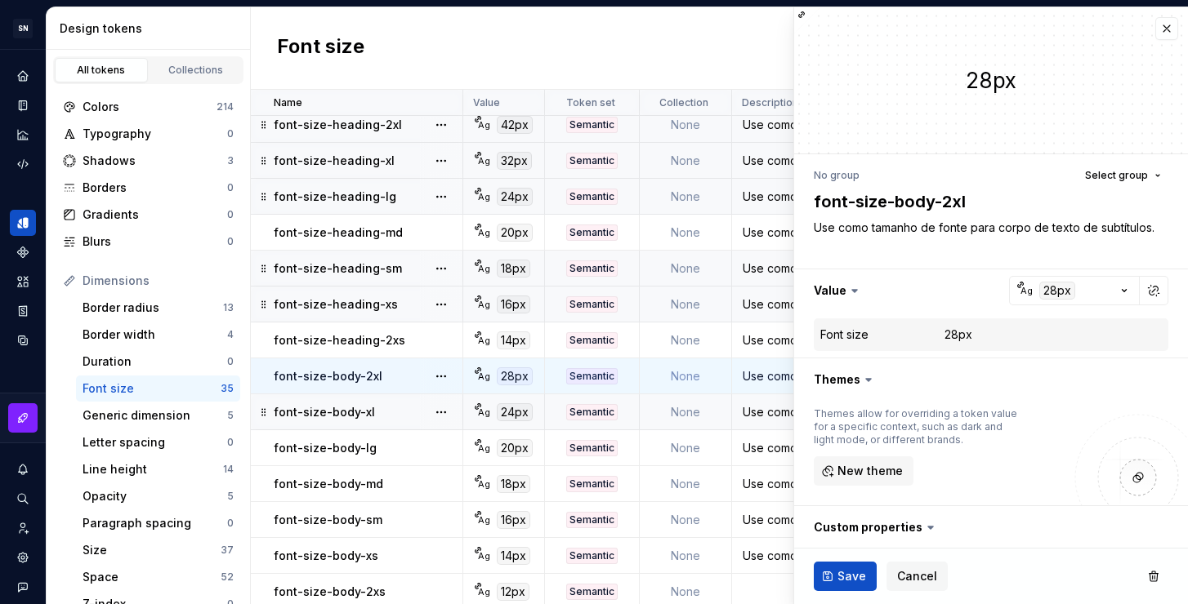
click at [759, 419] on div "Use como tamanho de fonte para corpo de texto de subtítulos." at bounding box center [881, 412] width 297 height 16
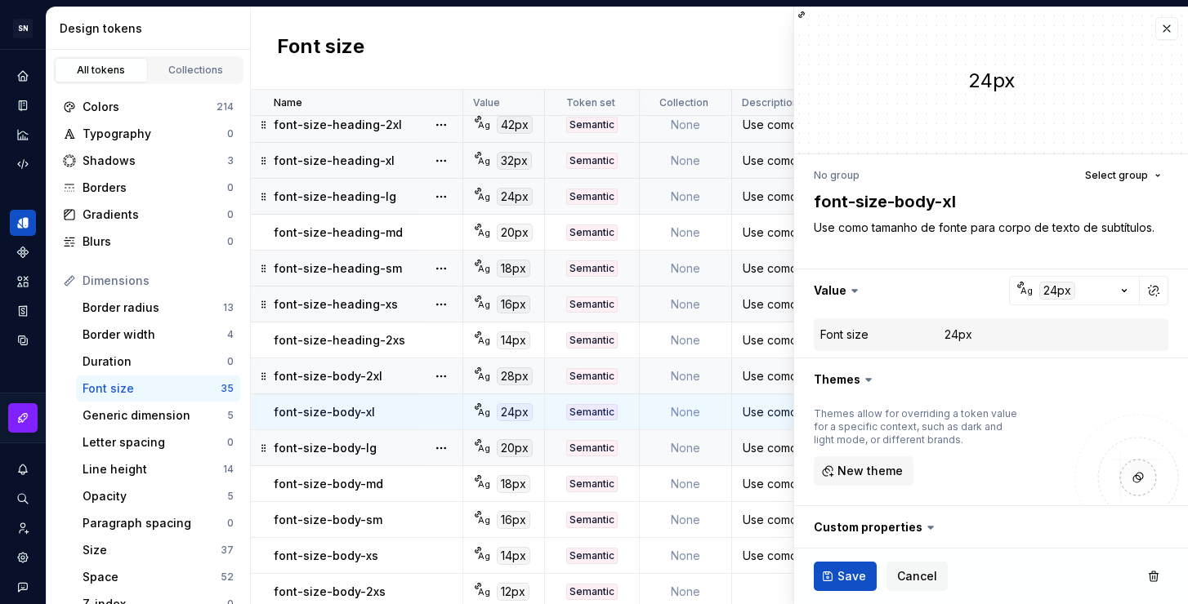
click at [765, 443] on div "Use como tamanho de fonte para corpo de texto de subtítulos." at bounding box center [881, 448] width 297 height 16
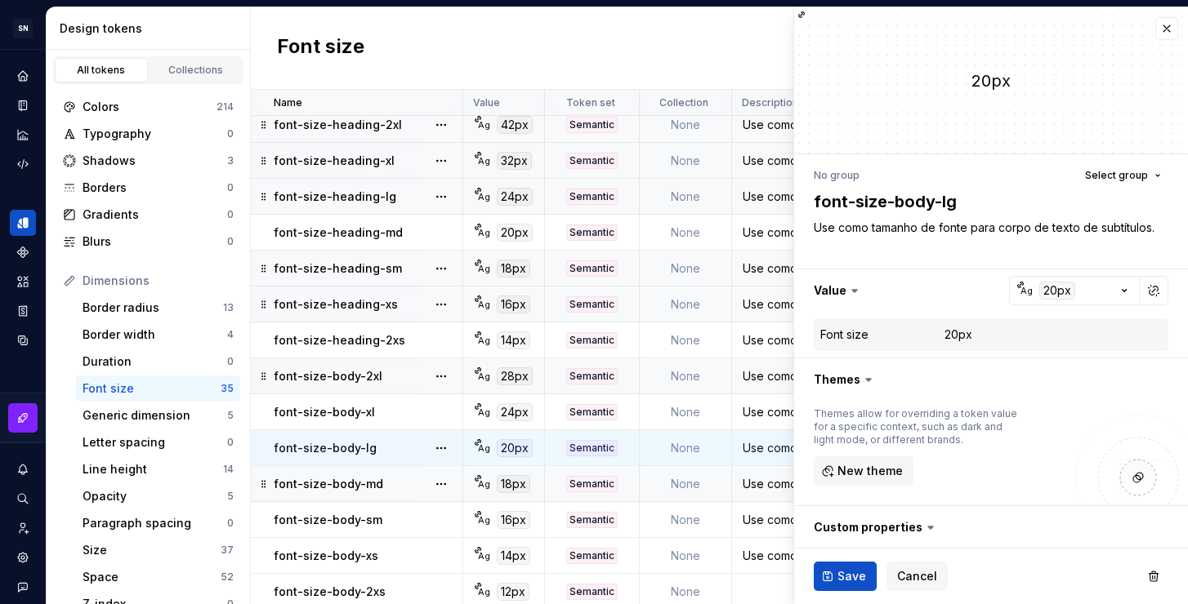
click at [773, 487] on div "Use como tamanho de fonte para corpo de textos longos." at bounding box center [881, 484] width 297 height 16
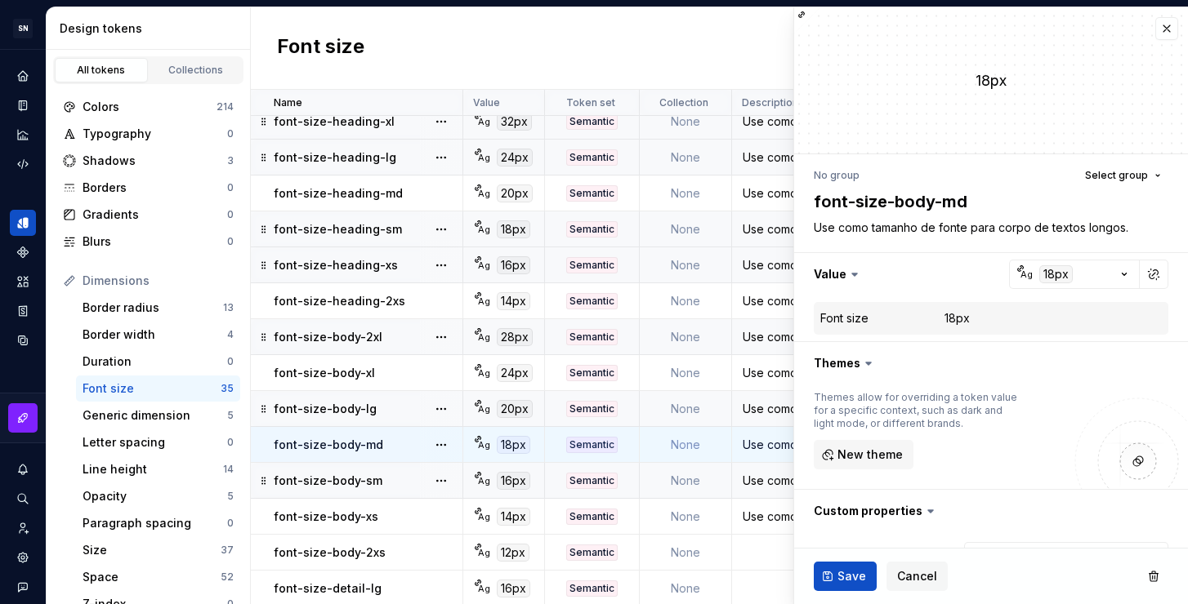
scroll to position [711, 0]
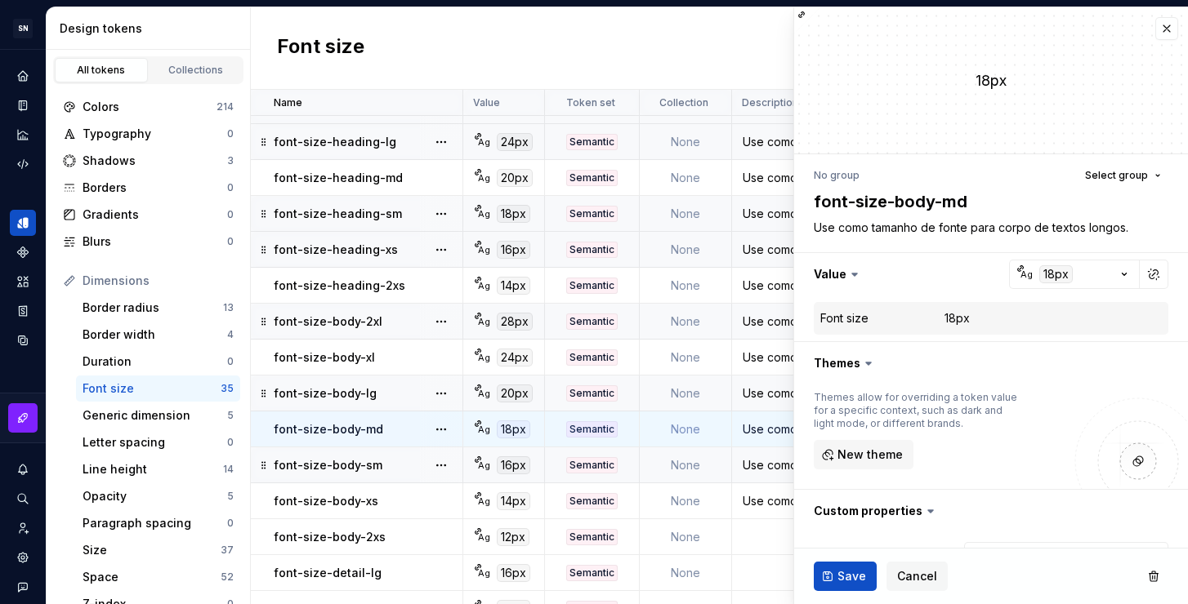
click at [769, 452] on td "Use como tamanho de fonte para corpo de textos principal e textos curtos." at bounding box center [882, 466] width 300 height 36
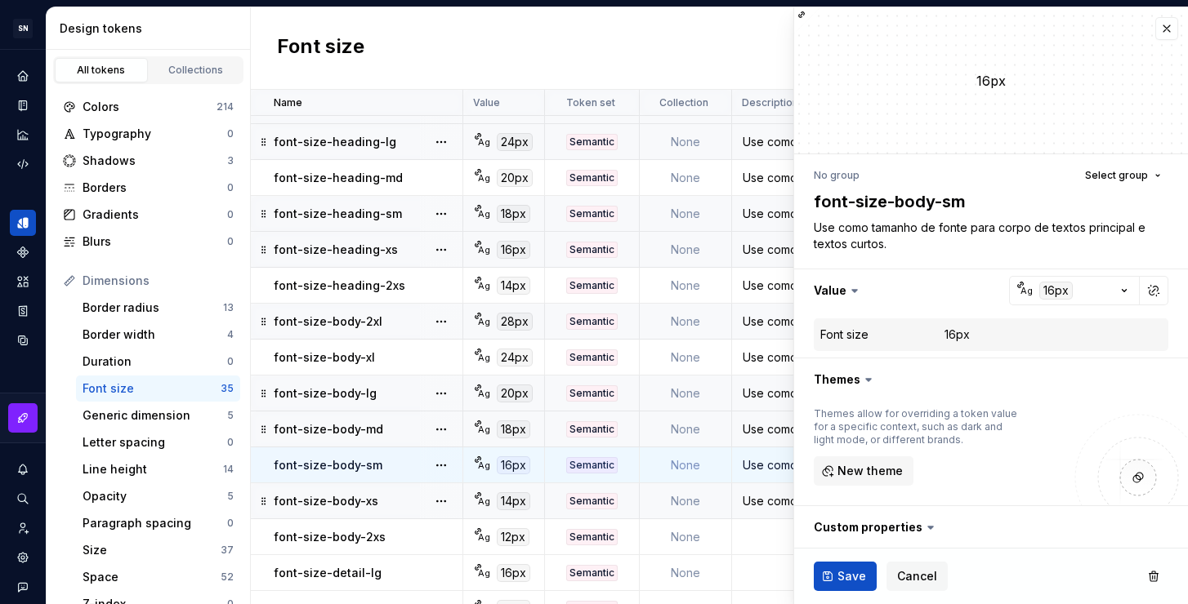
click at [751, 502] on div "Use como tamanho de fonte para corpo de texto para informações secundárias, com…" at bounding box center [881, 501] width 297 height 16
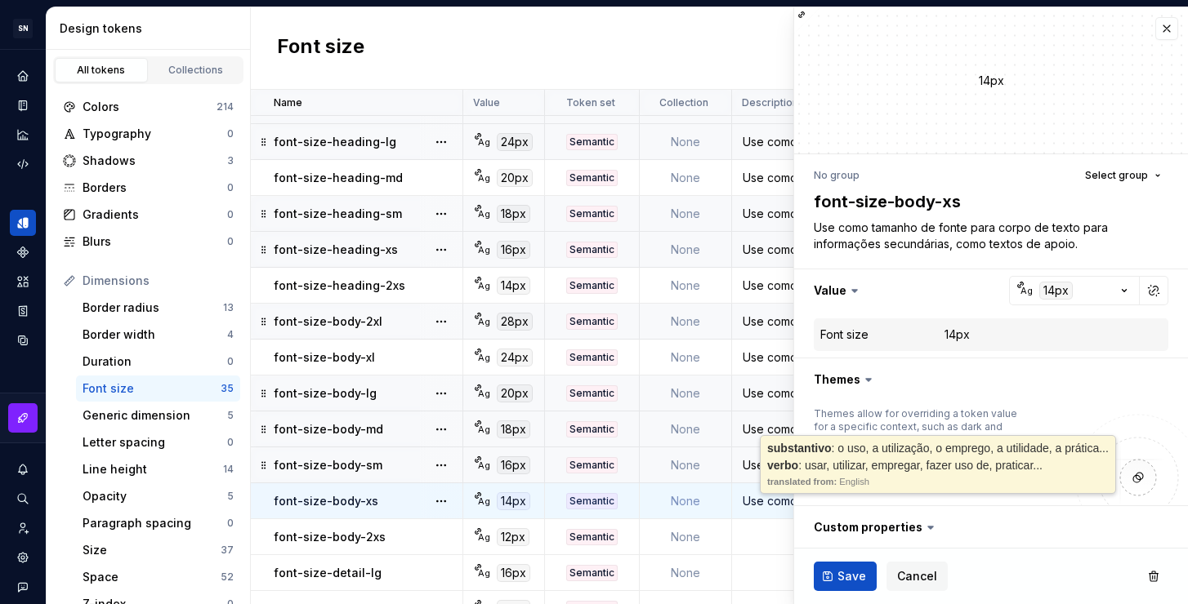
type textarea "*"
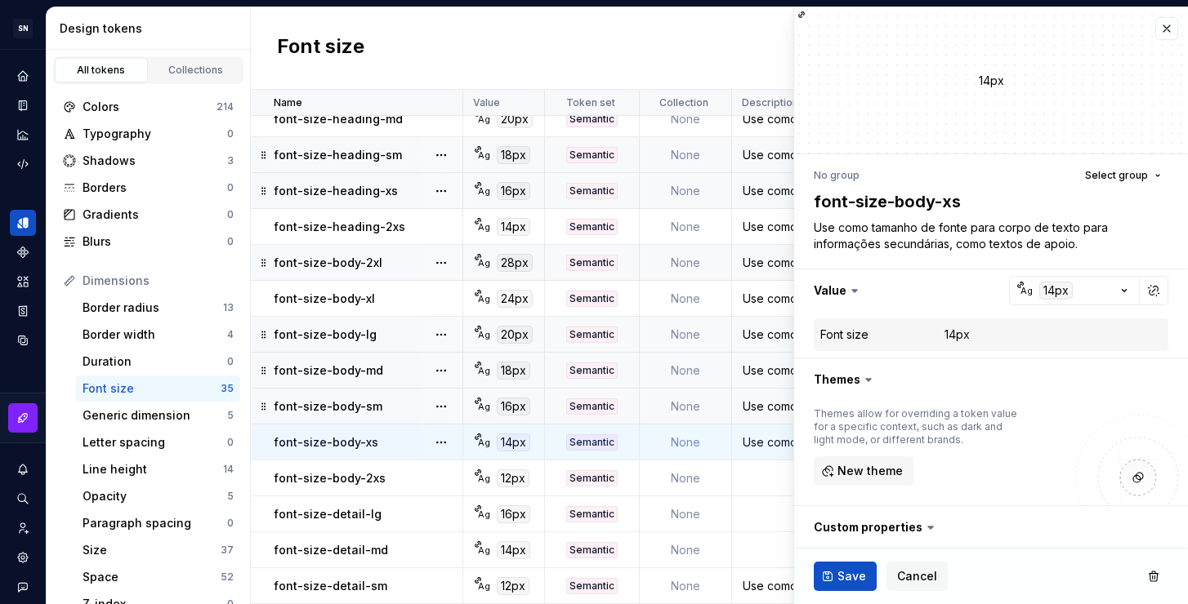
scroll to position [778, 0]
click at [1004, 246] on textarea "Use como tamanho de fonte para corpo de texto para informações secundárias, com…" at bounding box center [987, 235] width 354 height 39
click at [1021, 249] on textarea "Use como tamanho de fonte para corpo de texto para informações secundárias, com…" at bounding box center [987, 235] width 354 height 39
drag, startPoint x: 1021, startPoint y: 243, endPoint x: 990, endPoint y: 243, distance: 31.0
click at [990, 243] on textarea "Use como tamanho de fonte para corpo de texto para informações secundárias, com…" at bounding box center [987, 235] width 354 height 39
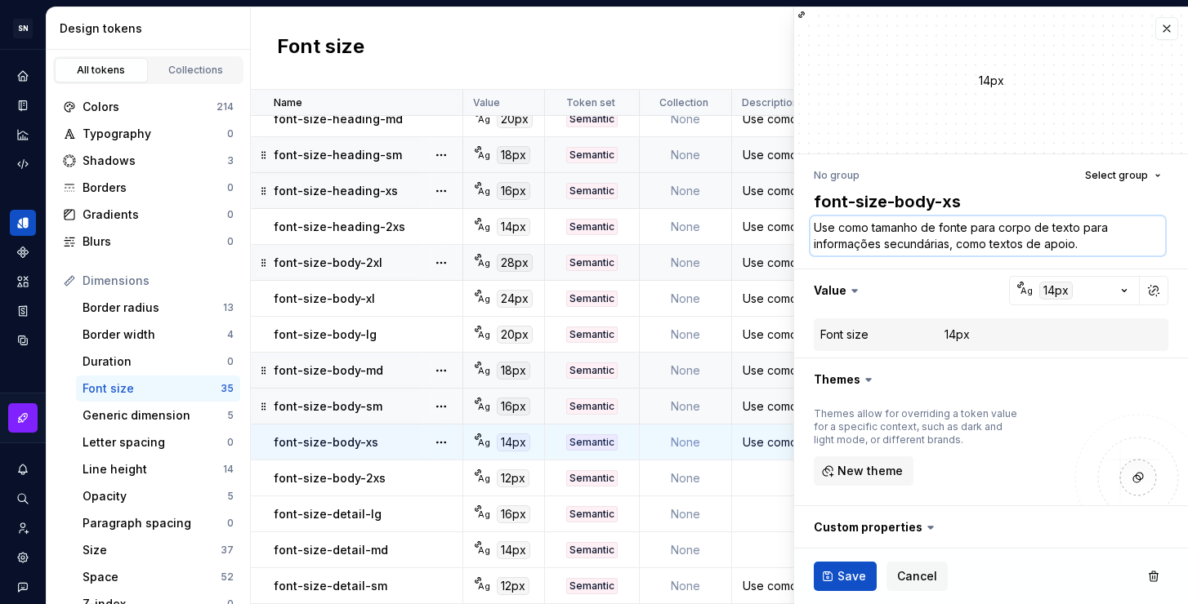
type textarea "Use como tamanho de fonte para corpo de texto para informações secundárias, com…"
type textarea "*"
type textarea "Use como tamanho de fonte para corpo de texto para informações secundárias, com…"
type textarea "*"
type textarea "Use como tamanho de fonte para corpo de texto para informações secundárias, com…"
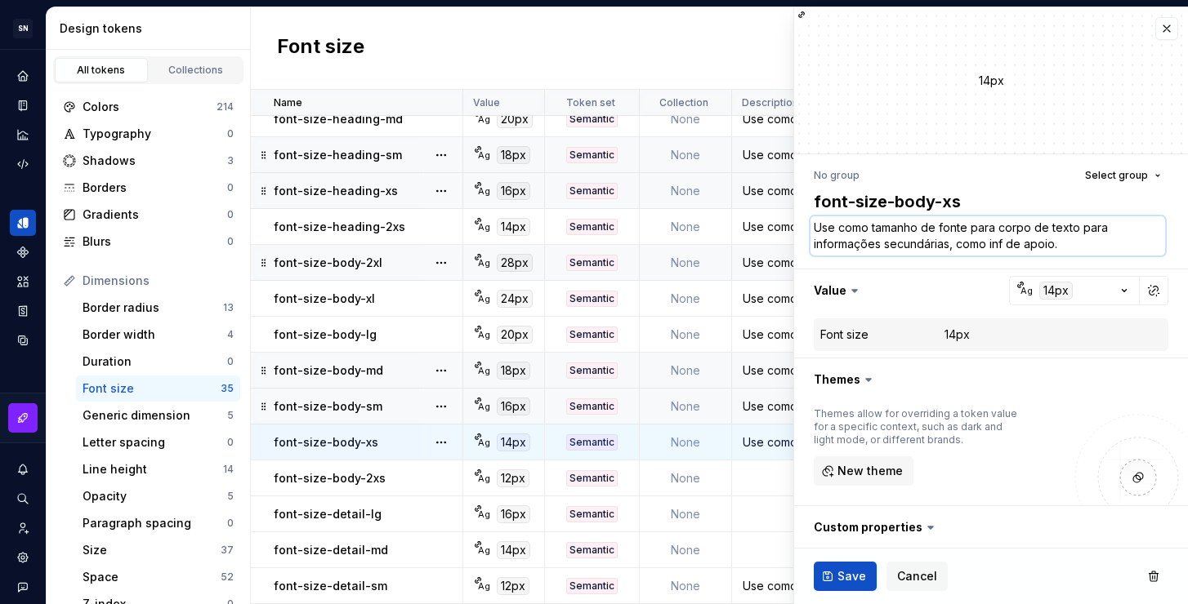
type textarea "*"
type textarea "Use como tamanho de fonte para corpo de texto para informações secundárias, com…"
type textarea "*"
type textarea "Use como tamanho de fonte para corpo de texto para informações secundárias, com…"
type textarea "*"
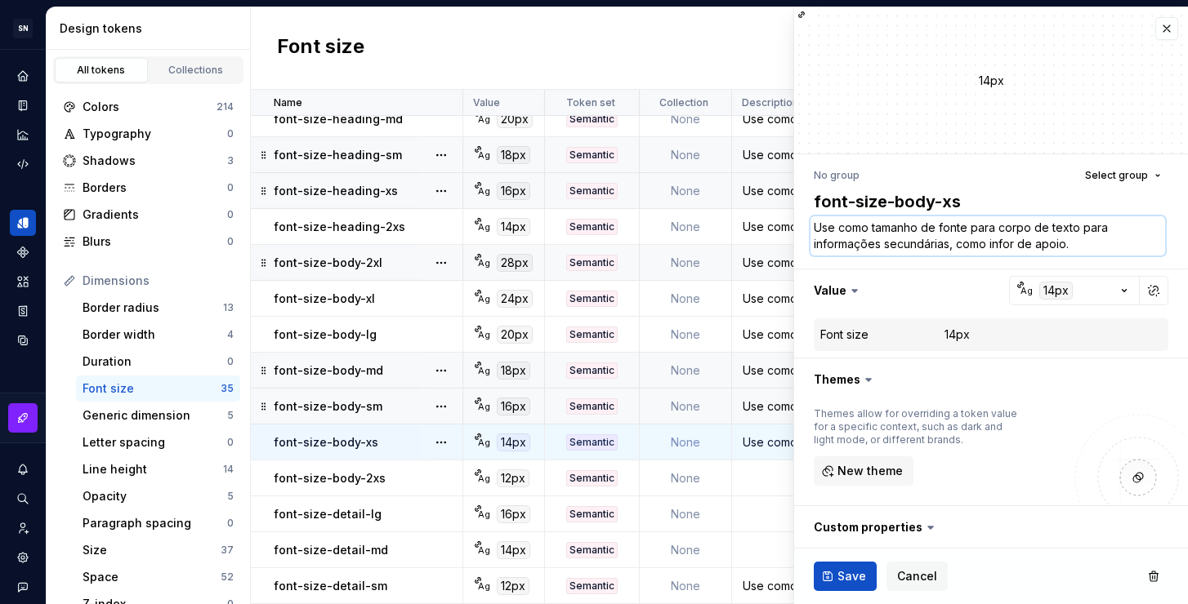
type textarea "Use como tamanho de fonte para corpo de texto para informações secundárias, com…"
type textarea "*"
type textarea "Use como tamanho de fonte para corpo de texto para informações secundárias, com…"
type textarea "*"
type textarea "Use como tamanho de fonte para corpo de texto para informações secundárias, com…"
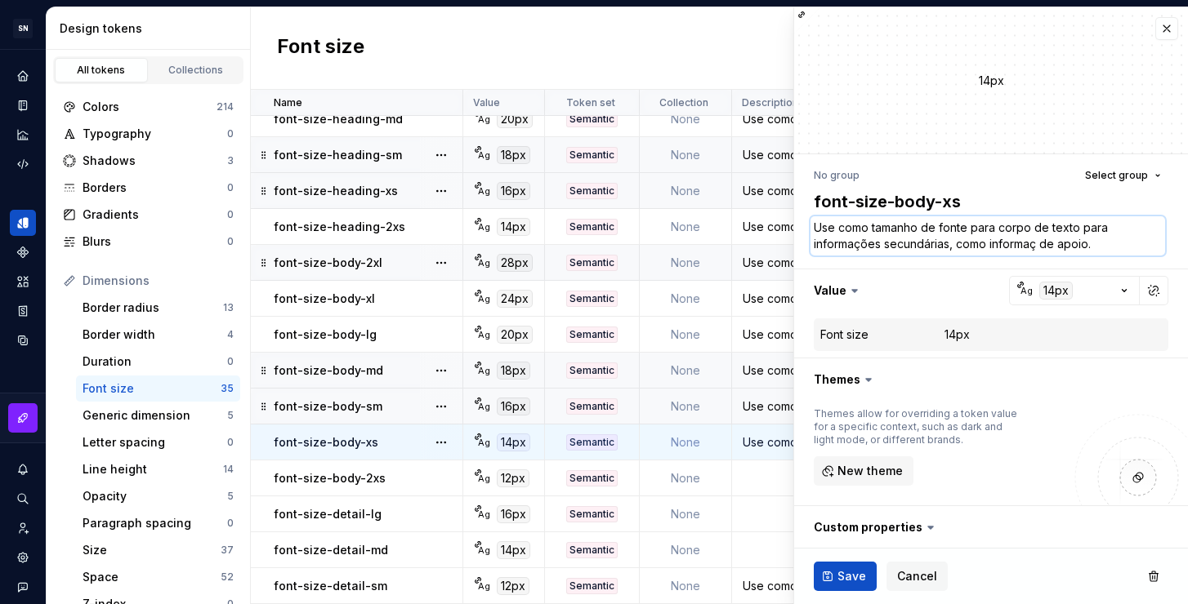
type textarea "*"
type textarea "Use como tamanho de fonte para corpo de texto para informações secundárias, com…"
type textarea "*"
type textarea "Use como tamanho de fonte para corpo de texto para informações secundárias, com…"
type textarea "*"
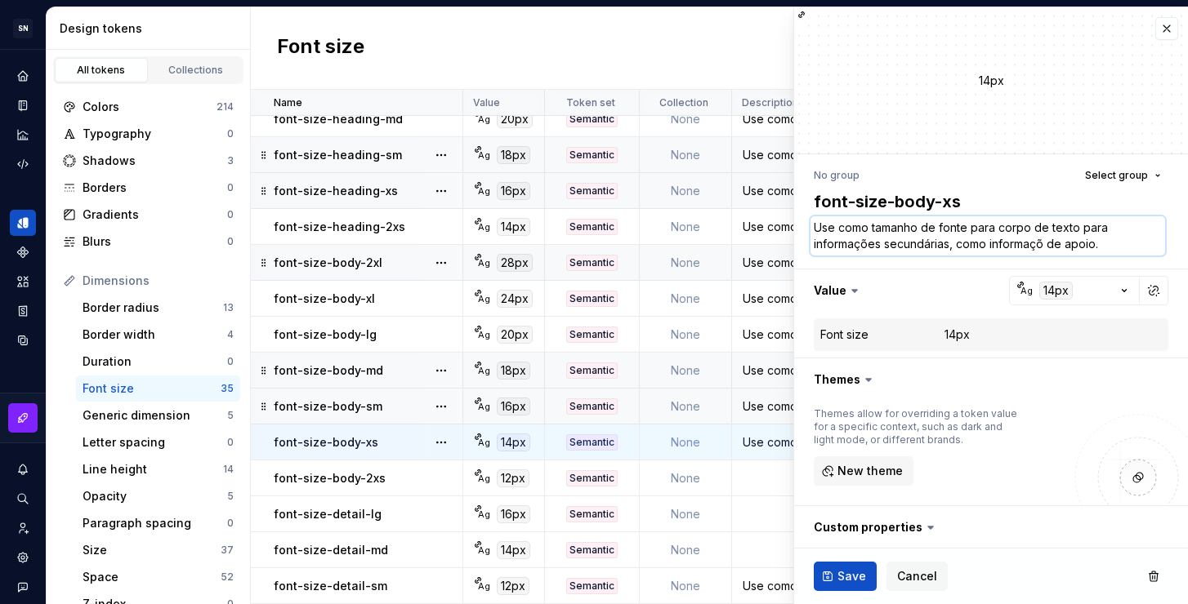
type textarea "Use como tamanho de fonte para corpo de texto para informações secundárias, com…"
type textarea "*"
click at [1116, 246] on textarea "Use como tamanho de fonte para corpo de texto para informações secundárias, com…" at bounding box center [987, 235] width 354 height 39
type textarea "Use como tamanho de fonte para corpo de texto para informações secundárias, com…"
click at [833, 575] on button "Save" at bounding box center [844, 576] width 63 height 29
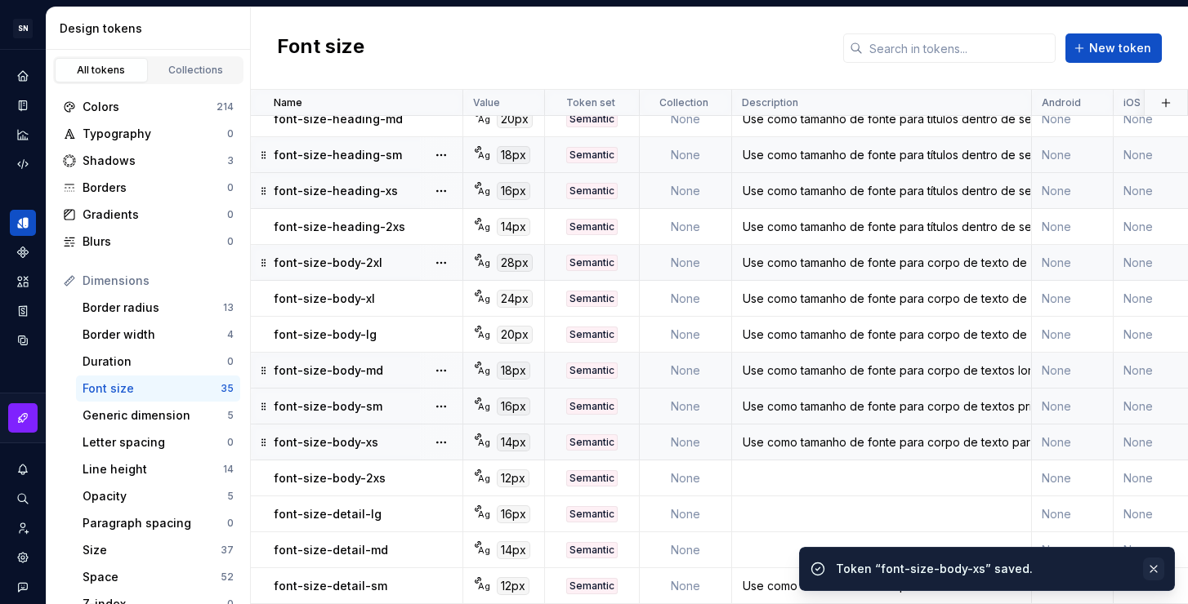
click at [1154, 568] on button "button" at bounding box center [1153, 569] width 21 height 23
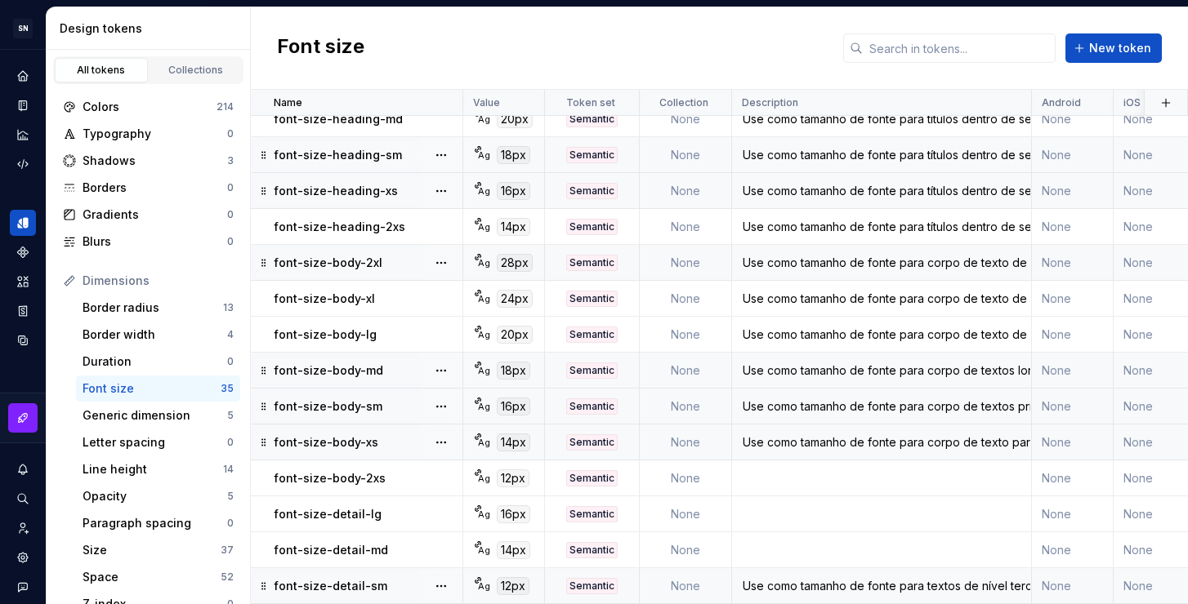
click at [882, 578] on div "Use como tamanho de fonte para textos de nível terciário, como legendas e texto…" at bounding box center [881, 586] width 297 height 16
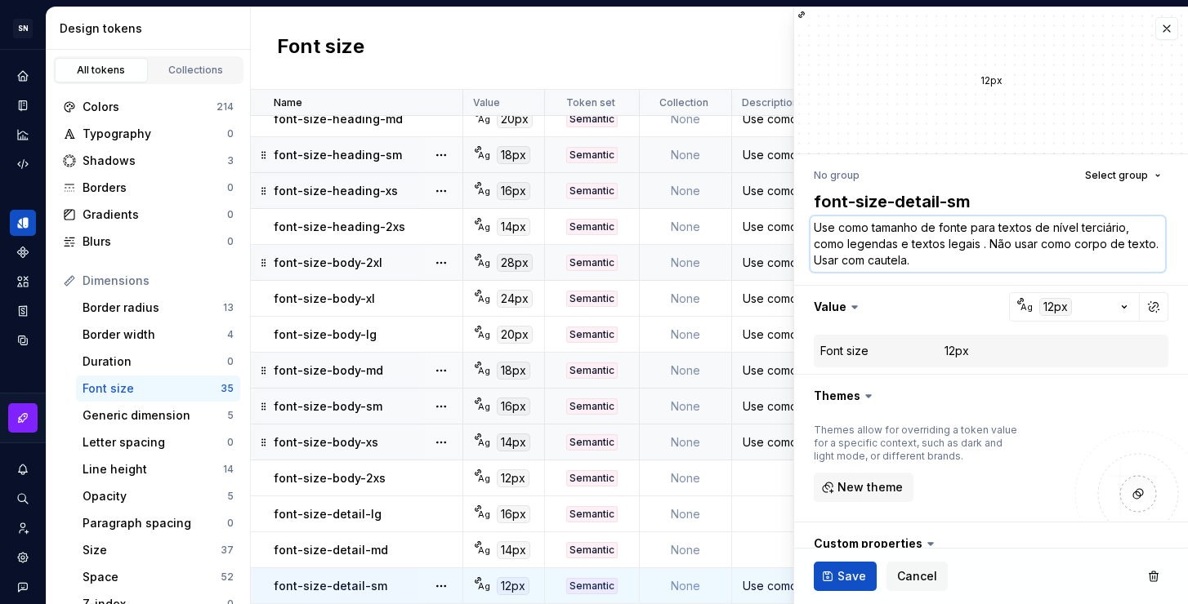
click at [943, 254] on textarea "Use como tamanho de fonte para textos de nível terciário, como legendas e texto…" at bounding box center [987, 244] width 354 height 56
click at [884, 251] on textarea "Use como tamanho de fonte para textos de nível terciário, como legendas e texto…" at bounding box center [987, 244] width 354 height 56
click at [956, 262] on textarea "Use como tamanho de fonte para textos de nível terciário, como legendas e texto…" at bounding box center [987, 244] width 354 height 56
drag, startPoint x: 844, startPoint y: 262, endPoint x: 782, endPoint y: 201, distance: 87.2
click at [782, 201] on body "SN Céu Design System S Design system data Design tokens All tokens Collections …" at bounding box center [594, 302] width 1188 height 604
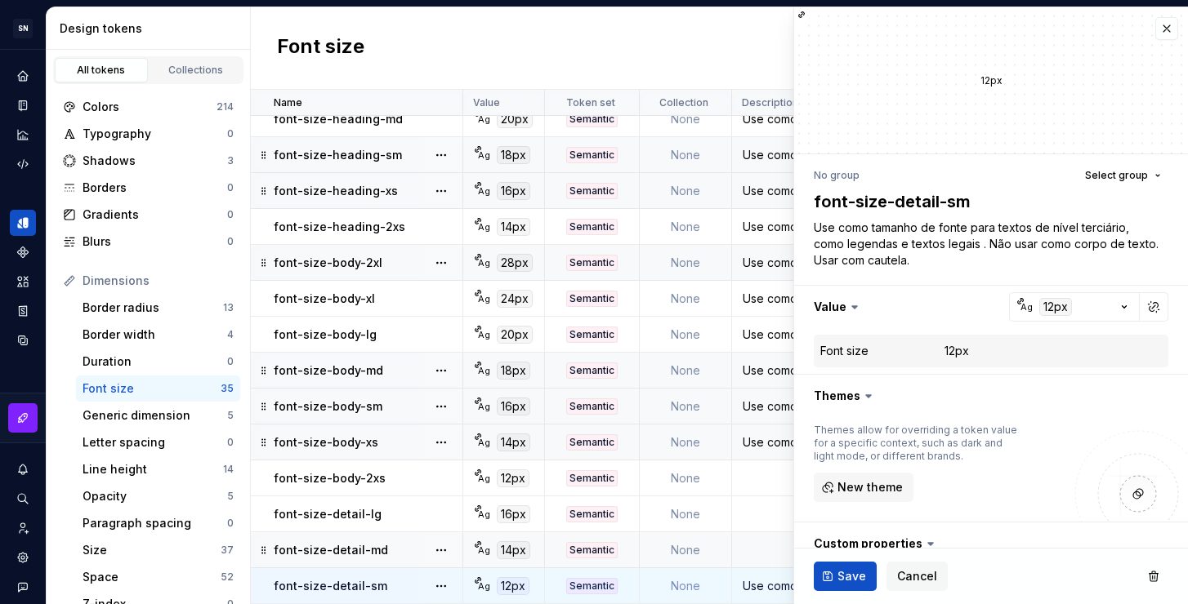
click at [756, 537] on td at bounding box center [882, 550] width 300 height 36
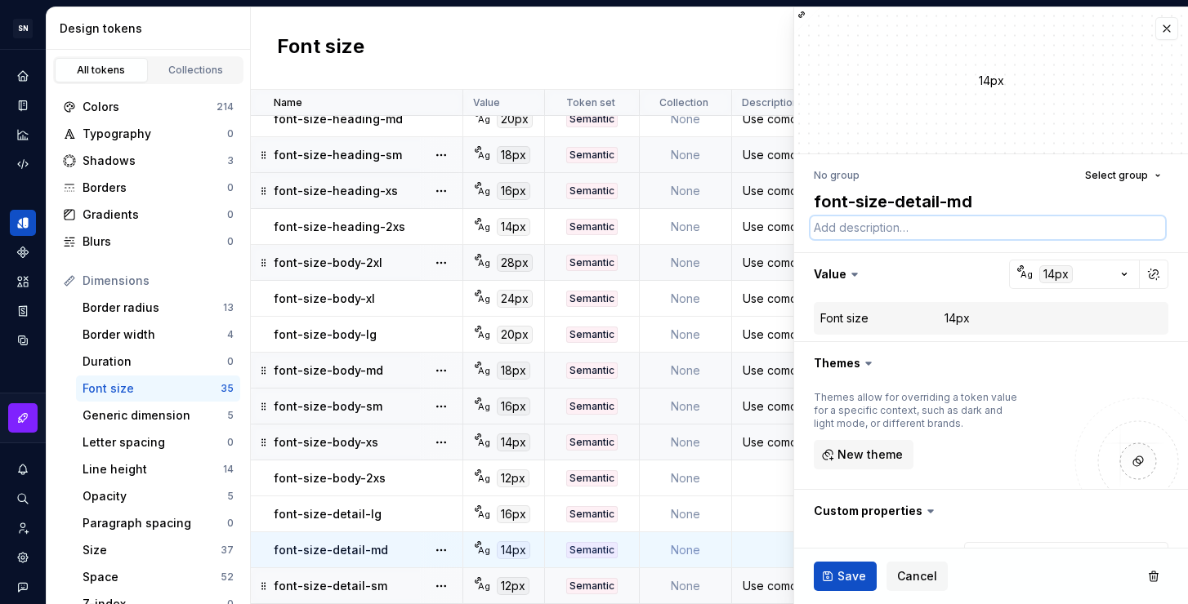
click at [948, 228] on textarea at bounding box center [987, 227] width 354 height 23
paste textarea "Use como tamanho de fonte para textos de nível terciário, como legendas e texto…"
type textarea "*"
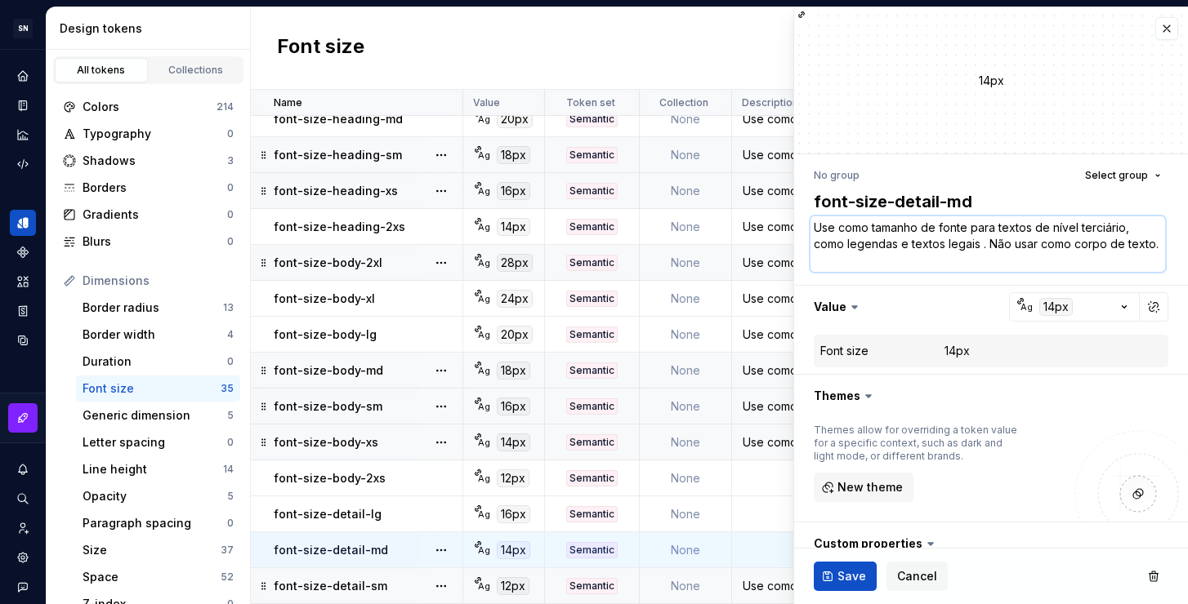
click at [895, 242] on textarea "Use como tamanho de fonte para textos de nível terciário, como legendas e texto…" at bounding box center [987, 244] width 354 height 56
type textarea "Use como tamanho de fonte para textos de nível terciário, como legendas, e text…"
type textarea "*"
type textarea "Use como tamanho de fonte para textos de nível terciário, como legendas, e text…"
type textarea "*"
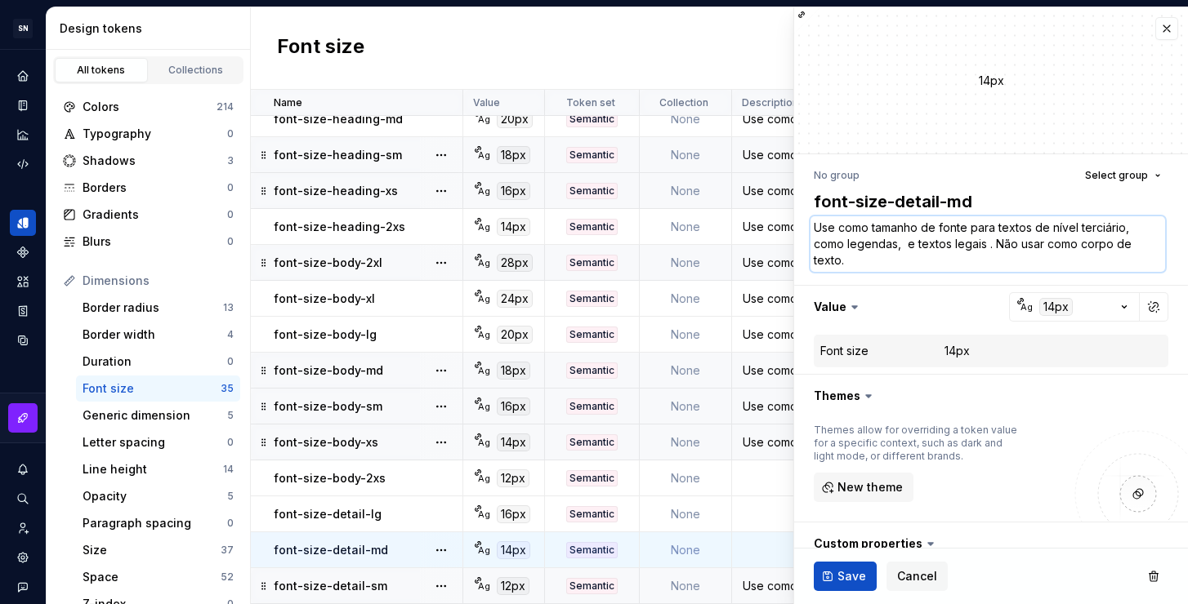
type textarea "Use como tamanho de fonte para textos de nível terciário, como legendas, t e te…"
type textarea "*"
type textarea "Use como tamanho de fonte para textos de nível terciário, como legendas, tag e …"
type textarea "*"
type textarea "Use como tamanho de fonte para textos de nível terciário, como legendas, tags e…"
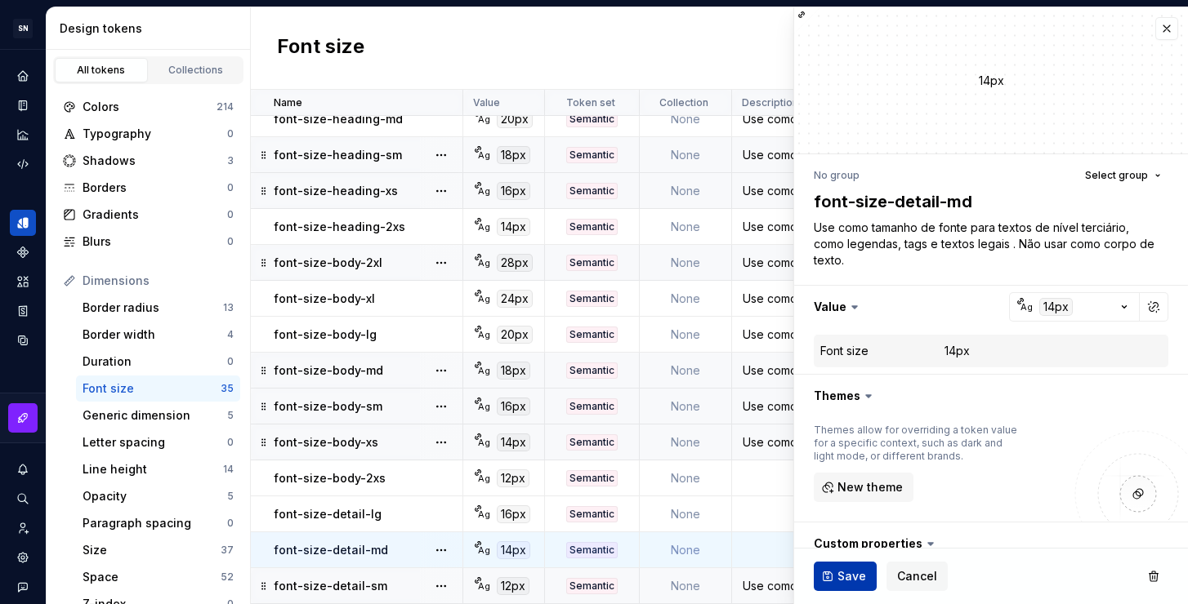
click at [840, 574] on span "Save" at bounding box center [851, 576] width 29 height 16
click at [764, 578] on div "Use como tamanho de fonte para textos de nível terciário, como legendas e texto…" at bounding box center [881, 586] width 297 height 16
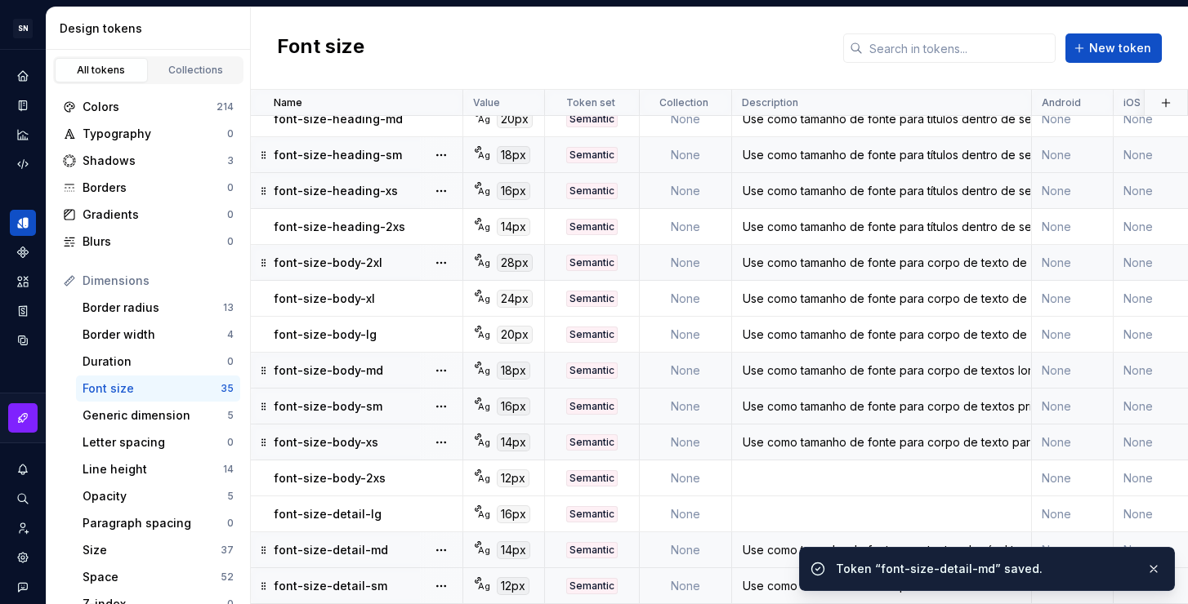
click at [775, 578] on div "Use como tamanho de fonte para textos de nível terciário, como legendas e texto…" at bounding box center [881, 586] width 297 height 16
type textarea "*"
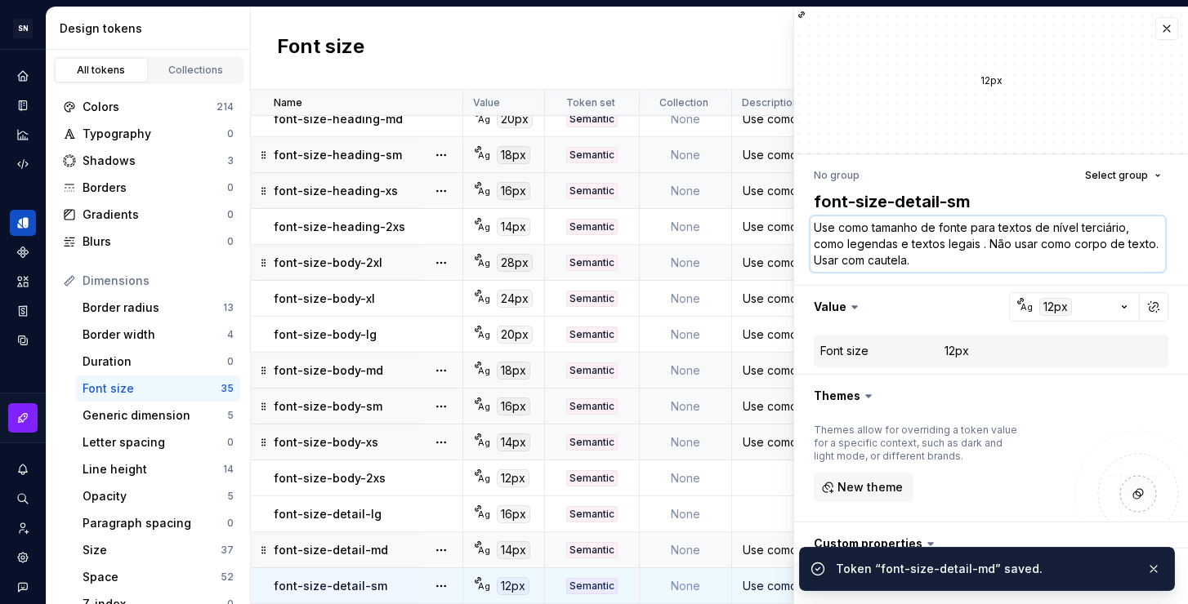
click at [888, 244] on textarea "Use como tamanho de fonte para textos de nível terciário, como legendas e texto…" at bounding box center [987, 244] width 354 height 56
click at [913, 248] on textarea "Use como tamanho de fonte para textos de nível terciário, como legendas e texto…" at bounding box center [987, 244] width 354 height 56
click at [894, 243] on textarea "Use como tamanho de fonte para textos de nível terciário, como legendas e texto…" at bounding box center [987, 244] width 354 height 56
type textarea "Use como tamanho de fonte para textos de nível terciário, como legendas, e text…"
type textarea "*"
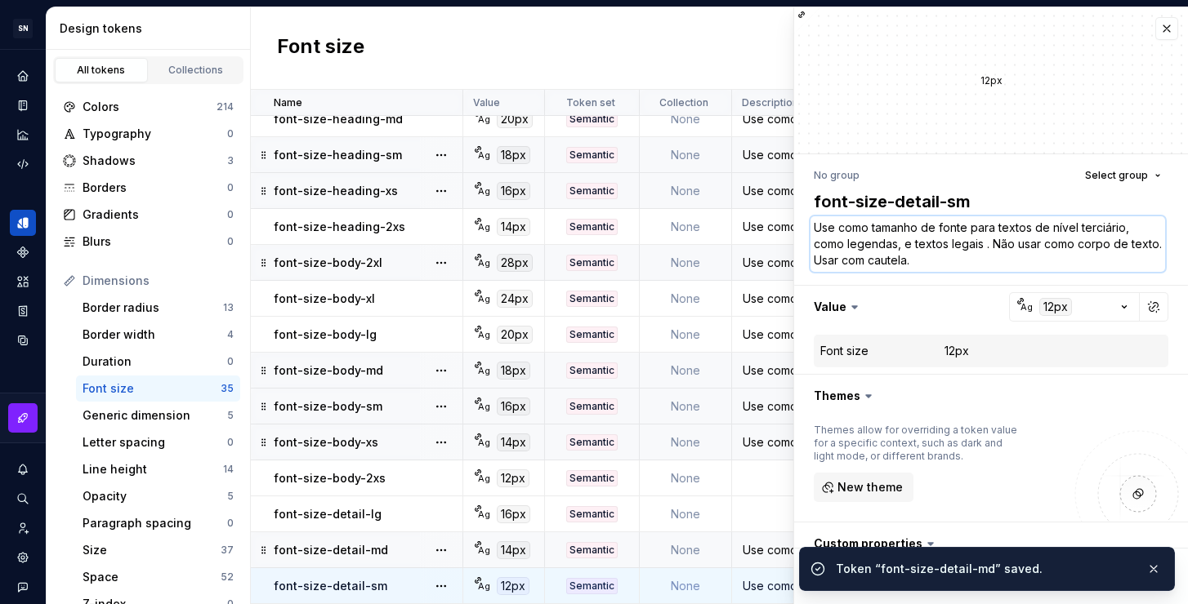
type textarea "Use como tamanho de fonte para textos de nível terciário, como legendas, e text…"
type textarea "*"
type textarea "Use como tamanho de fonte para textos de nível terciário, como legendas, t e te…"
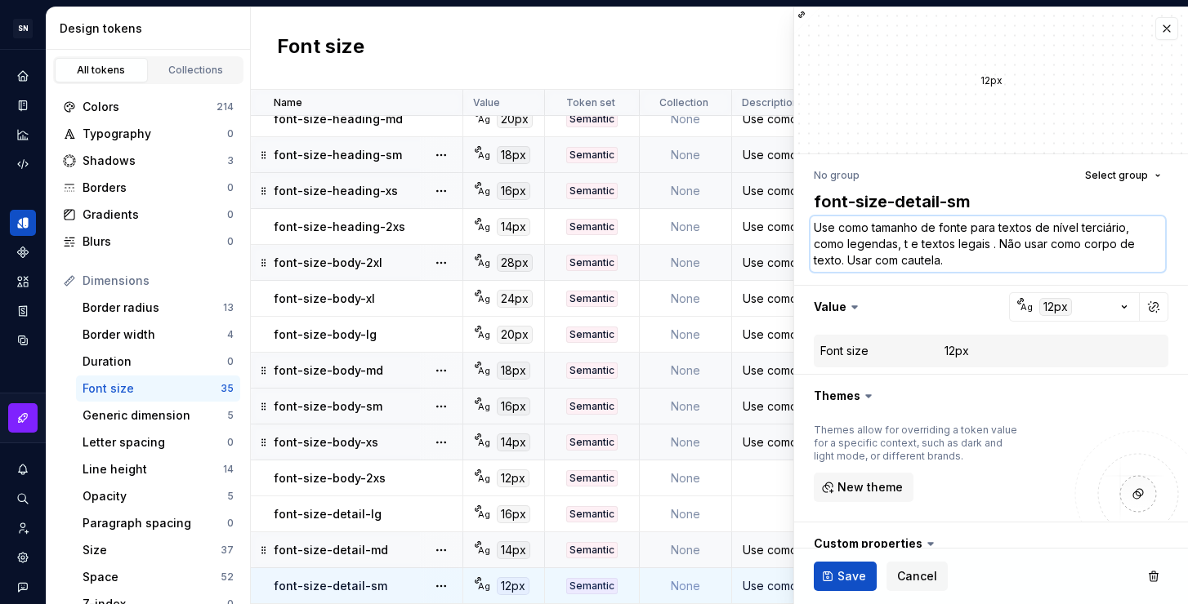
type textarea "*"
type textarea "Use como tamanho de fonte para textos de nível terciário, como legendas, tag e …"
type textarea "*"
type textarea "Use como tamanho de fonte para textos de nível terciário, como legendas, tags e…"
click at [829, 574] on button "Save" at bounding box center [844, 576] width 63 height 29
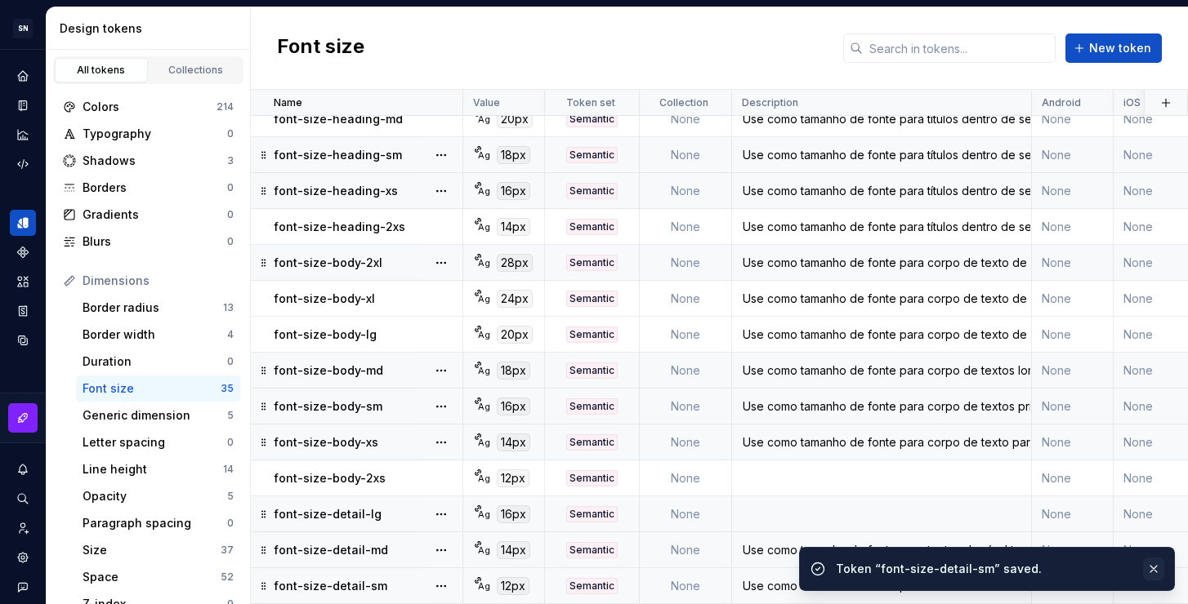
click at [1155, 569] on button "button" at bounding box center [1153, 569] width 21 height 23
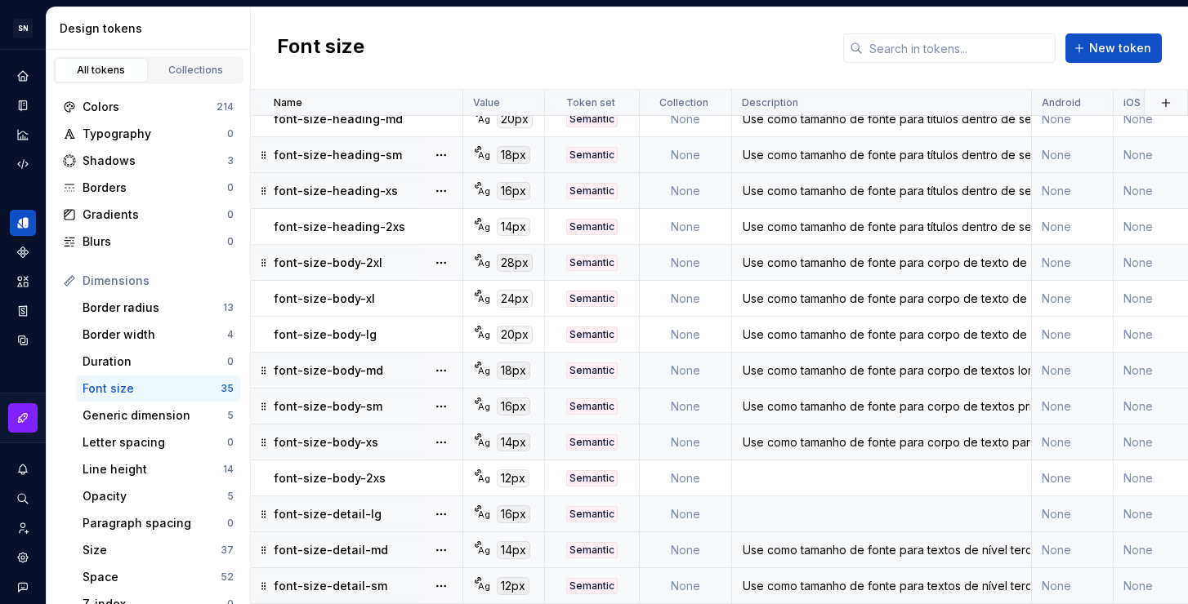
click at [863, 542] on div "Use como tamanho de fonte para textos de nível terciário, como legendas, tags e…" at bounding box center [881, 550] width 297 height 16
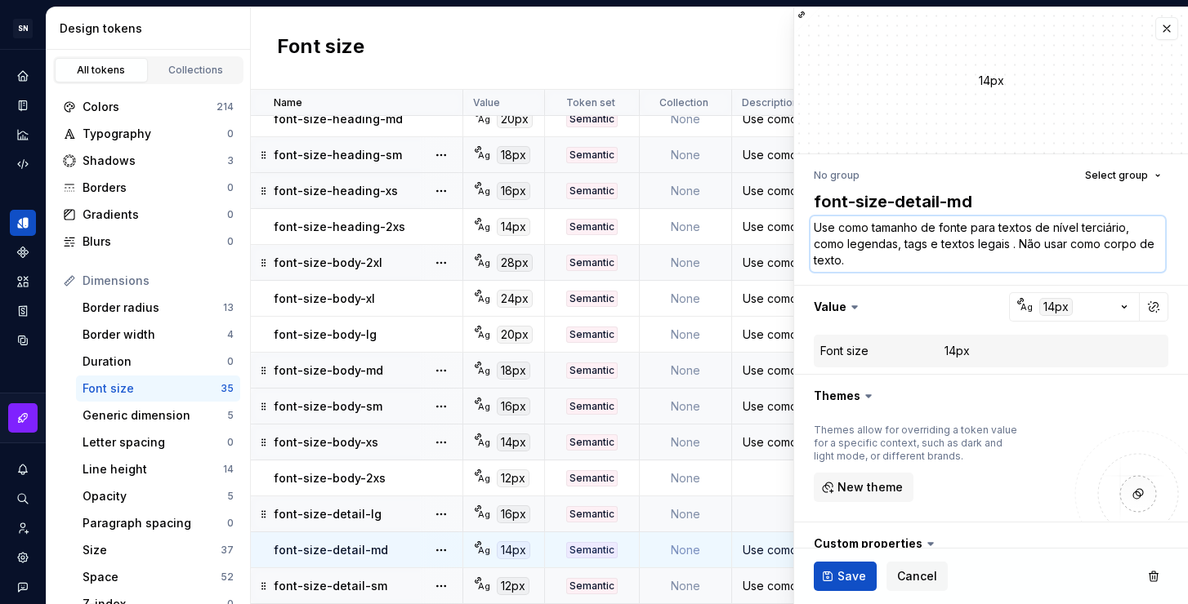
click at [865, 246] on textarea "Use como tamanho de fonte para textos de nível terciário, como legendas, tags e…" at bounding box center [987, 244] width 354 height 56
click at [893, 256] on textarea "Use como tamanho de fonte para textos de nível terciário, como legendas, tags e…" at bounding box center [987, 244] width 354 height 56
click at [856, 572] on span "Save" at bounding box center [851, 576] width 29 height 16
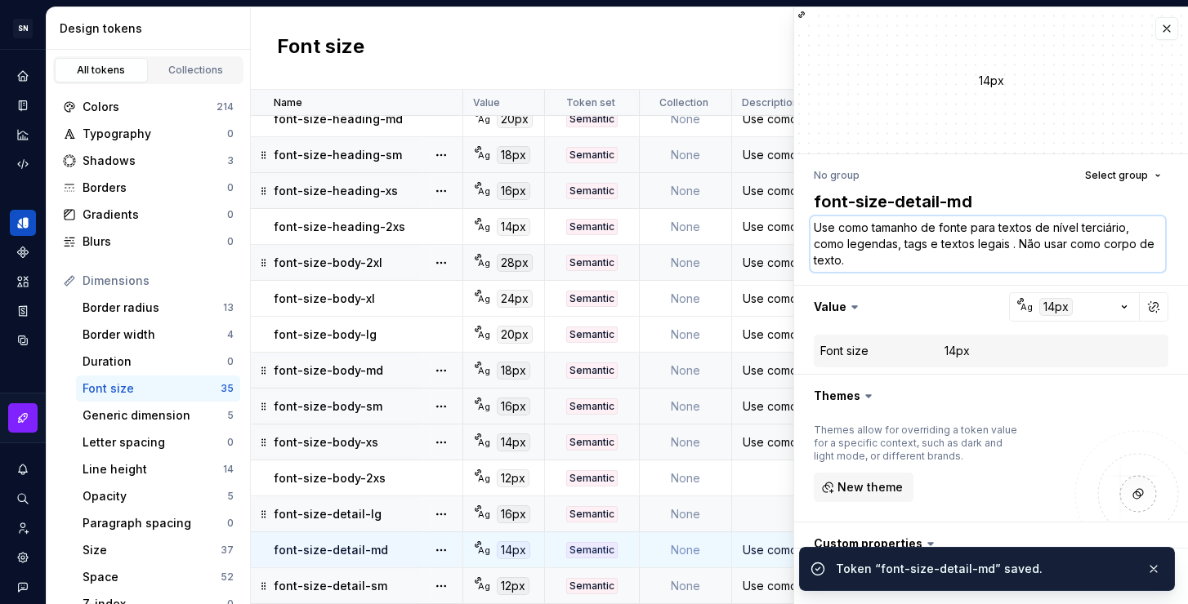
click at [864, 251] on textarea "Use como tamanho de fonte para textos de nível terciário, como legendas, tags e…" at bounding box center [987, 244] width 354 height 56
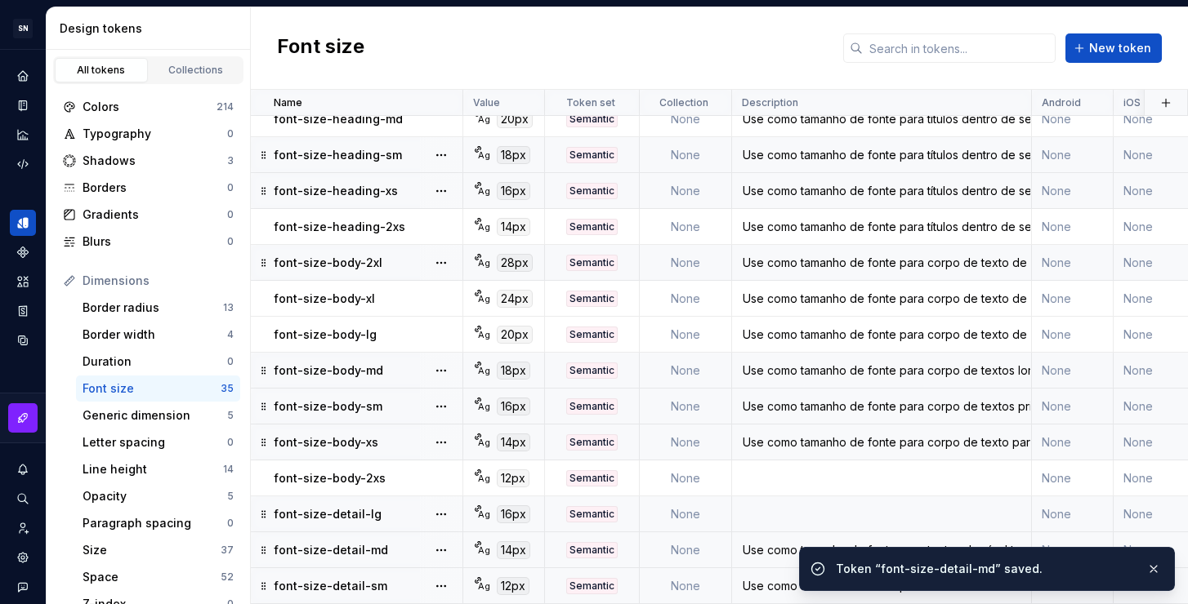
click at [774, 542] on div "Use como tamanho de fonte para textos de nível terciário, como legendas, tags e…" at bounding box center [881, 550] width 297 height 16
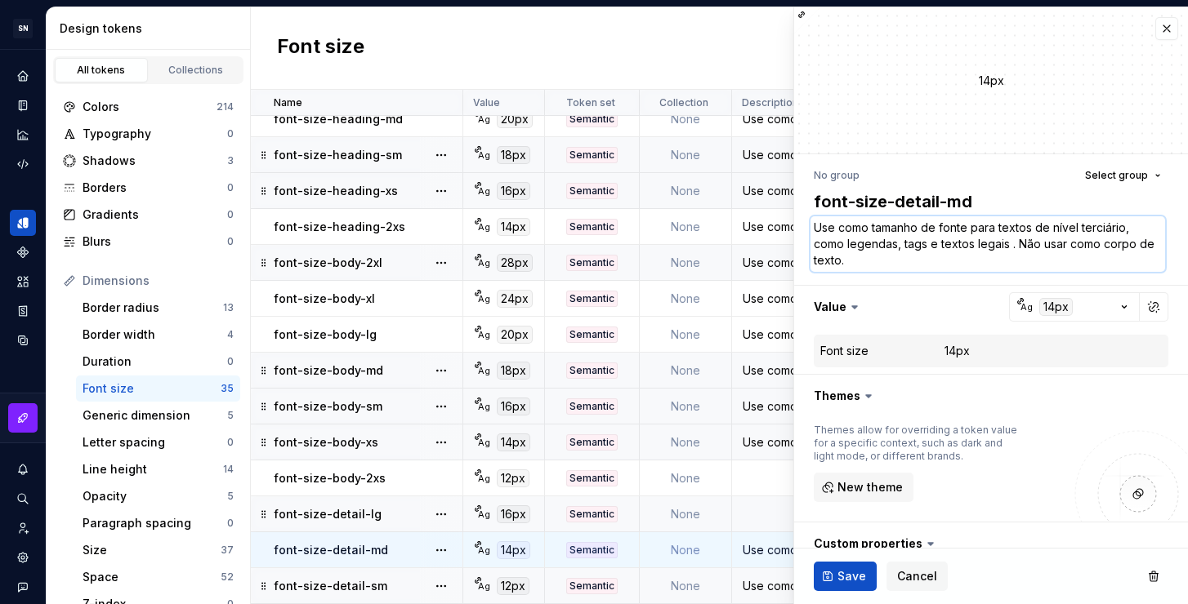
click at [850, 238] on textarea "Use como tamanho de fonte para textos de nível terciário, como legendas, tags e…" at bounding box center [987, 244] width 354 height 56
click at [764, 501] on td at bounding box center [882, 515] width 300 height 36
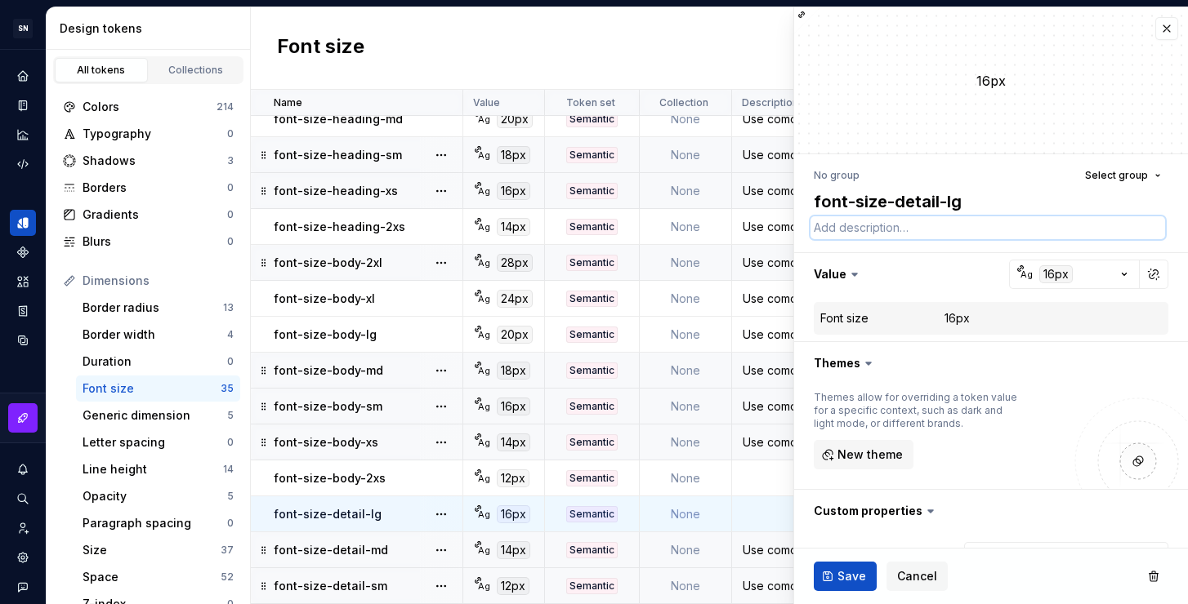
click at [889, 222] on textarea at bounding box center [987, 227] width 354 height 23
paste textarea "Use como tamanho de fonte para textos de nível terciário, como legendas, tags e…"
type textarea "*"
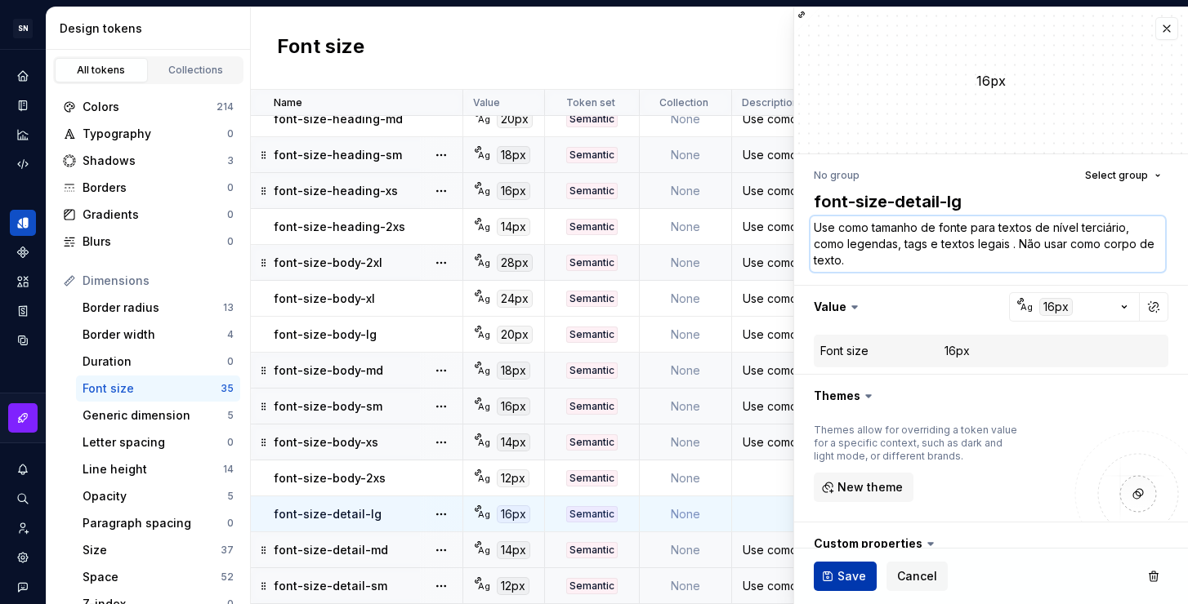
type textarea "Use como tamanho de fonte para textos de nível terciário, como legendas, tags e…"
click at [847, 577] on span "Save" at bounding box center [851, 576] width 29 height 16
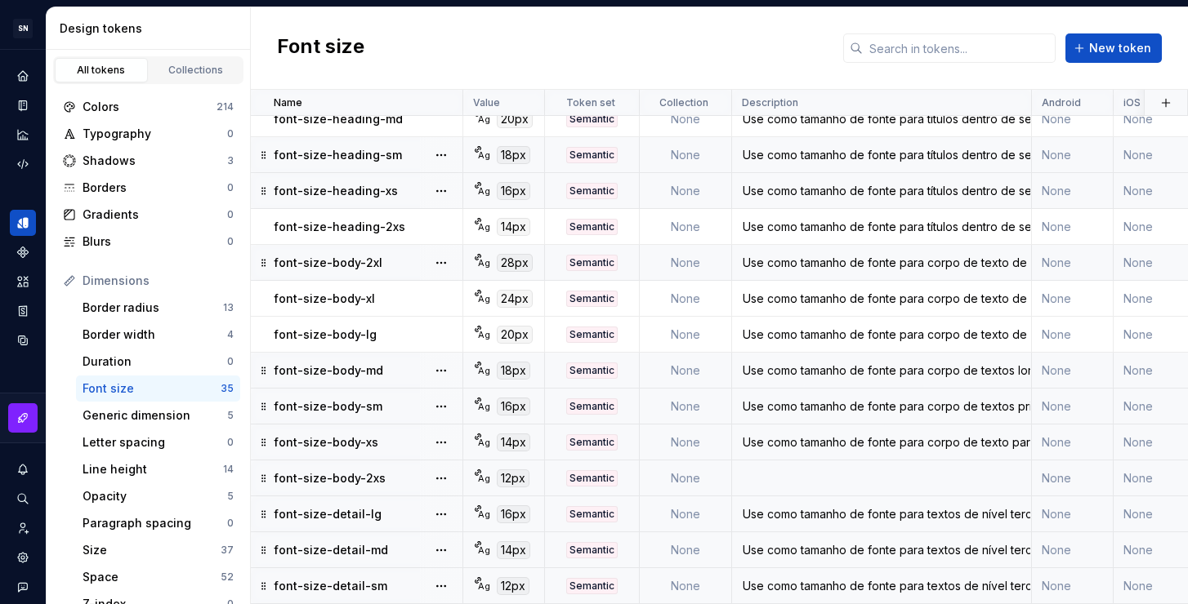
click at [885, 510] on div "Use como tamanho de fonte para textos de nível terciário, como legendas, tags e…" at bounding box center [881, 514] width 297 height 16
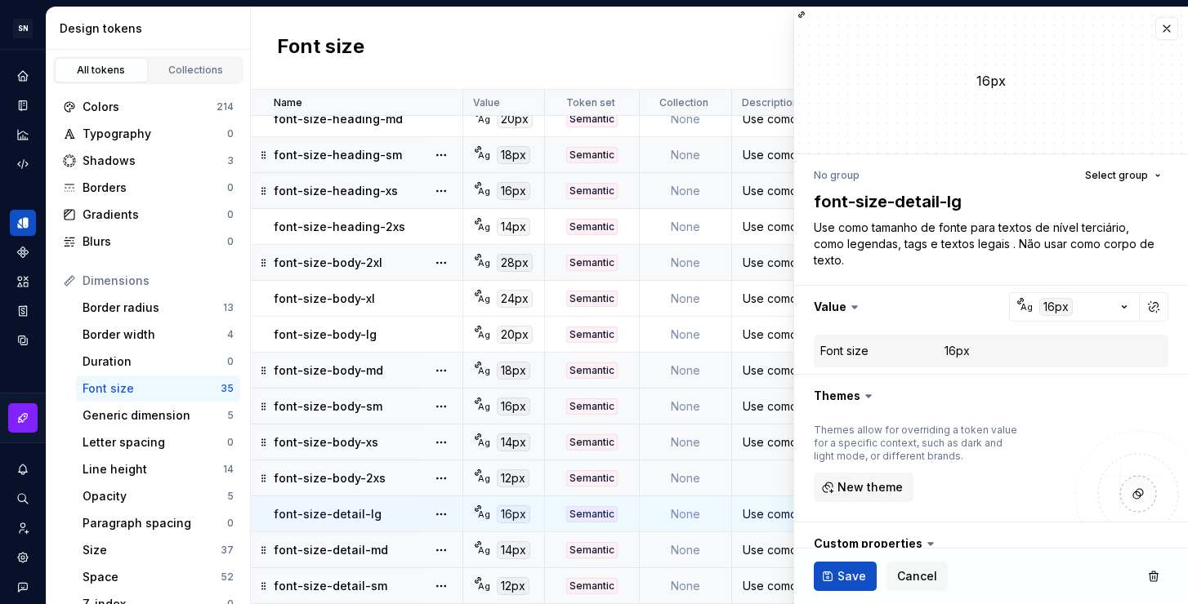
click at [755, 439] on div "Use como tamanho de fonte para corpo de texto para informações secundárias, com…" at bounding box center [881, 442] width 297 height 16
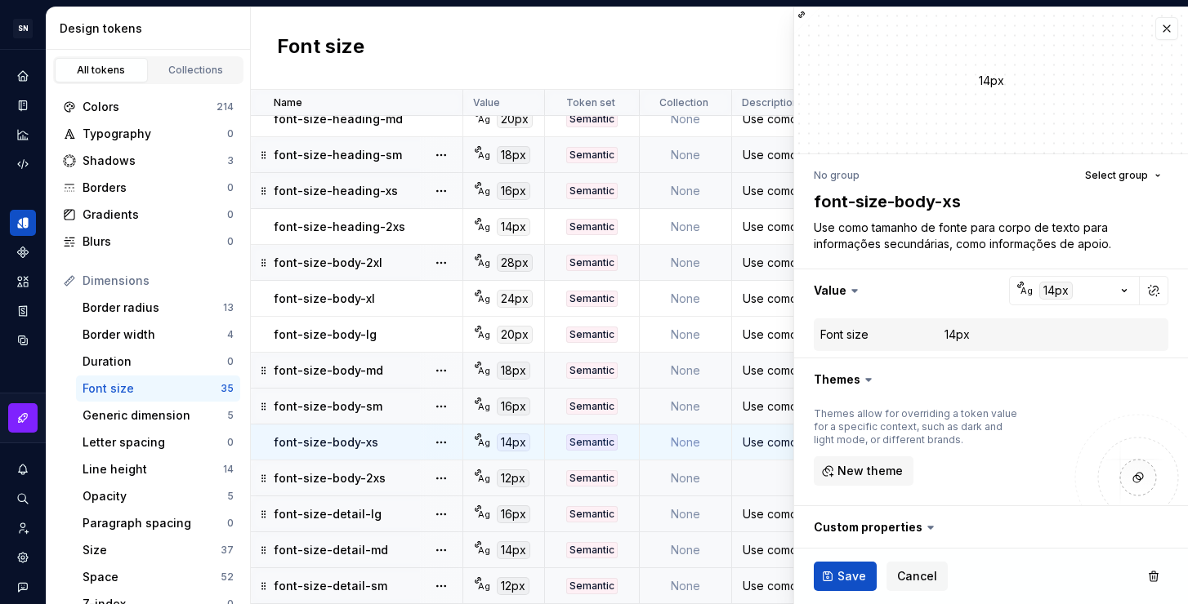
click at [777, 507] on div "Use como tamanho de fonte para textos de nível terciário, como legendas, tags e…" at bounding box center [881, 514] width 297 height 16
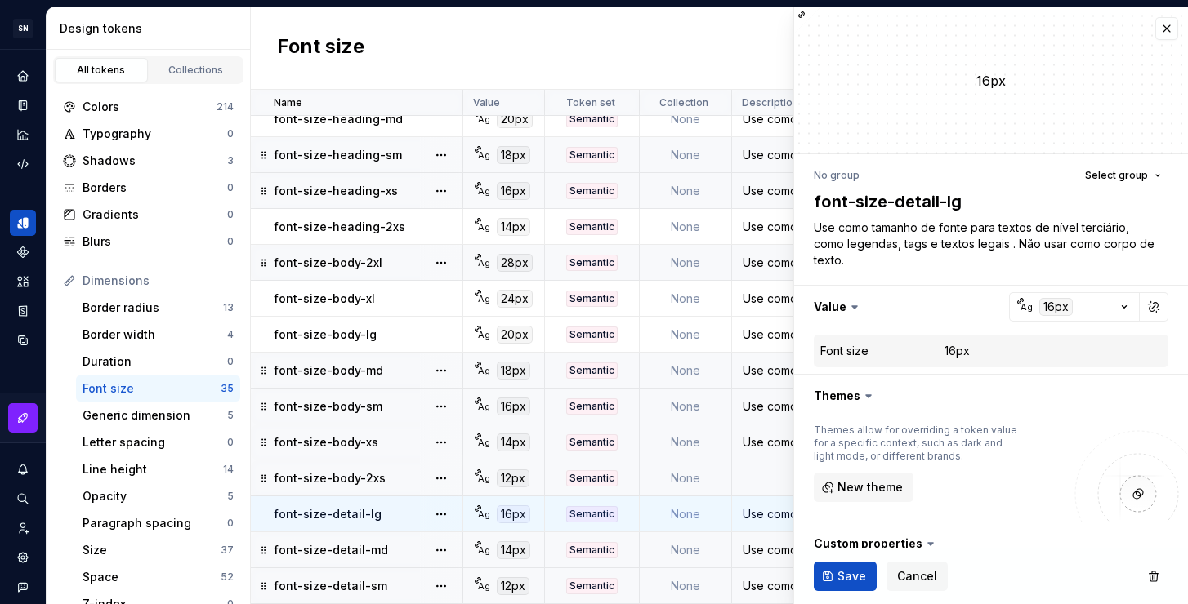
click at [768, 434] on div "Use como tamanho de fonte para corpo de texto para informações secundárias, com…" at bounding box center [881, 442] width 297 height 16
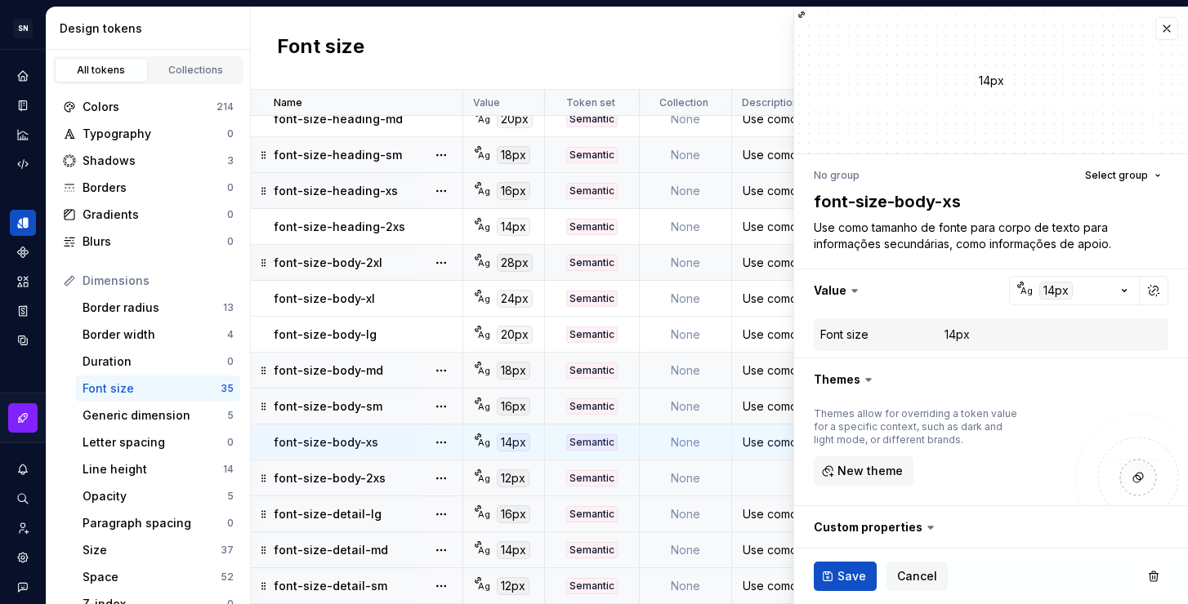
click at [778, 506] on div "Use como tamanho de fonte para textos de nível terciário, como legendas, tags e…" at bounding box center [881, 514] width 297 height 16
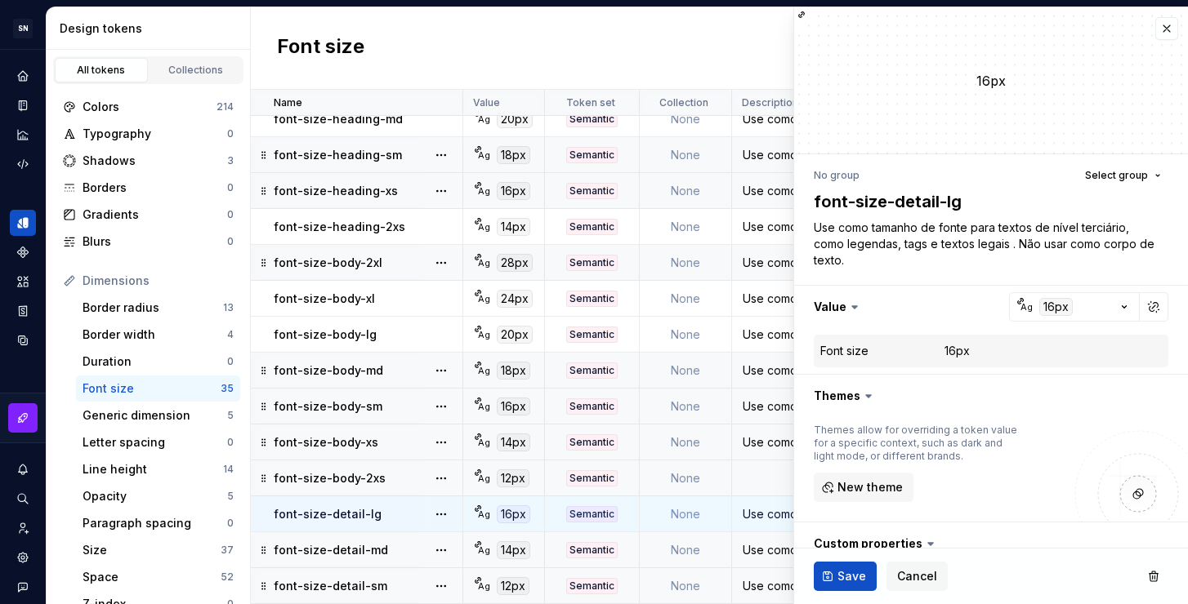
click at [769, 438] on div "Use como tamanho de fonte para corpo de texto para informações secundárias, com…" at bounding box center [881, 442] width 297 height 16
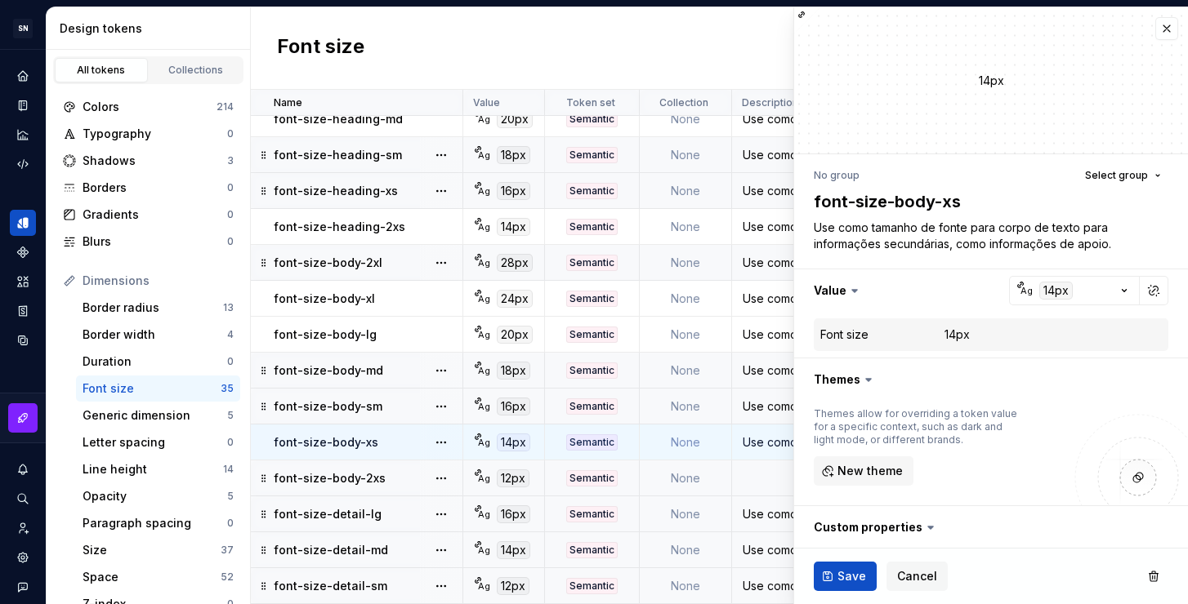
type textarea "*"
